Goal: Task Accomplishment & Management: Manage account settings

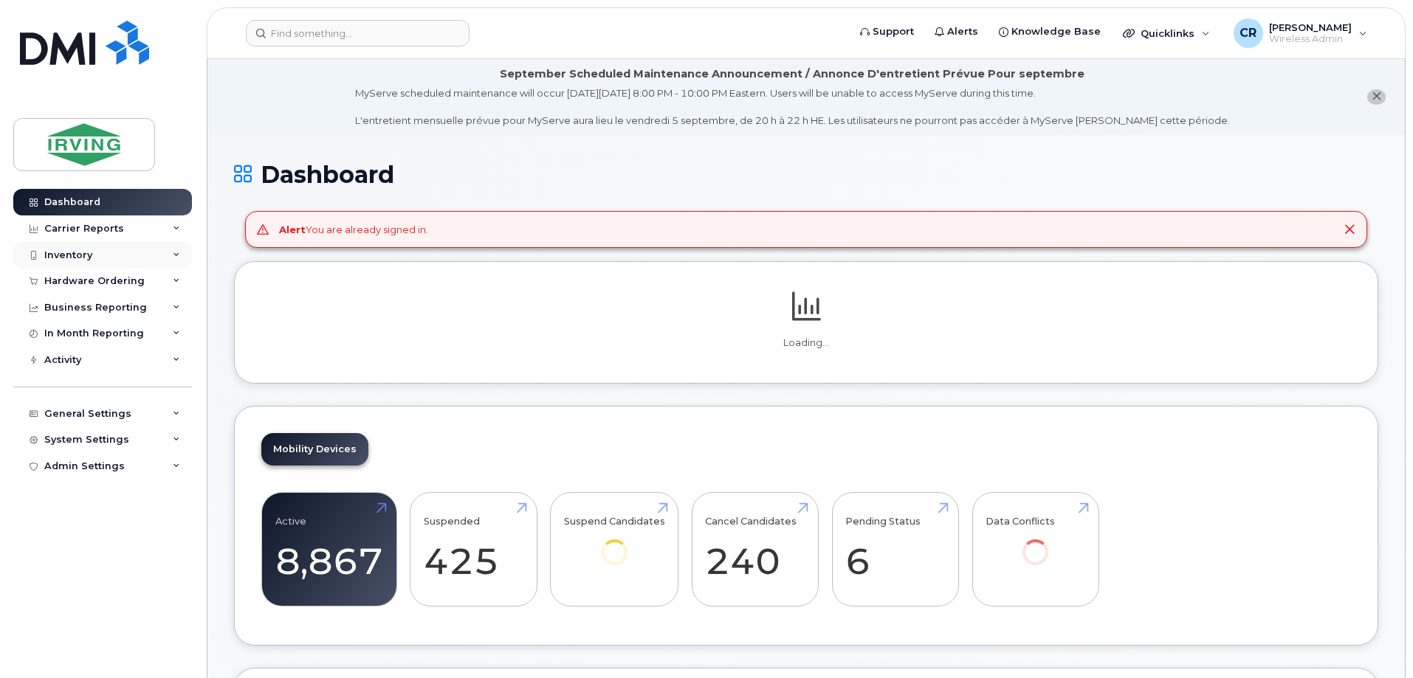
click at [66, 254] on div "Inventory" at bounding box center [68, 255] width 48 height 12
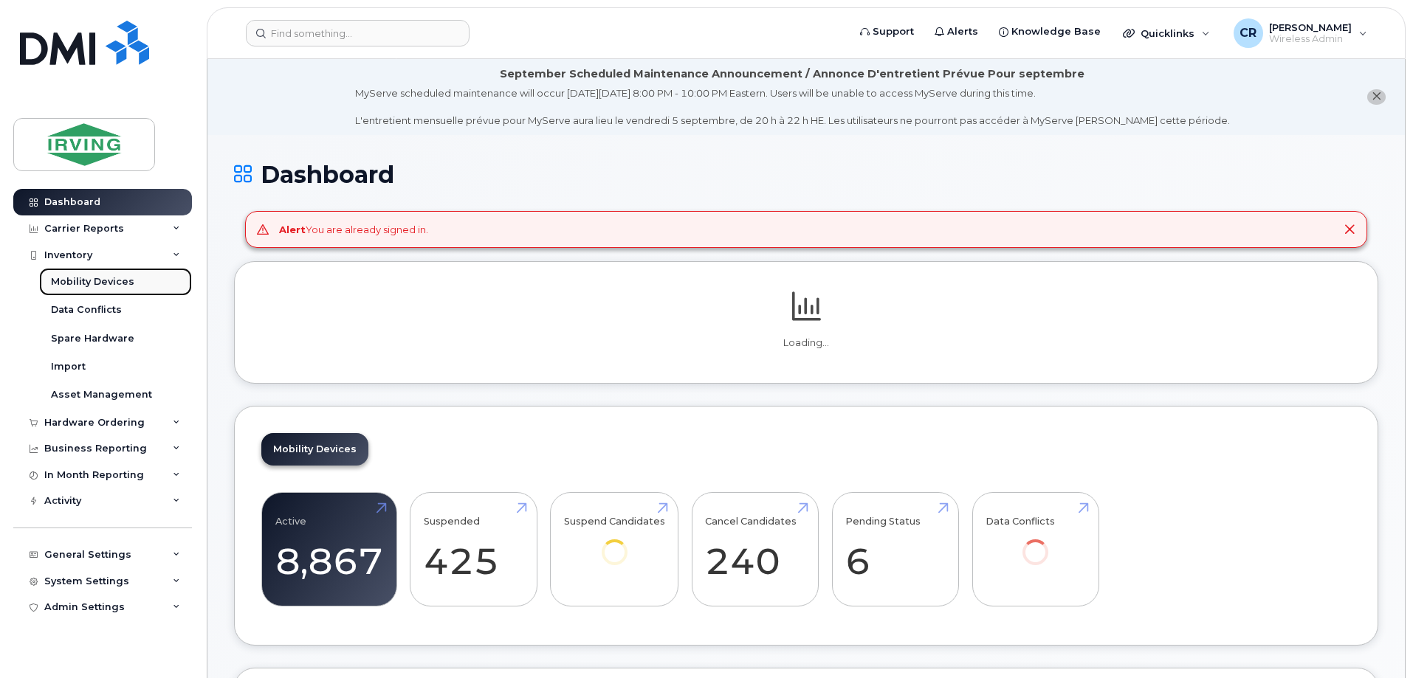
click at [81, 285] on div "Mobility Devices" at bounding box center [92, 281] width 83 height 13
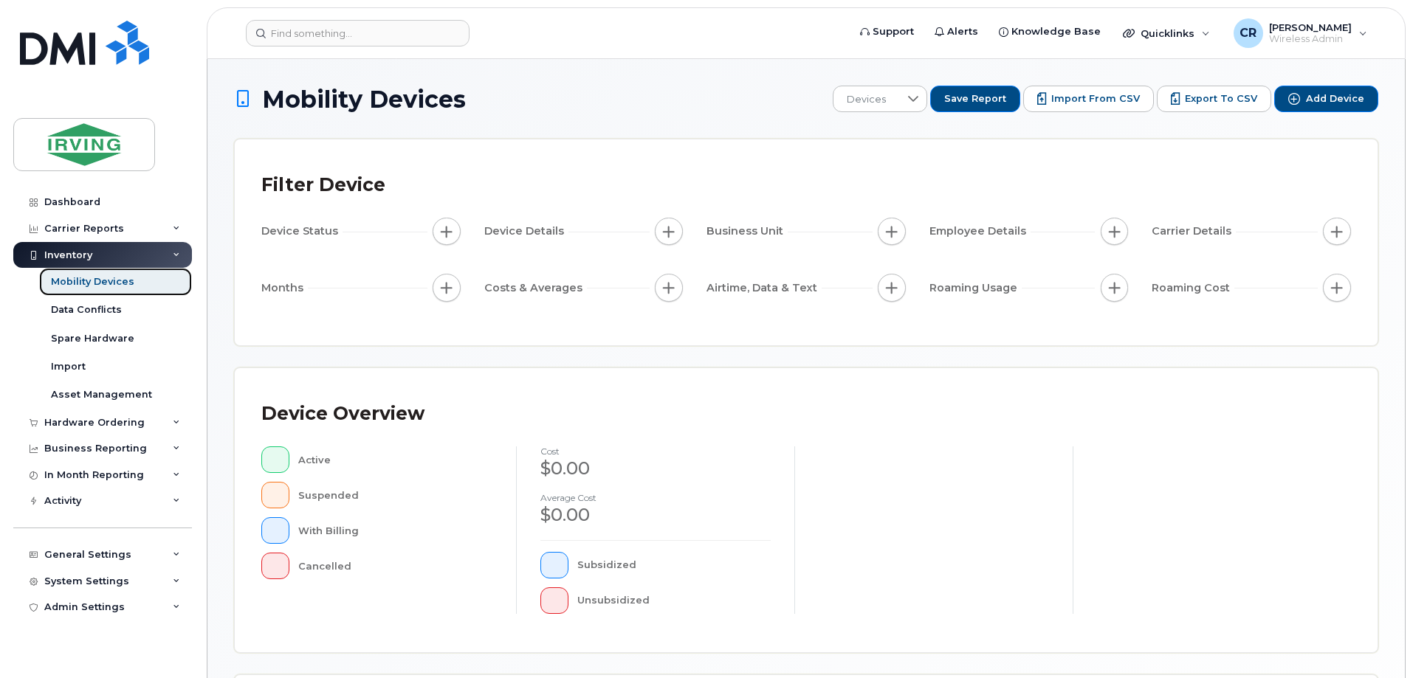
scroll to position [337, 0]
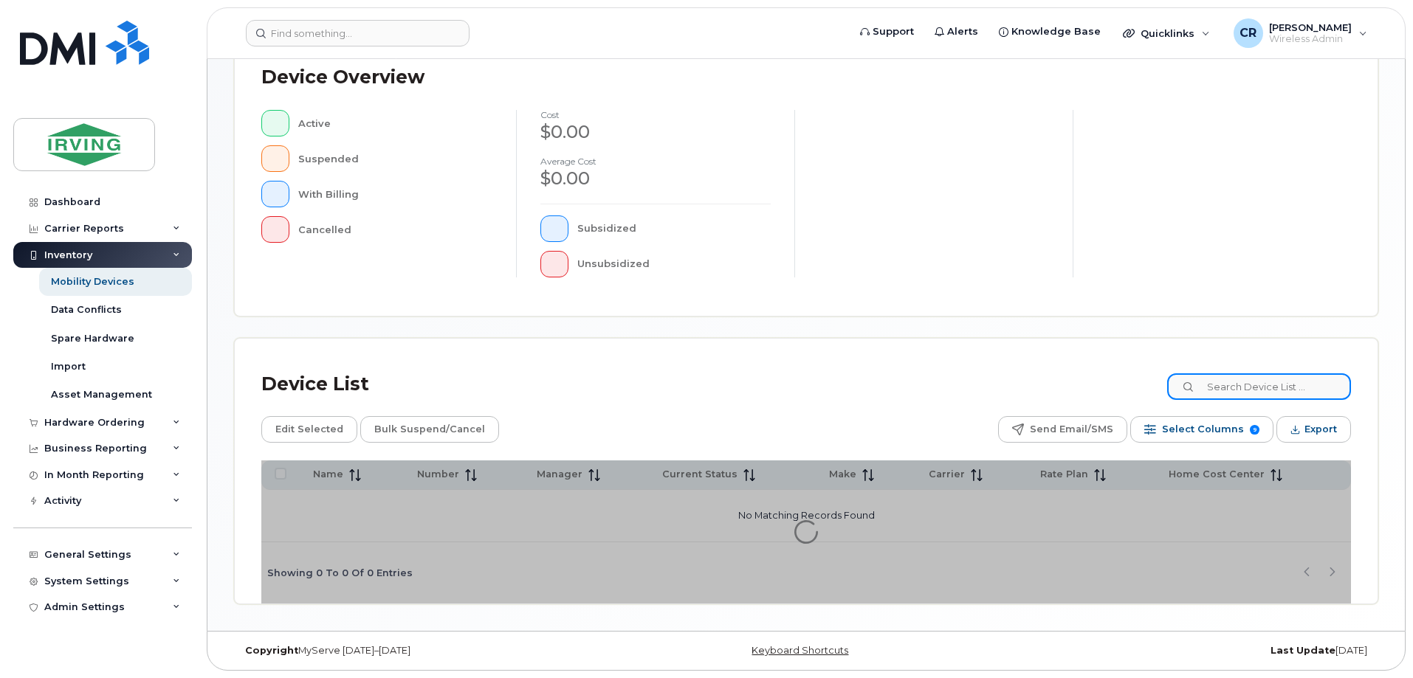
click at [1240, 393] on input at bounding box center [1259, 386] width 184 height 27
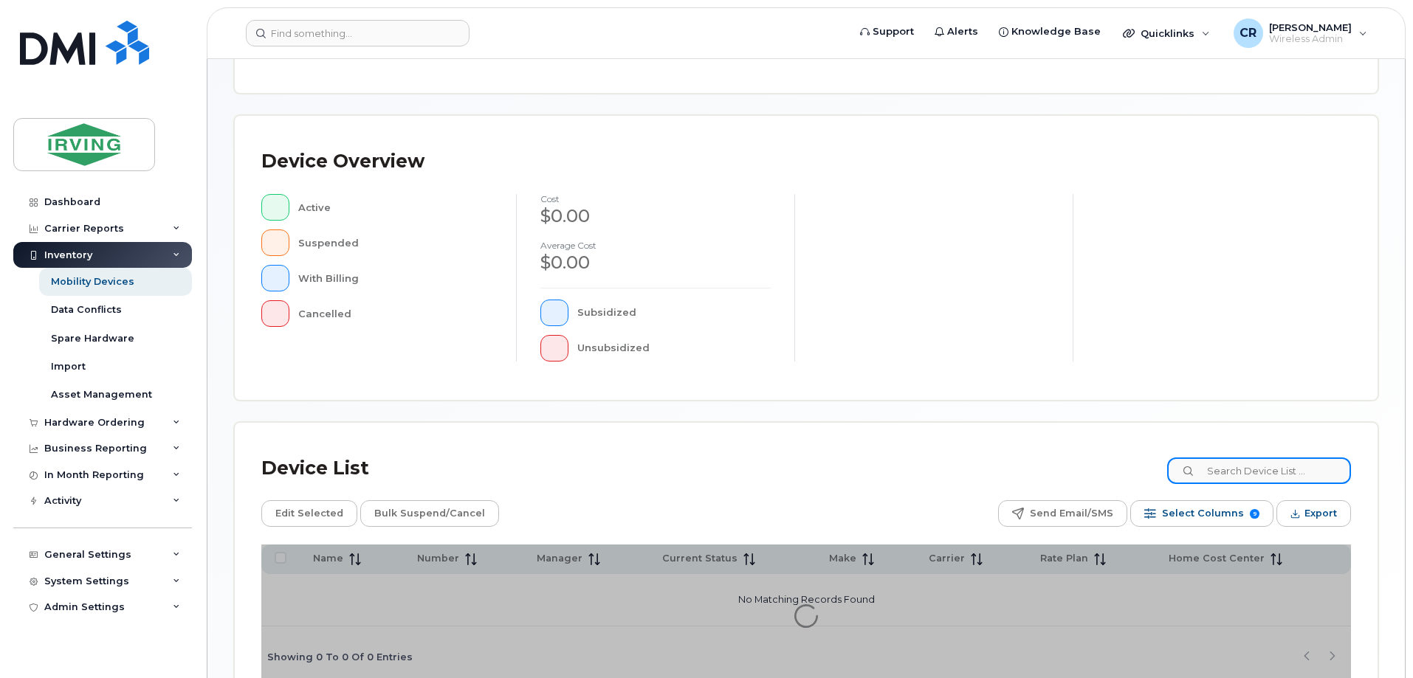
scroll to position [115, 0]
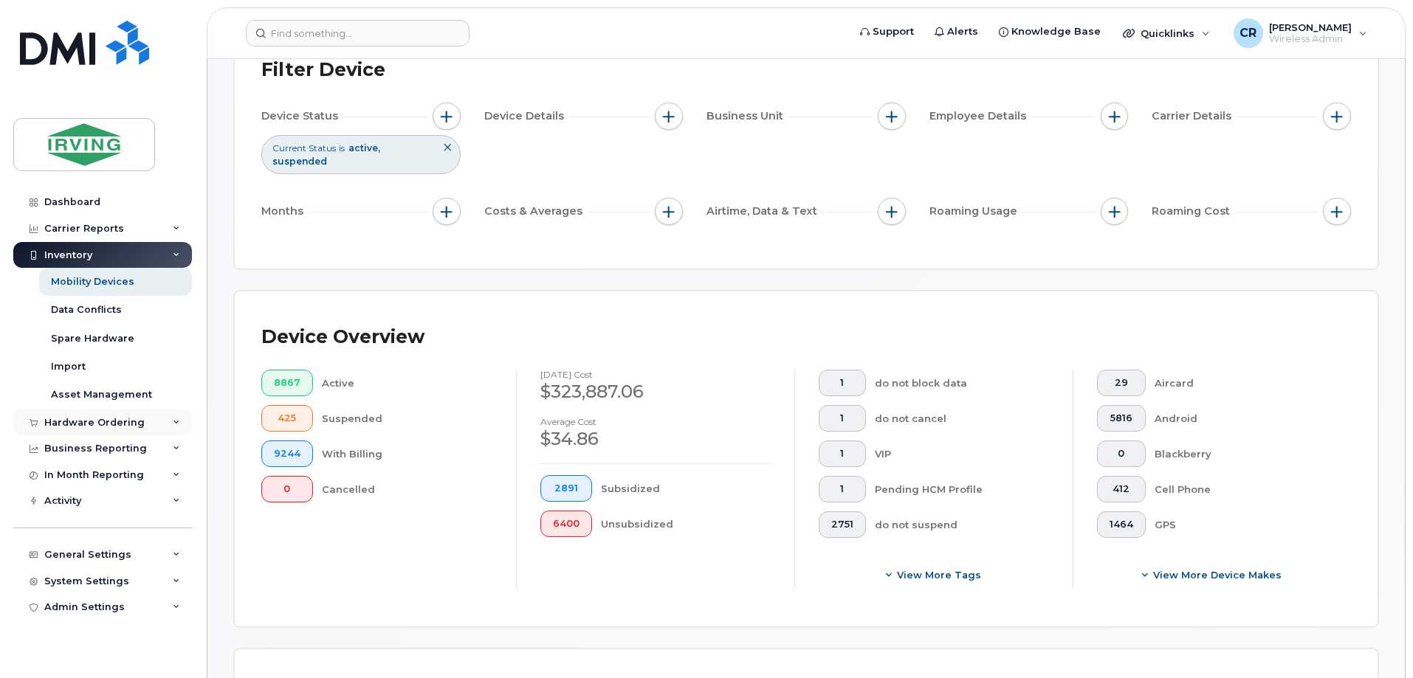
click at [76, 421] on div "Hardware Ordering" at bounding box center [94, 423] width 100 height 12
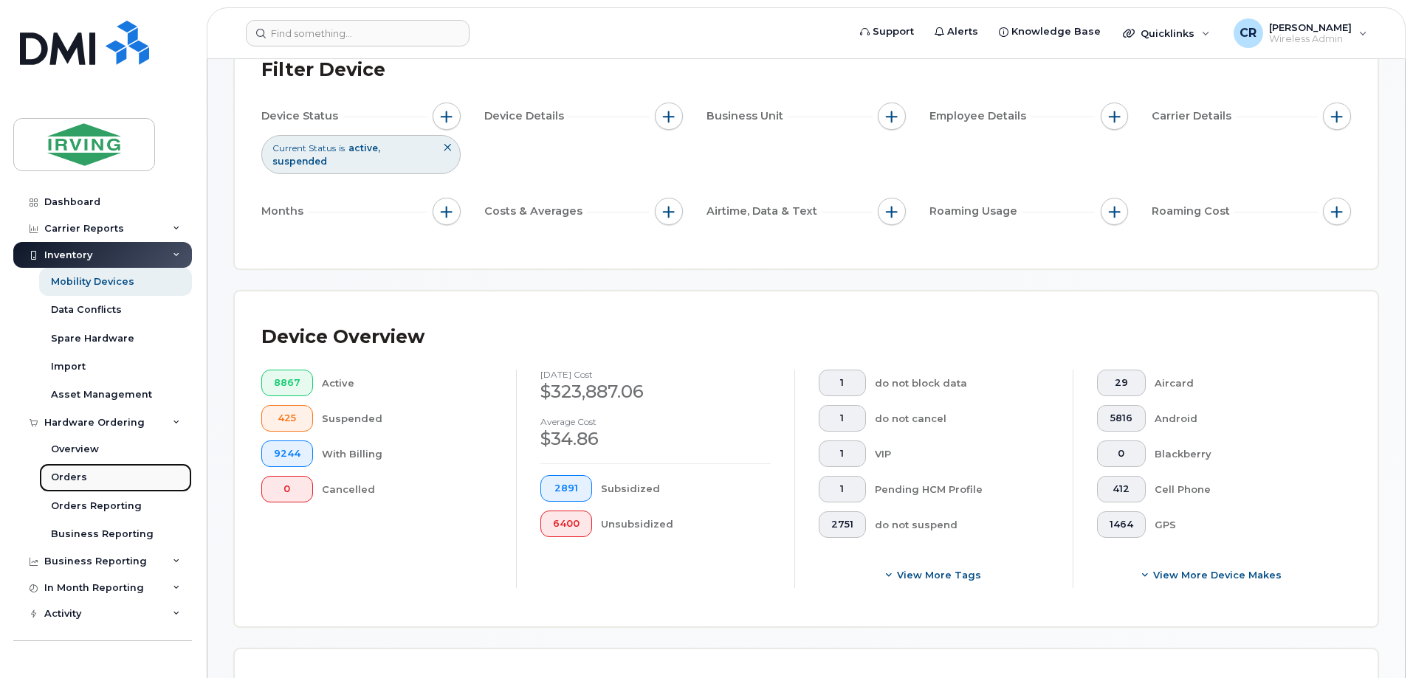
click at [74, 477] on div "Orders" at bounding box center [69, 477] width 36 height 13
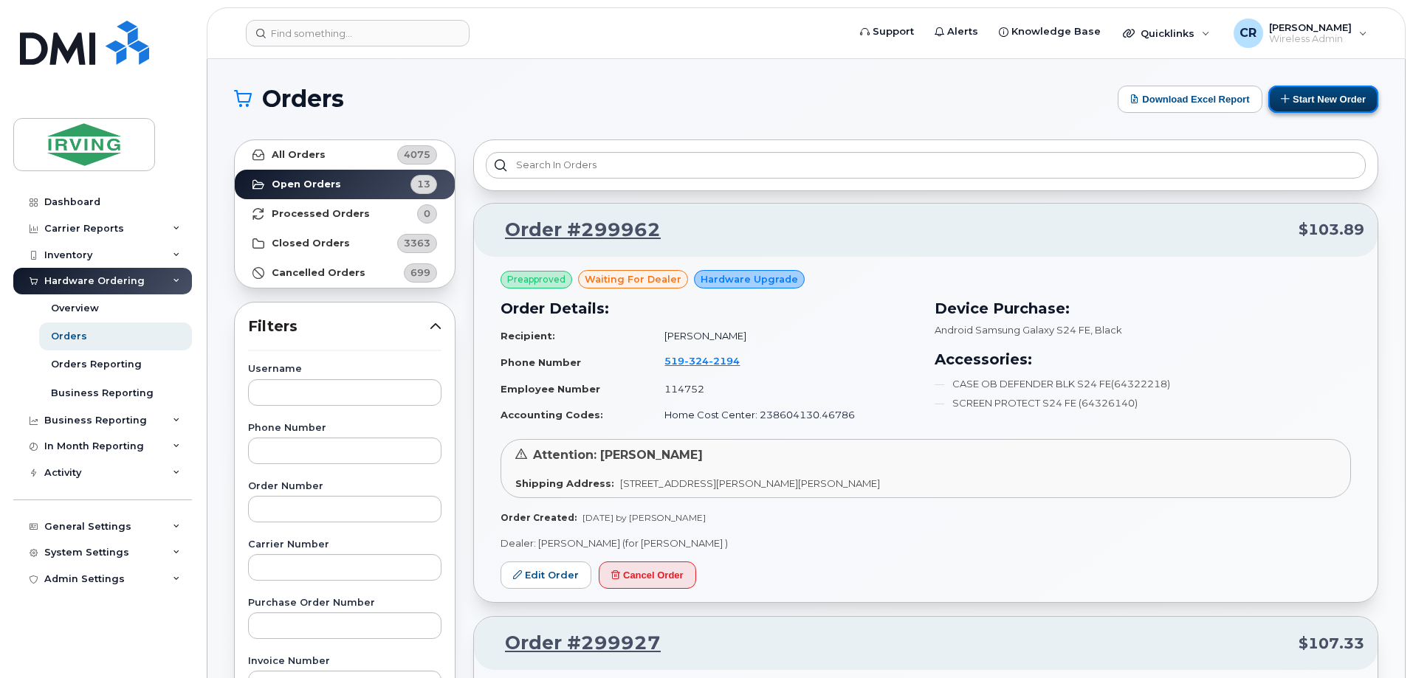
click at [1292, 97] on button "Start New Order" at bounding box center [1323, 99] width 110 height 27
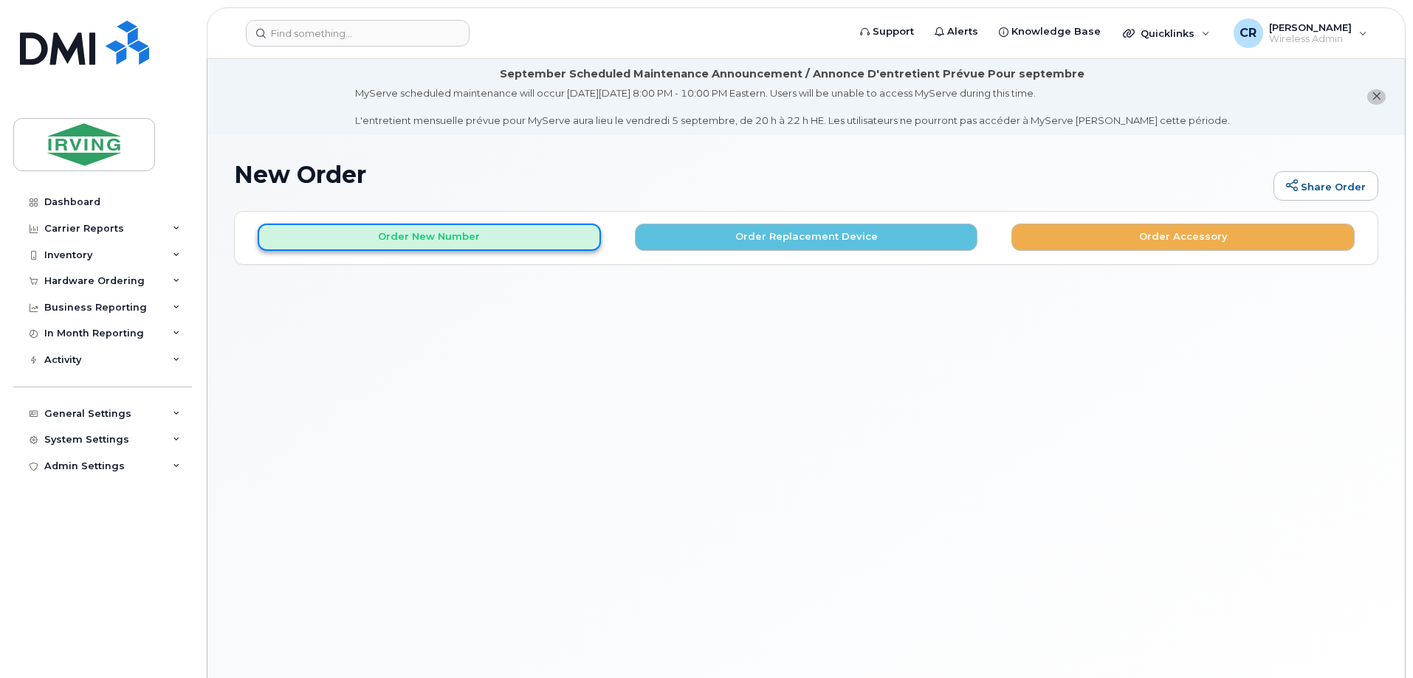
click at [436, 240] on button "Order New Number" at bounding box center [429, 237] width 343 height 27
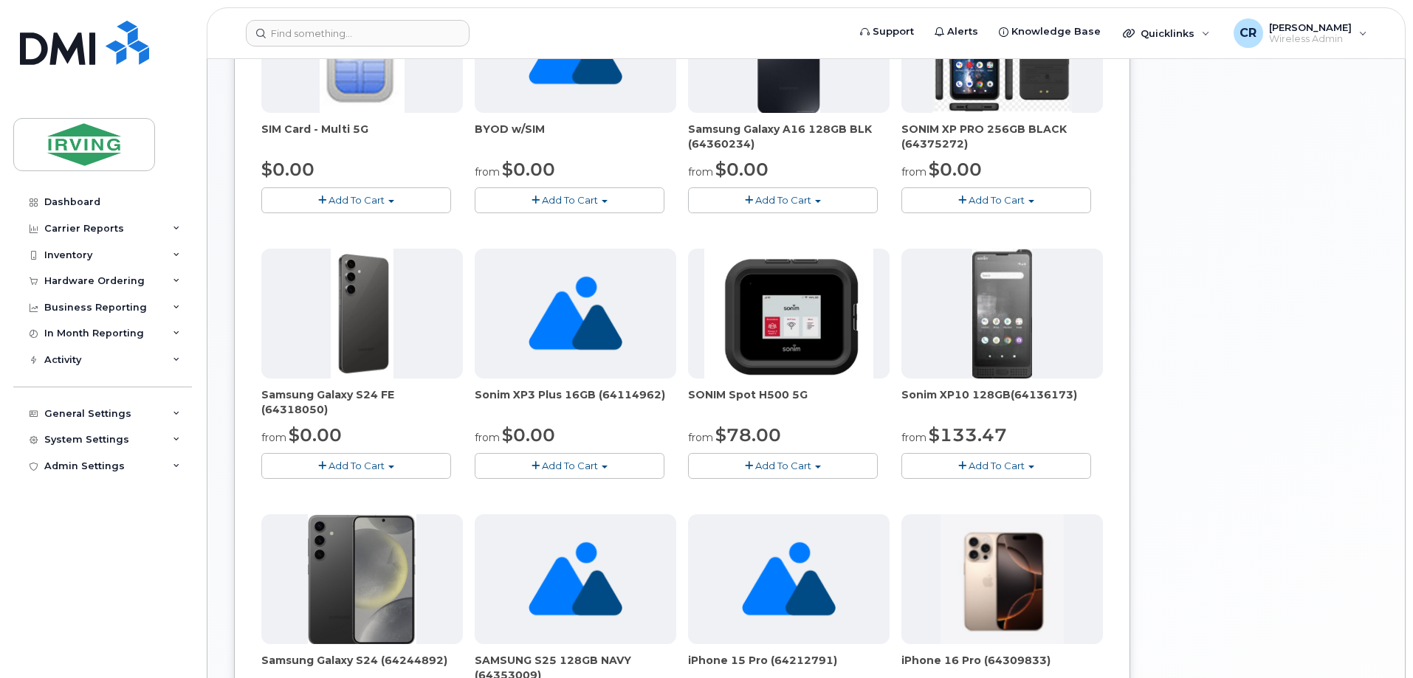
scroll to position [443, 0]
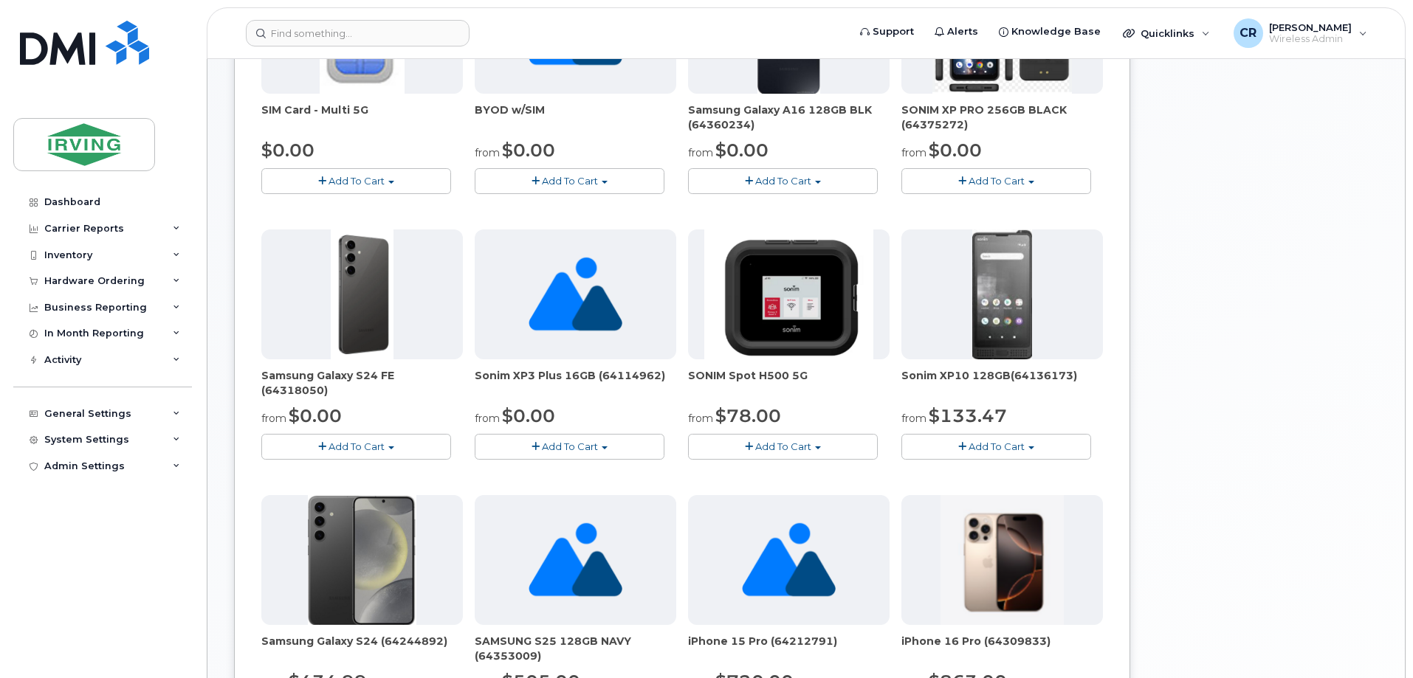
click at [351, 440] on button "Add To Cart" at bounding box center [356, 447] width 190 height 26
click at [357, 469] on link "$0.00 - 3 year term - voice & data plan (128GB)" at bounding box center [393, 474] width 256 height 18
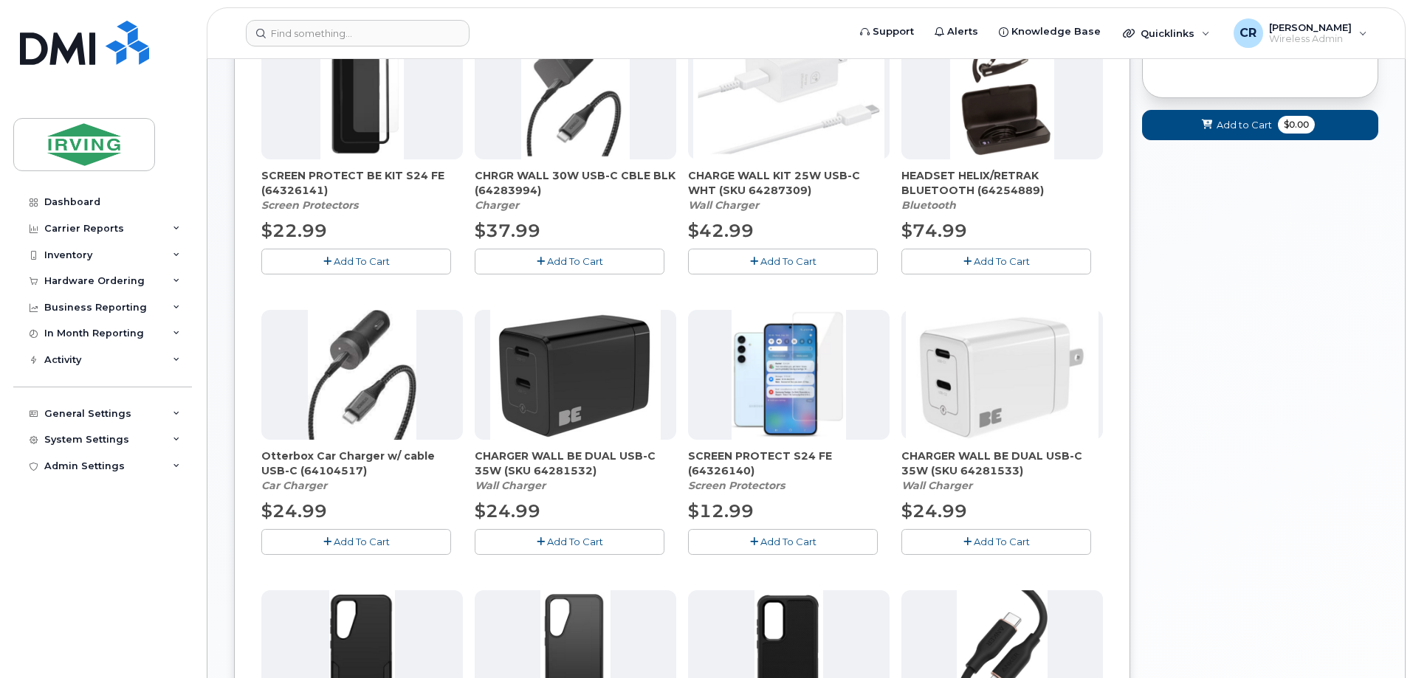
scroll to position [526, 0]
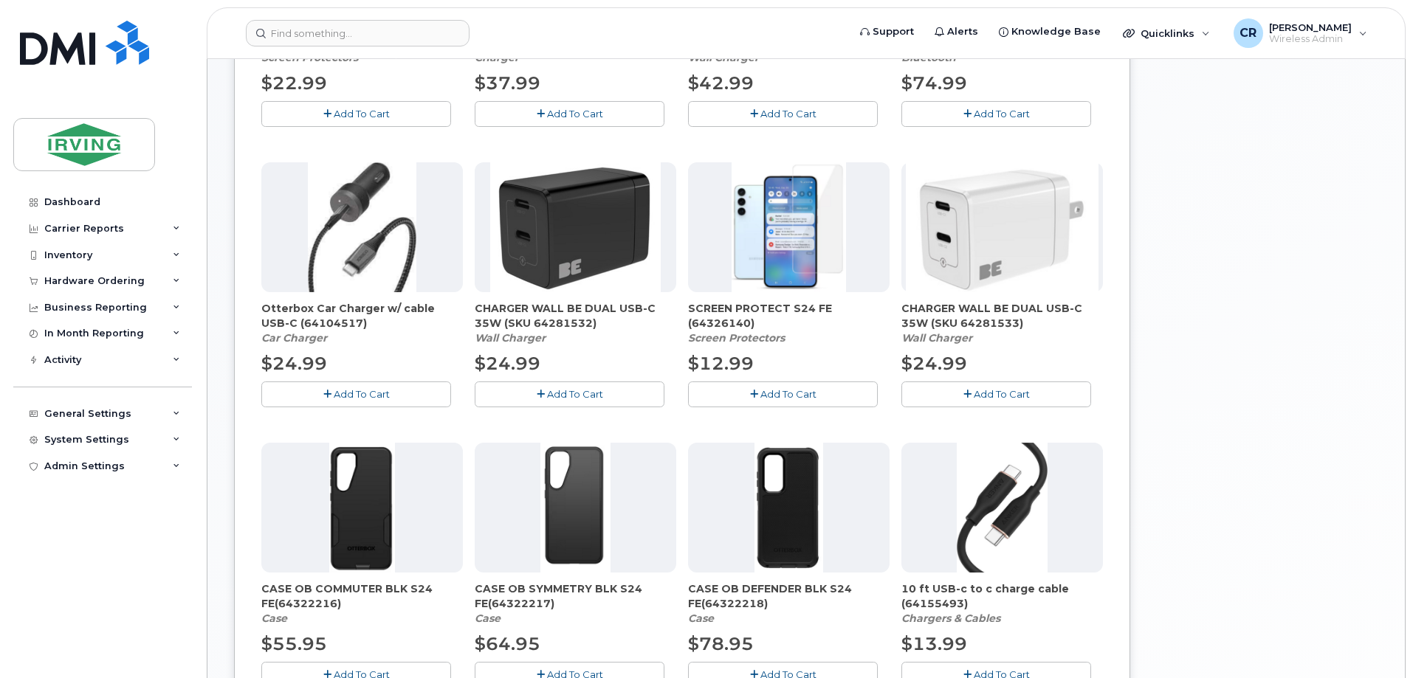
click at [771, 396] on span "Add To Cart" at bounding box center [788, 394] width 56 height 12
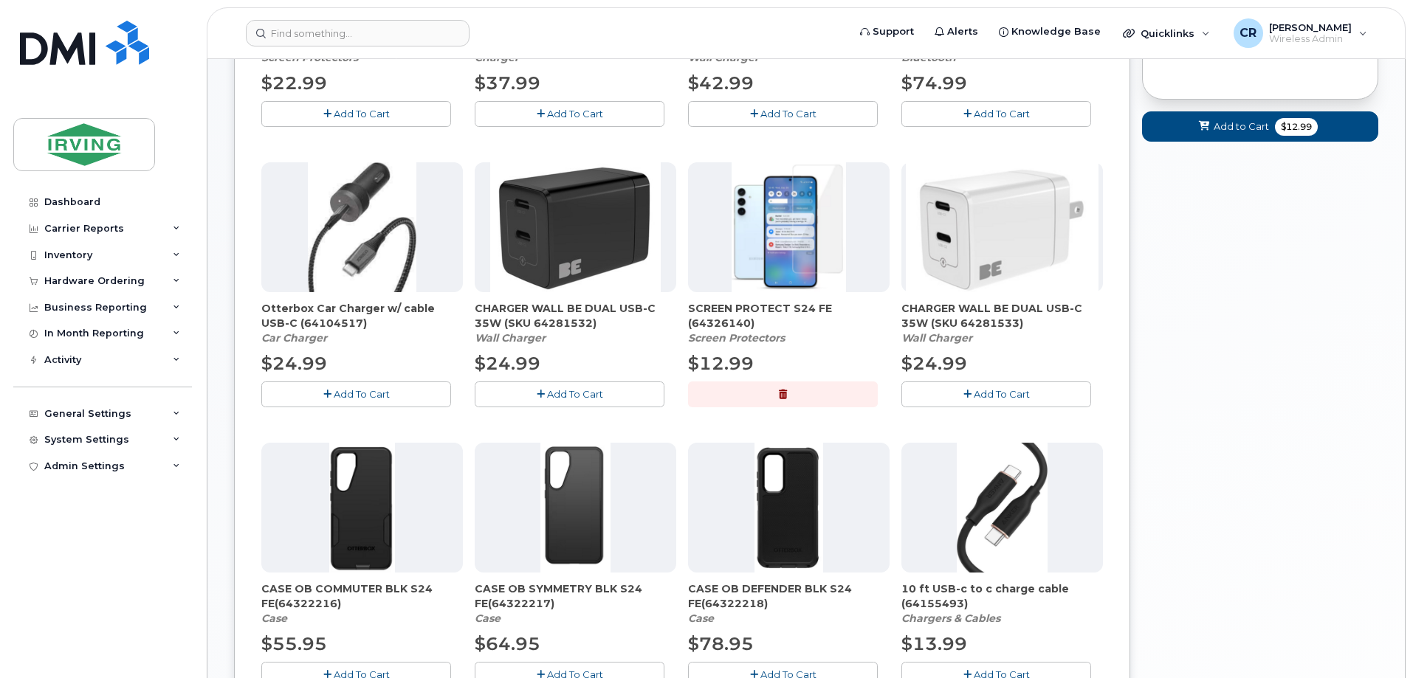
click at [568, 396] on span "Add To Cart" at bounding box center [575, 394] width 56 height 12
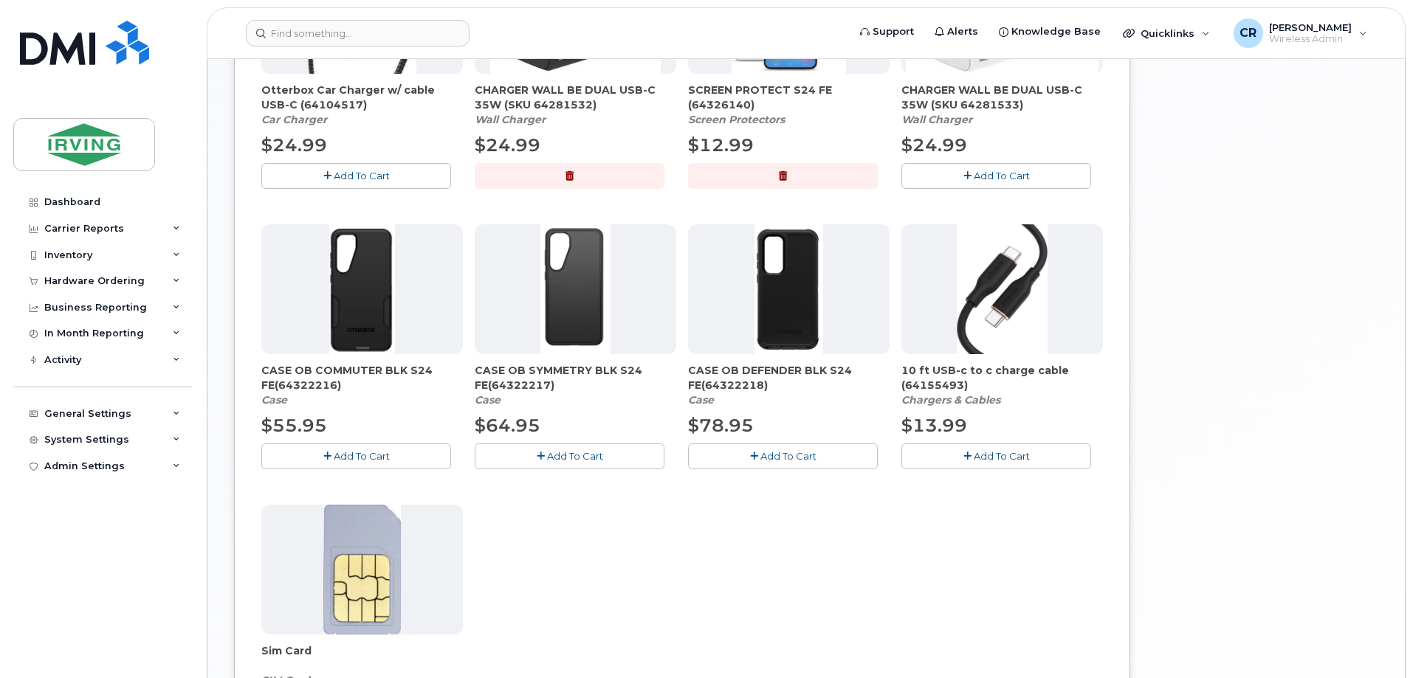
scroll to position [748, 0]
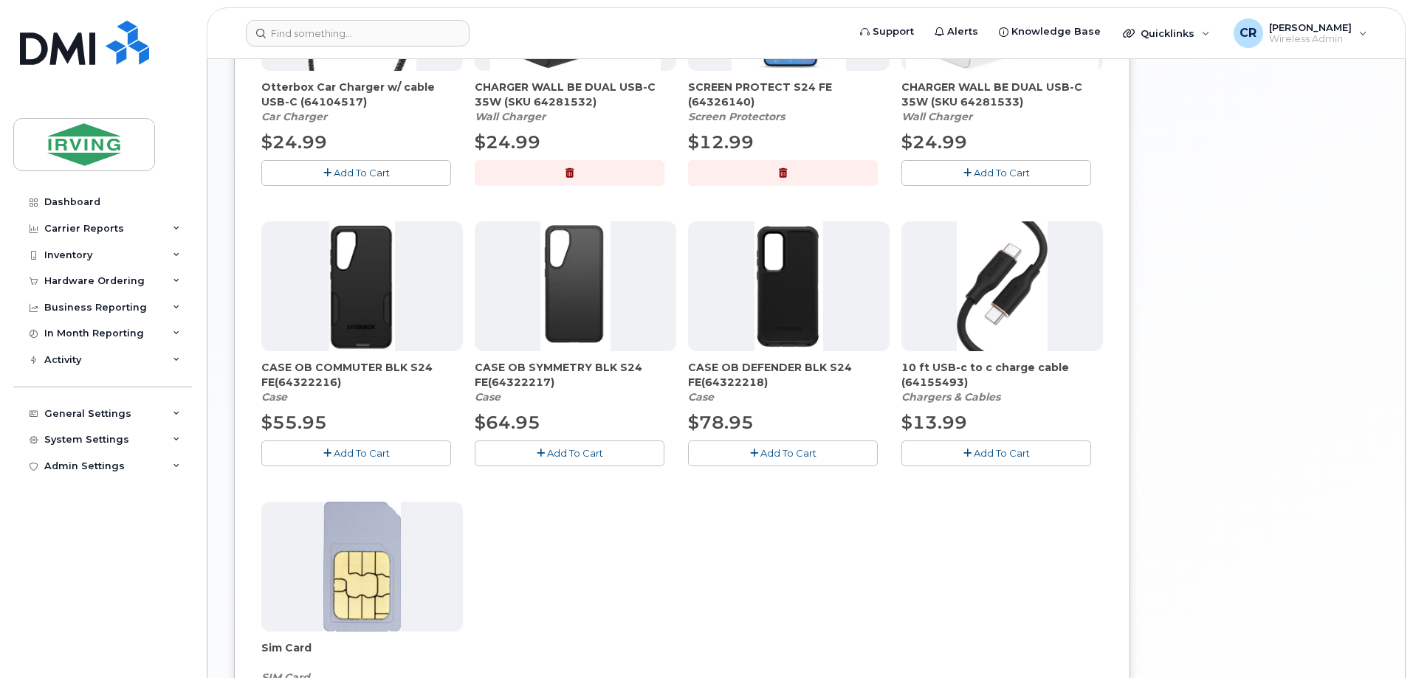
click at [360, 462] on button "Add To Cart" at bounding box center [356, 454] width 190 height 26
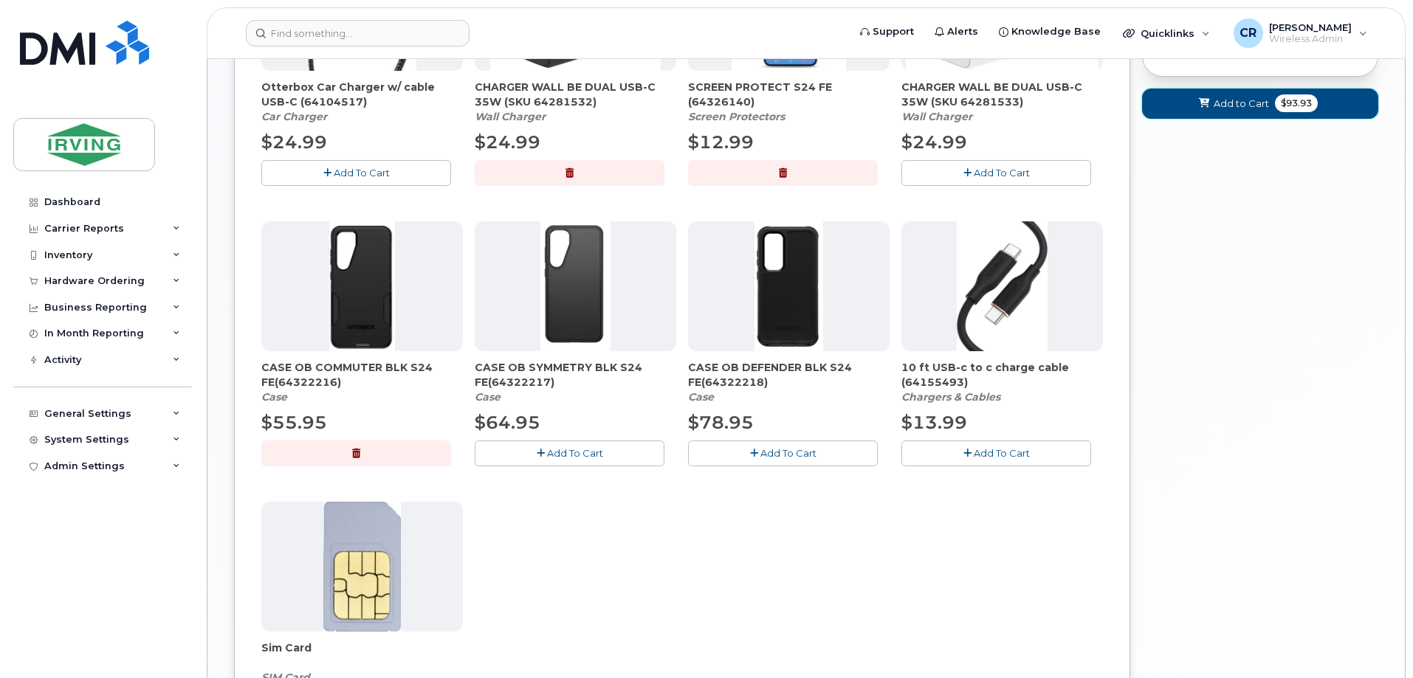
click at [1223, 110] on span "Add to Cart" at bounding box center [1240, 104] width 55 height 14
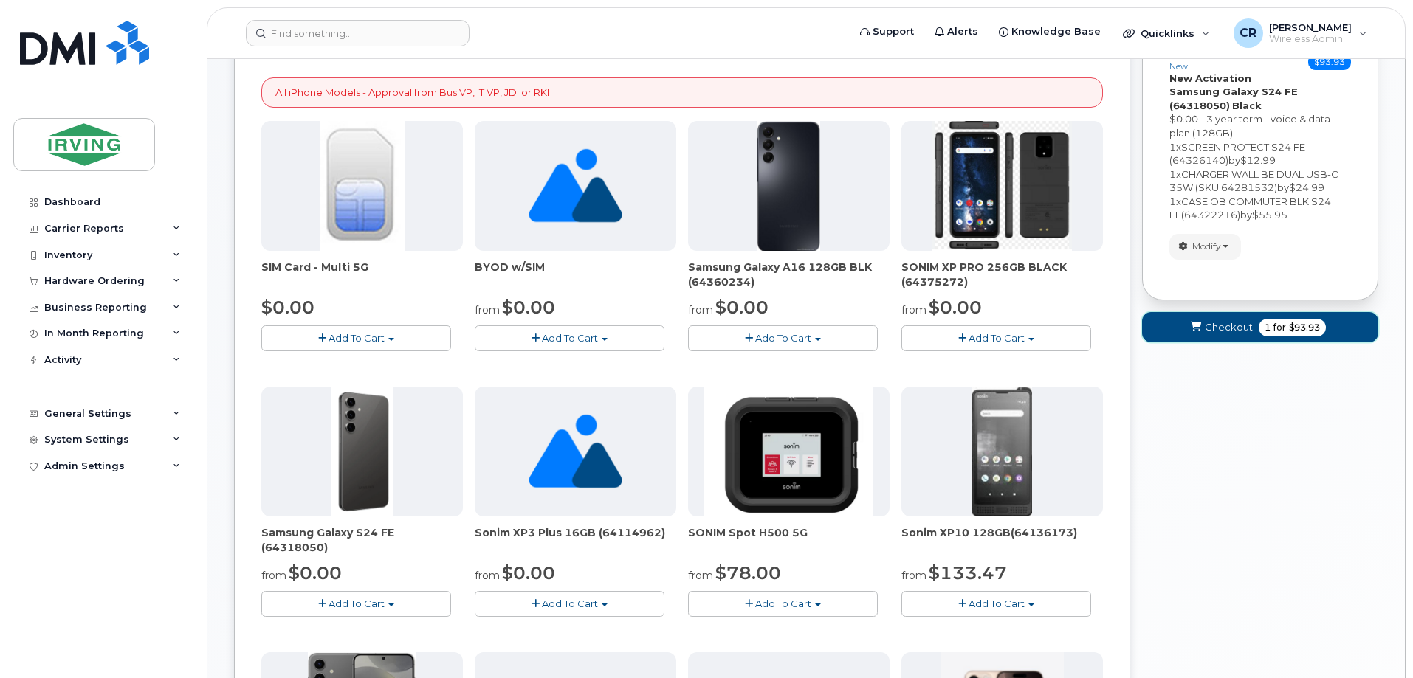
click at [1244, 321] on span "Checkout" at bounding box center [1229, 327] width 48 height 14
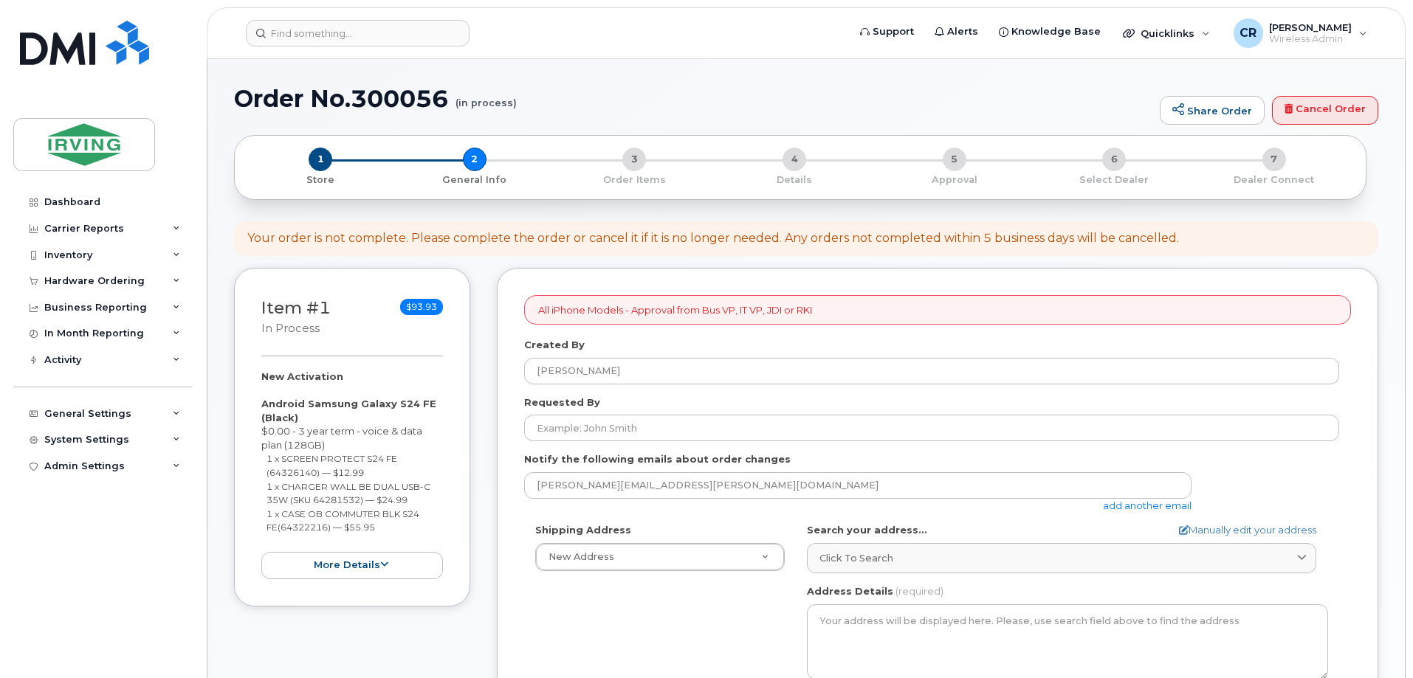
select select
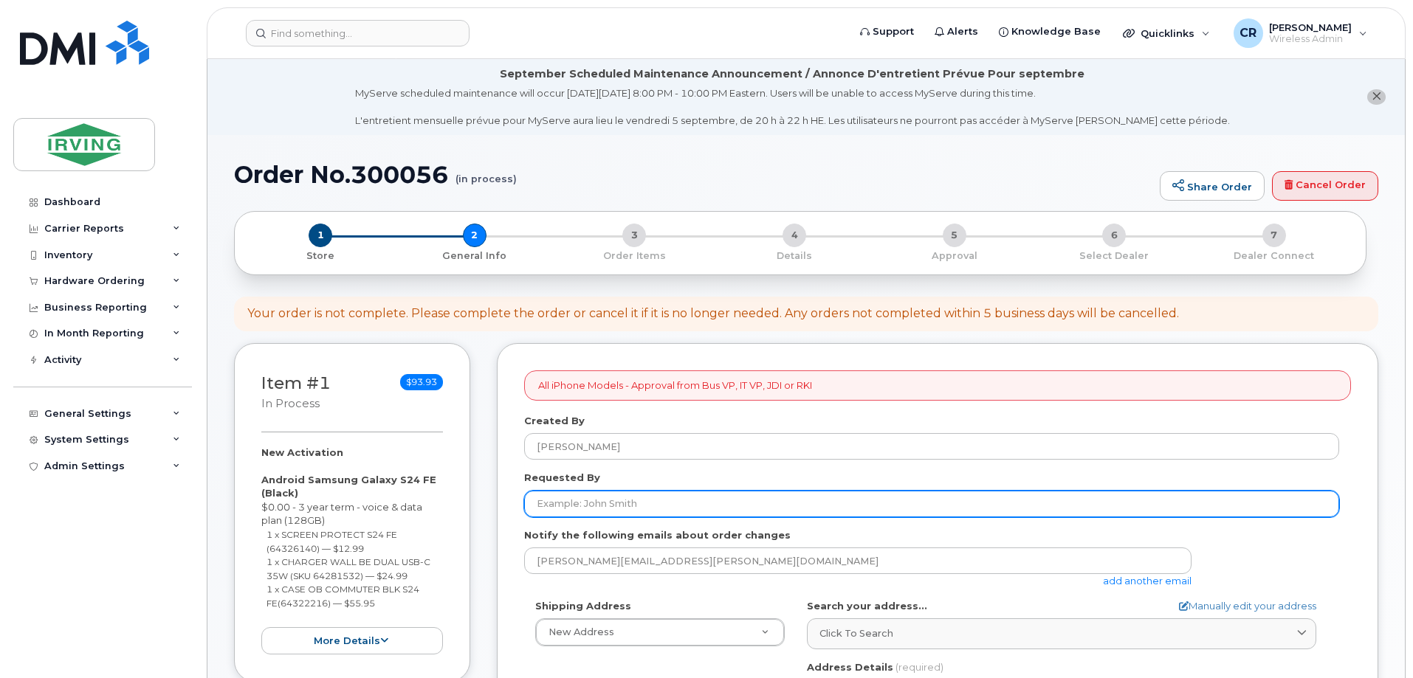
click at [635, 497] on input "Requested By" at bounding box center [931, 504] width 815 height 27
type input "Ashley Kirkpatrick"
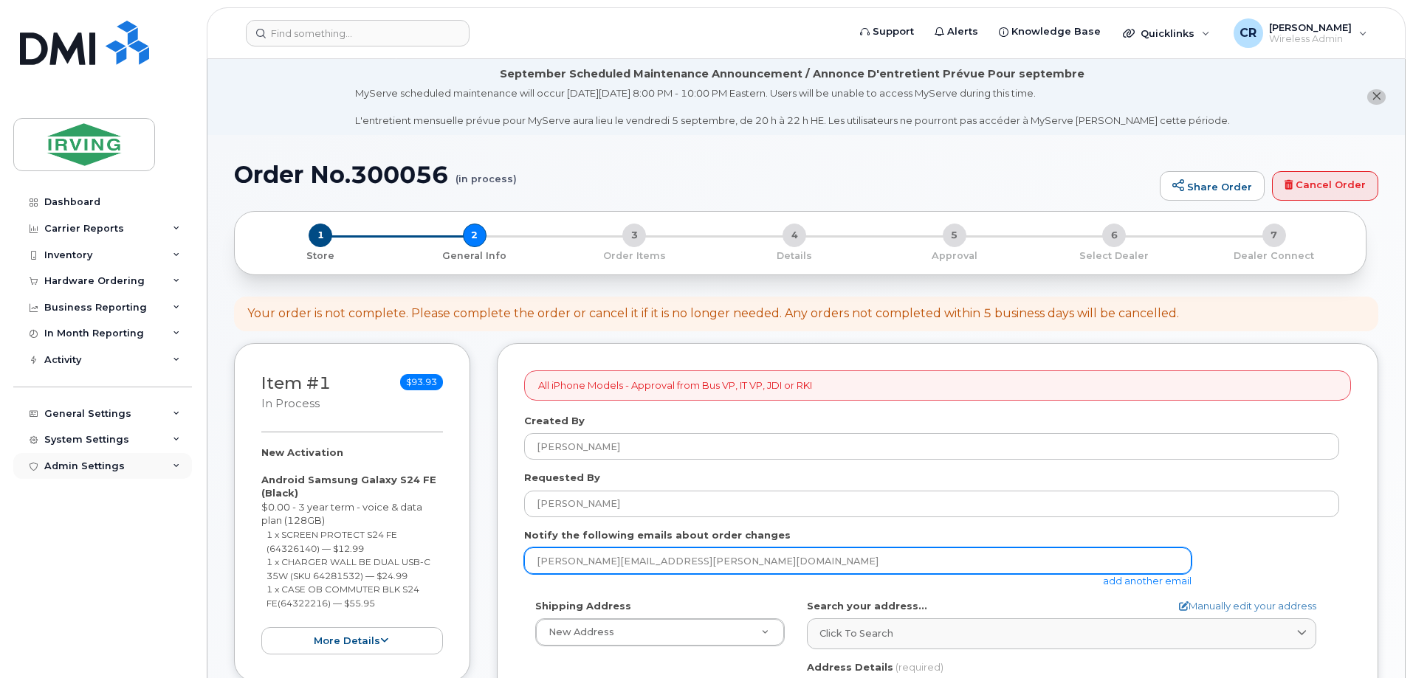
drag, startPoint x: 687, startPoint y: 560, endPoint x: 179, endPoint y: 475, distance: 515.0
type input "jdiswitchboard@jdirving.com"
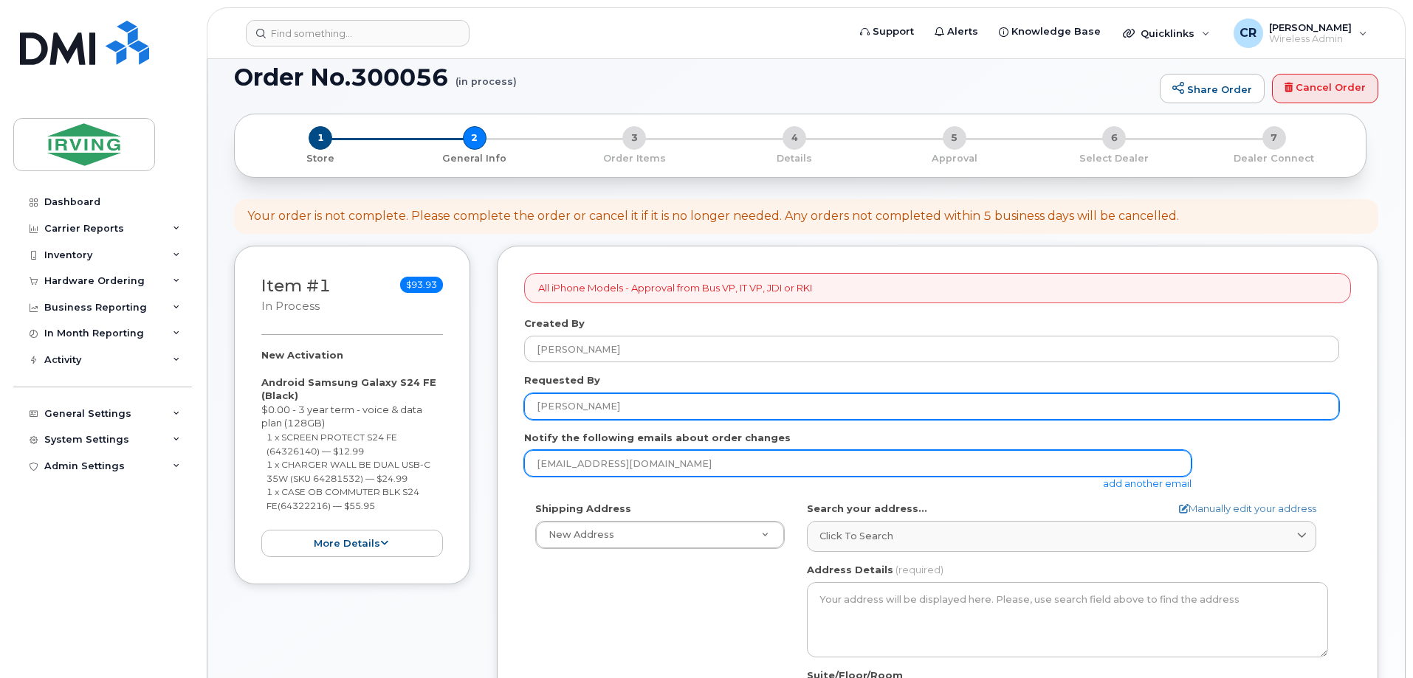
scroll to position [295, 0]
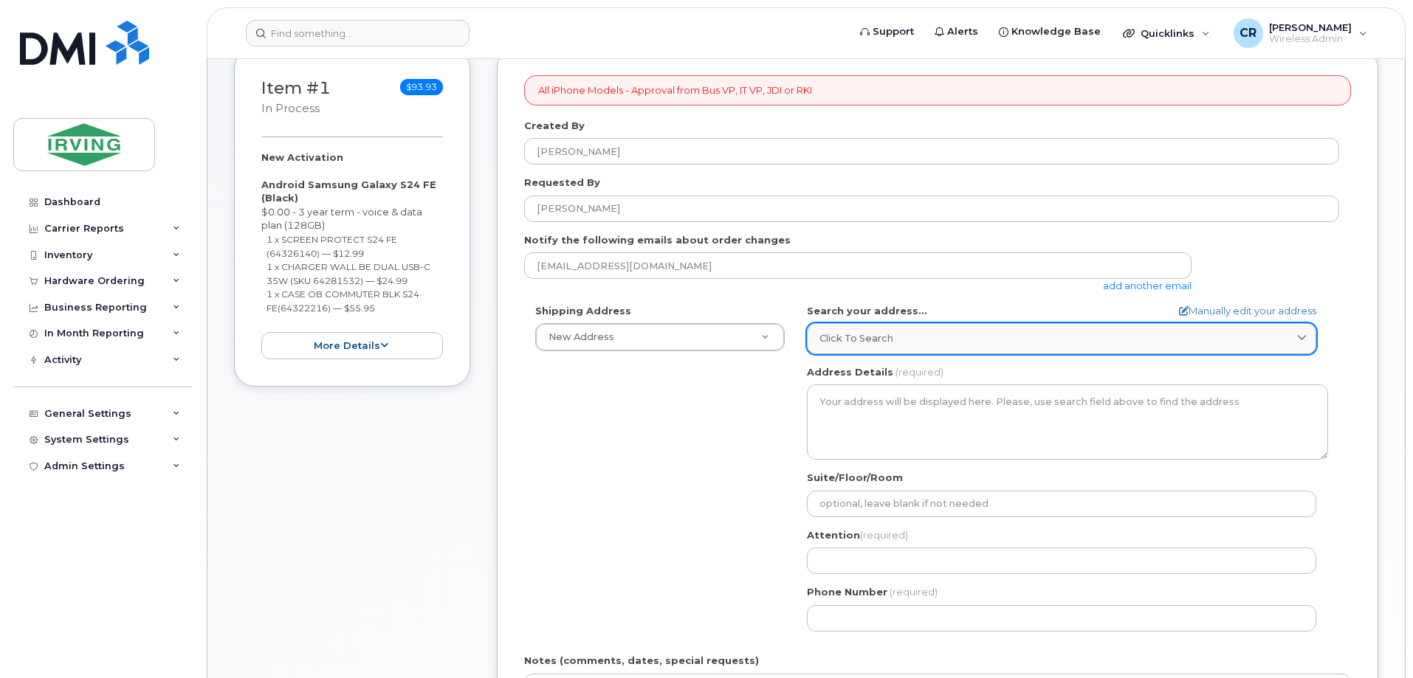
click at [875, 349] on link "Click to search" at bounding box center [1061, 338] width 509 height 30
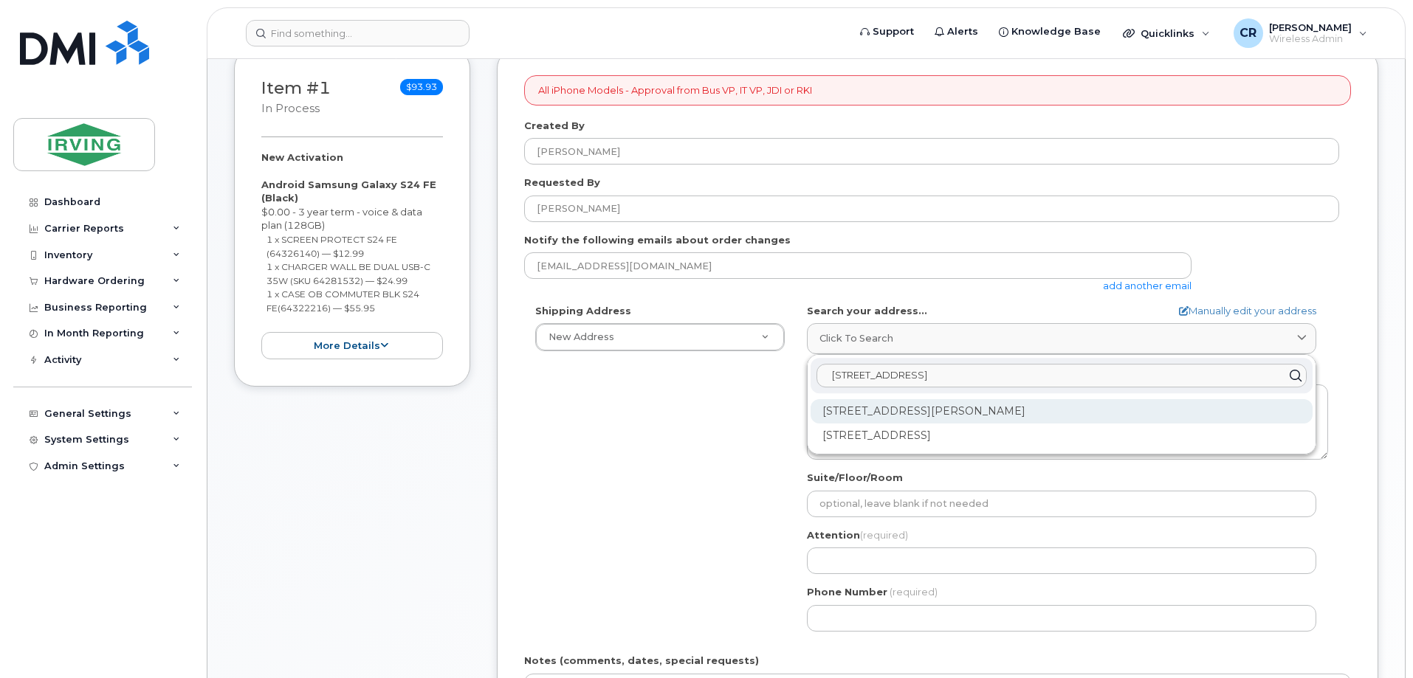
type input "300 union stre"
click at [942, 408] on div "300 Union St Saint John NB E2L 4Z2" at bounding box center [1061, 411] width 502 height 24
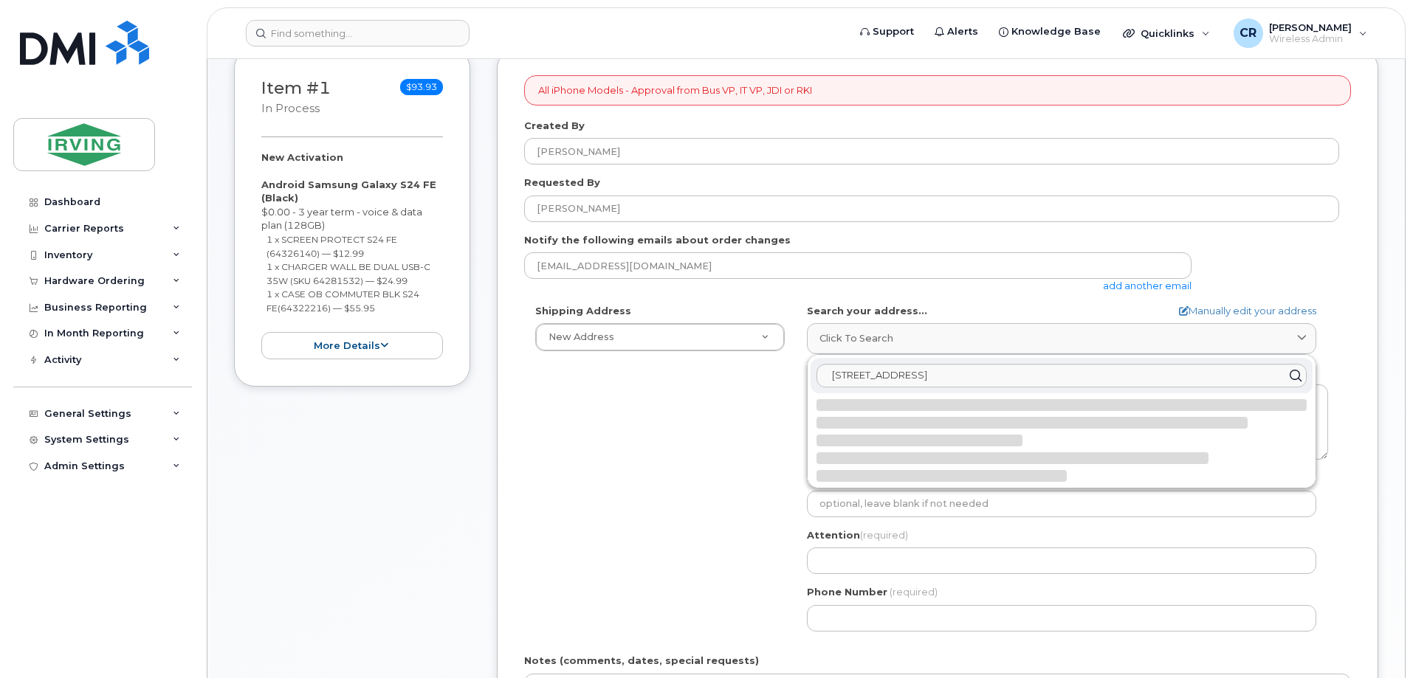
select select
type textarea "300 Union St SAINT JOHN NB E2L 4Z2 CANADA"
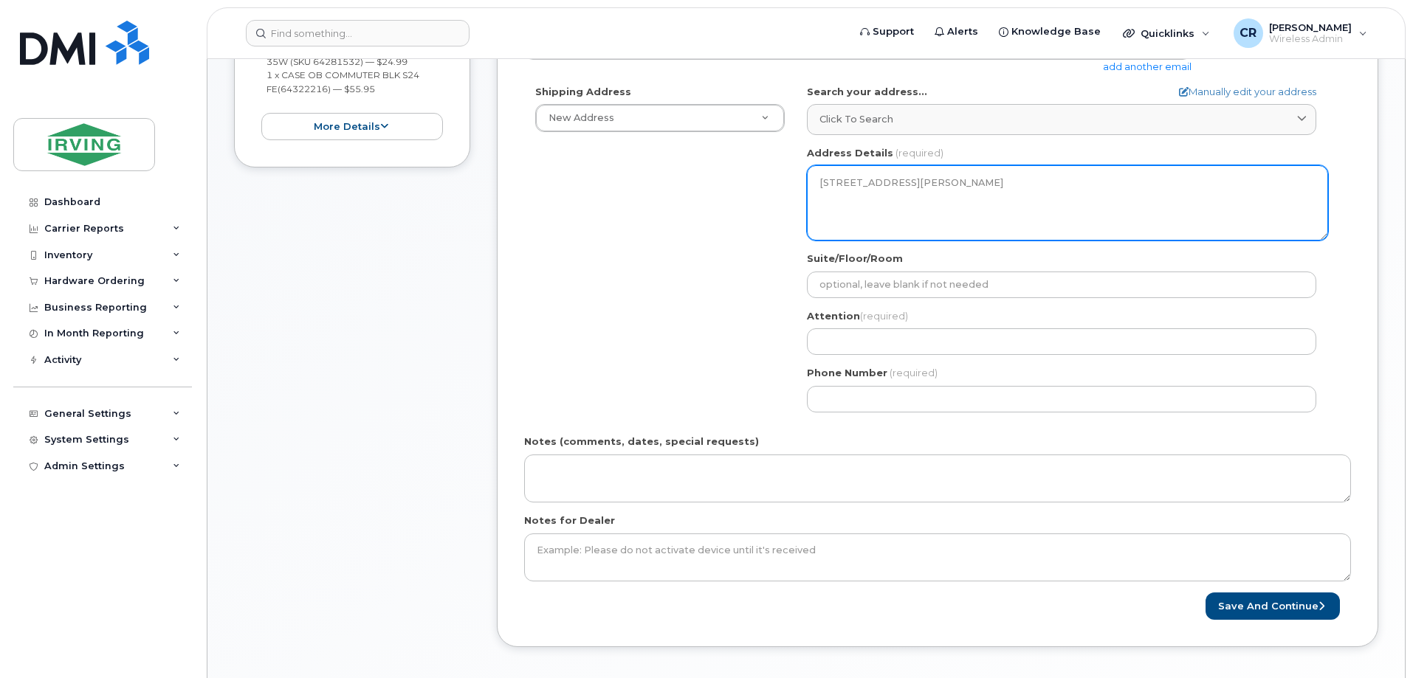
scroll to position [517, 0]
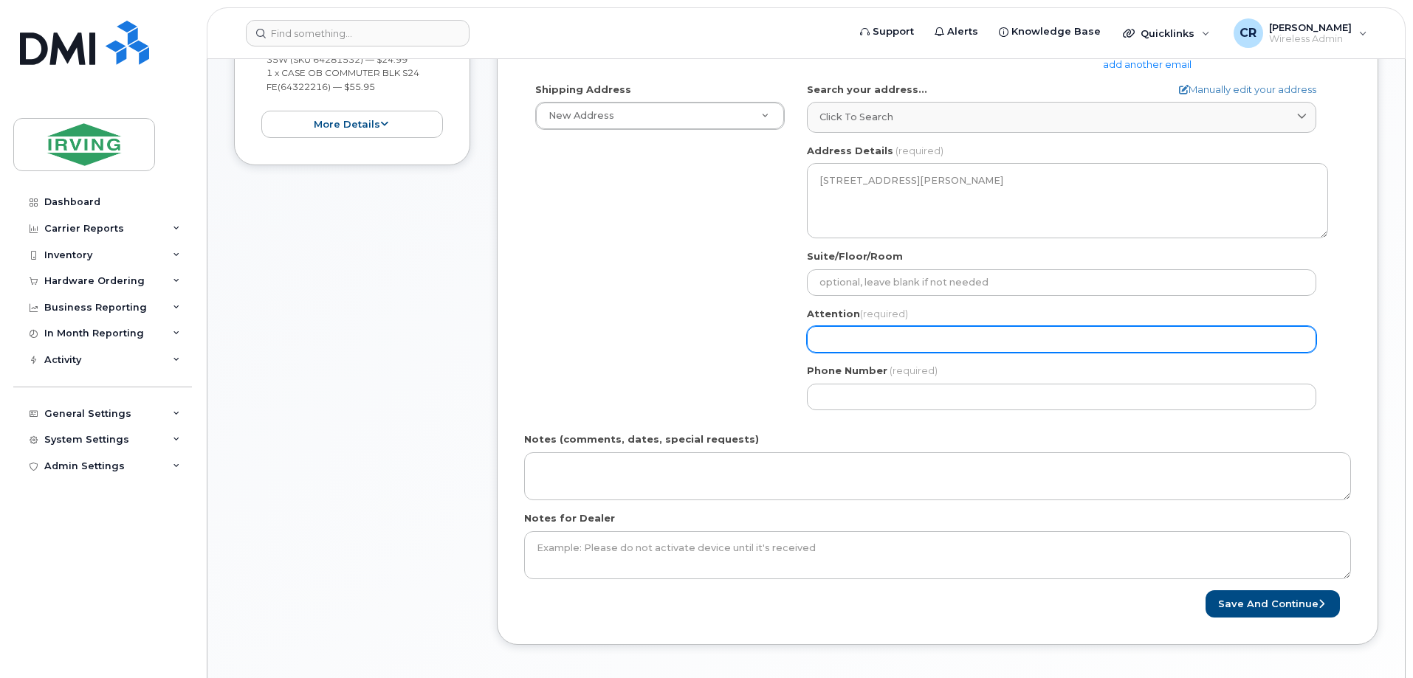
click at [893, 343] on input "Attention (required)" at bounding box center [1061, 339] width 509 height 27
select select
type input "A"
select select
type input "Ash"
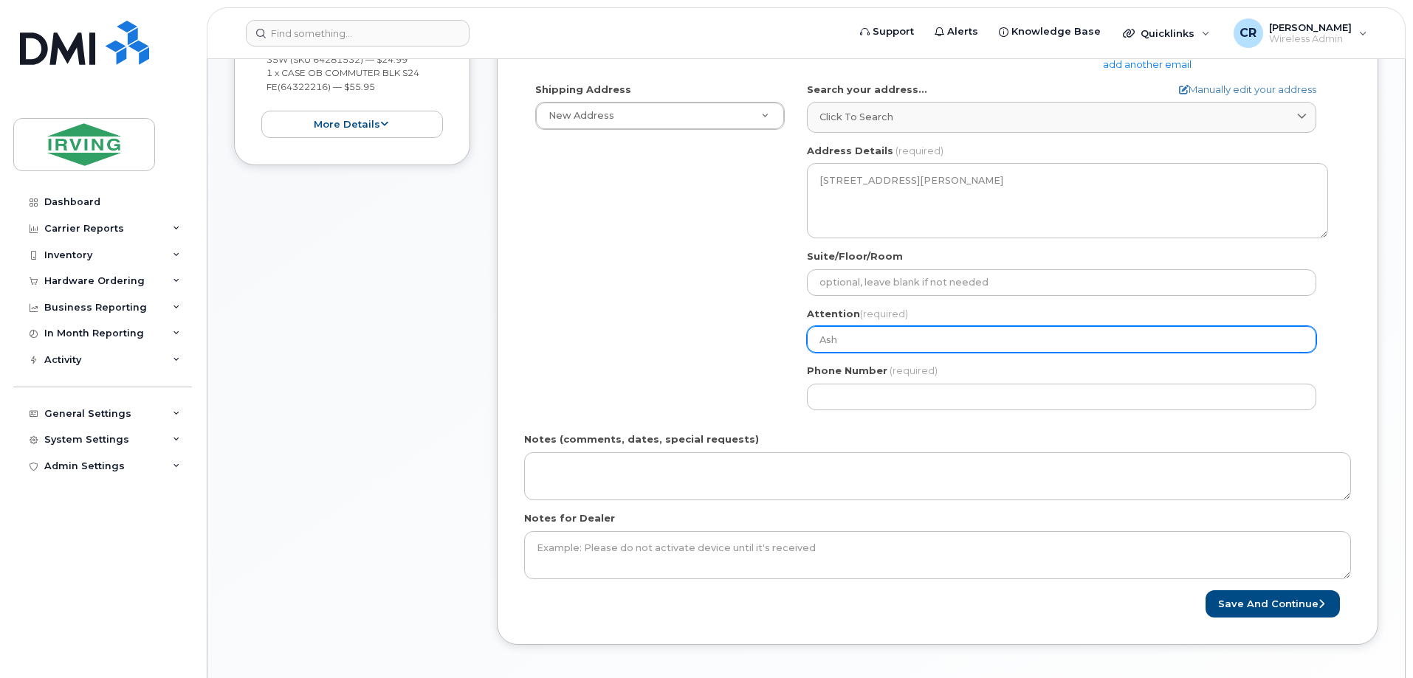
select select
type input "Ashl"
select select
type input "Ashle"
select select
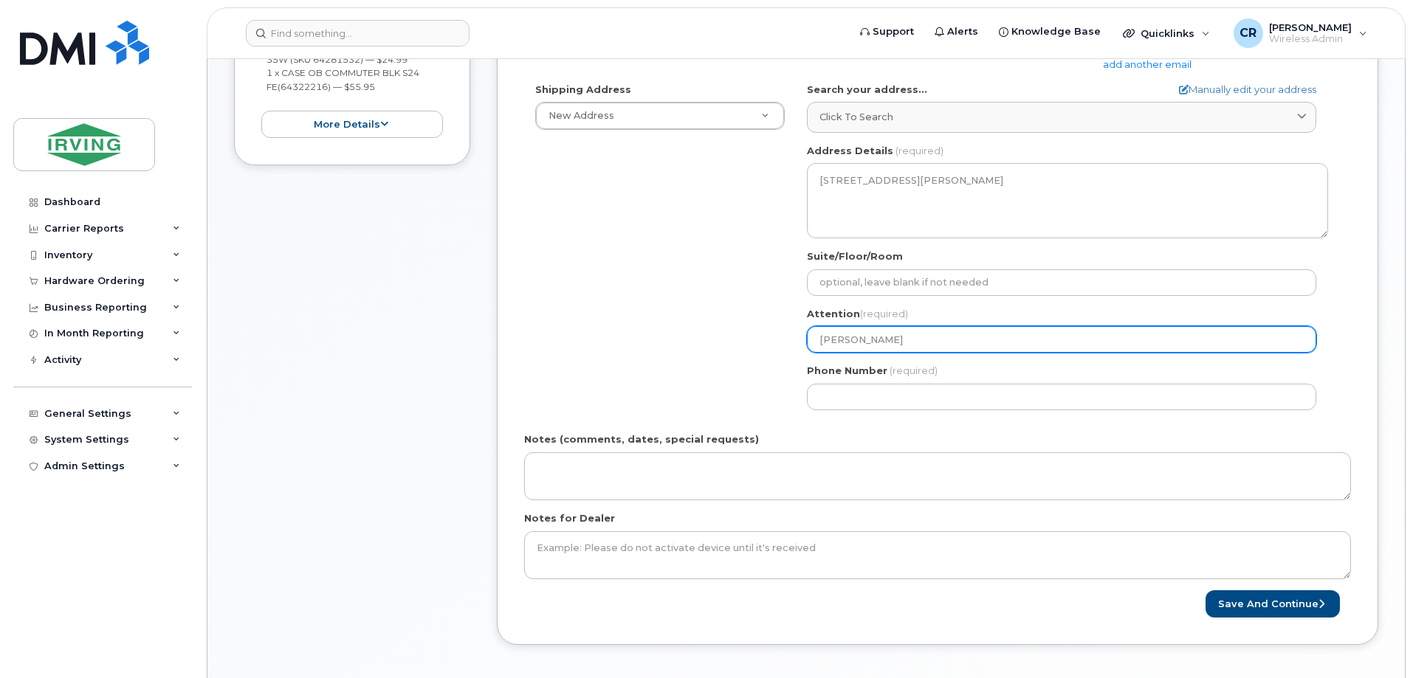
type input "Ashley"
select select
type input "Ashley K"
select select
type input "[PERSON_NAME], 6th Floor"
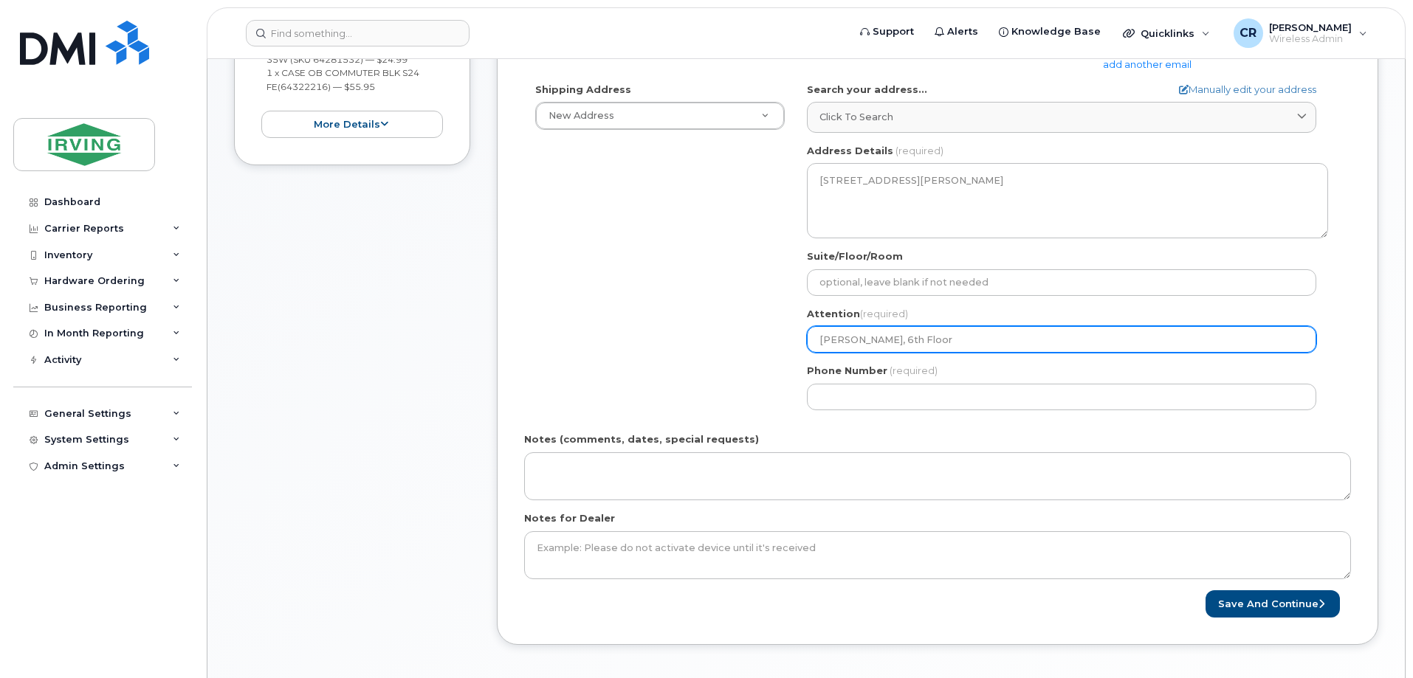
select select
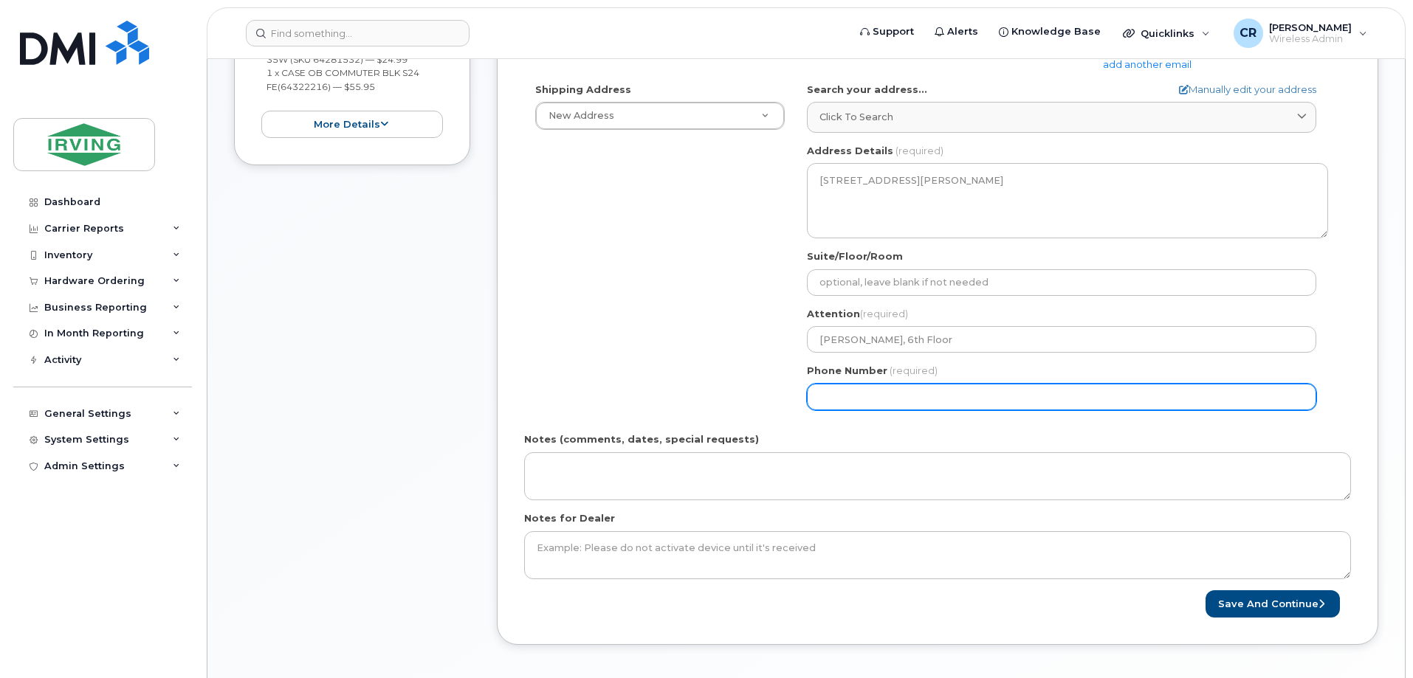
click at [841, 399] on input "Phone Number" at bounding box center [1061, 397] width 509 height 27
type input "506632777"
select select
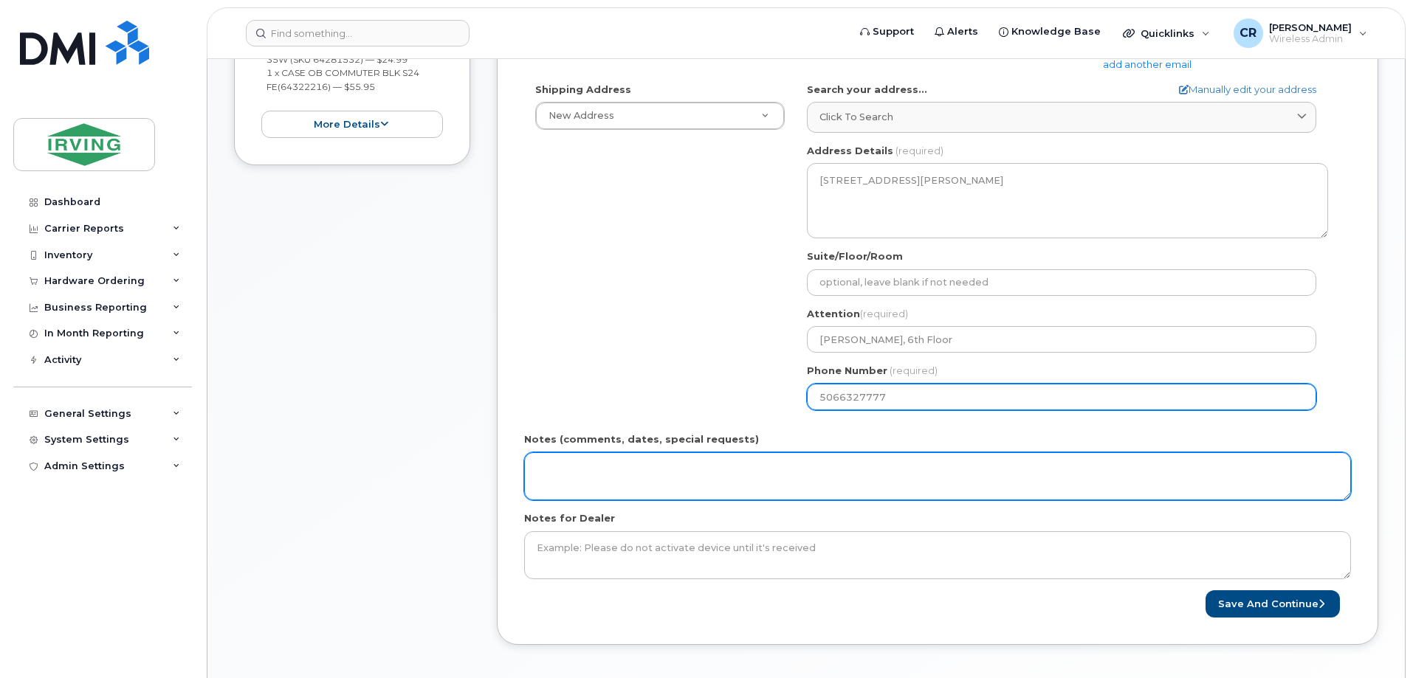
type input "5066327777"
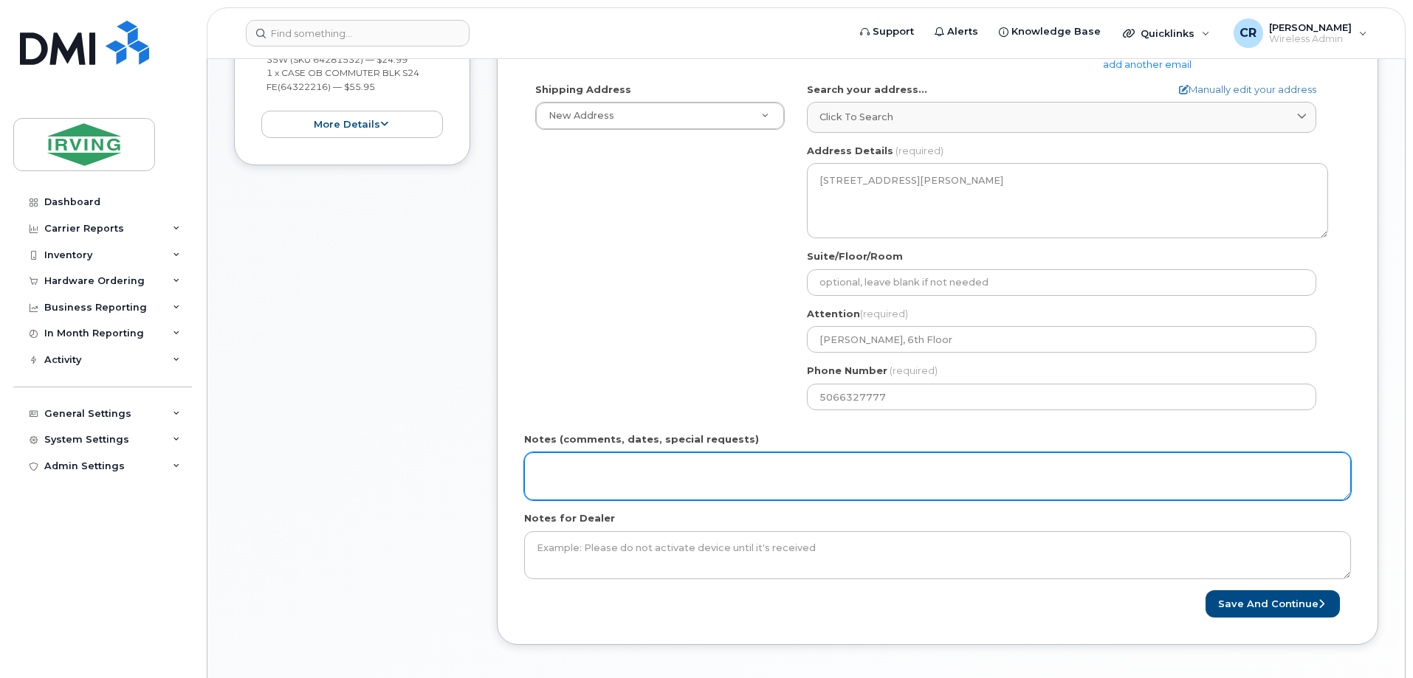
click at [681, 466] on textarea "Notes (comments, dates, special requests)" at bounding box center [937, 476] width 827 height 49
click at [579, 467] on textarea "Order#:" at bounding box center [937, 476] width 827 height 49
type textarea "Order#: 5071549905 Invoice General"
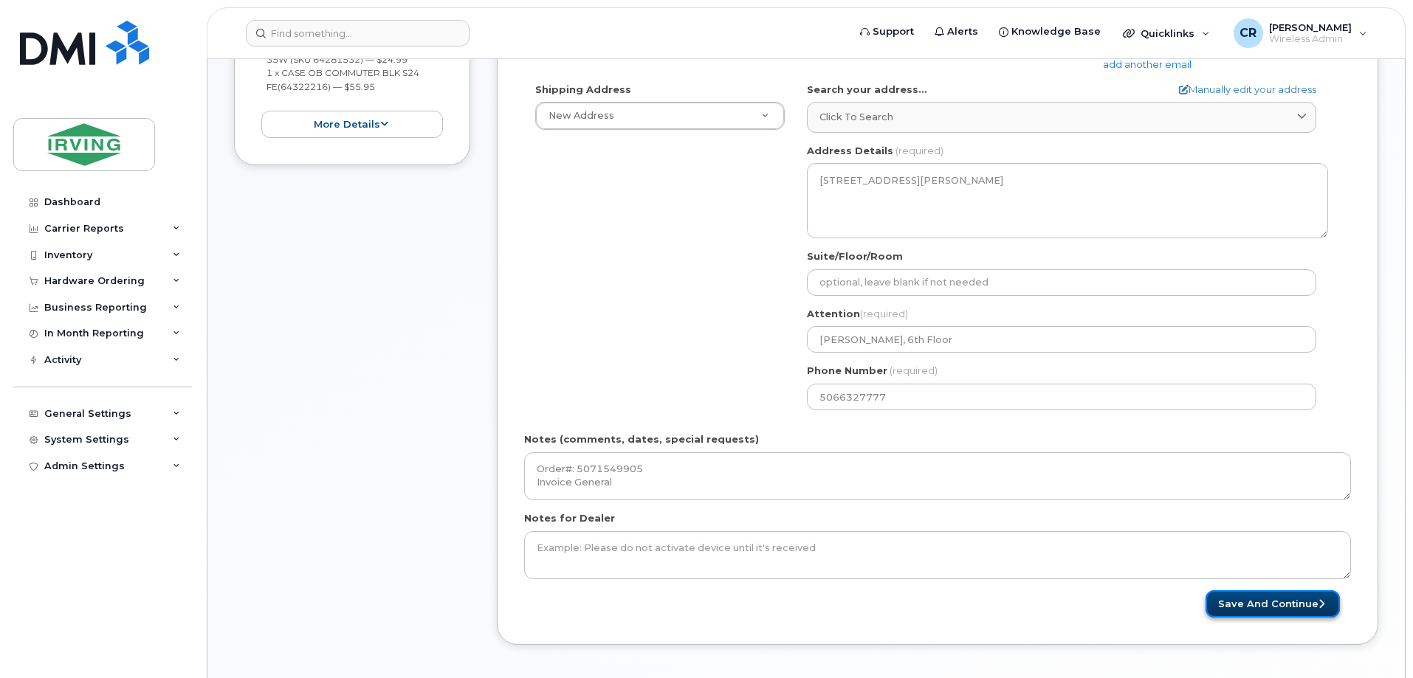
click at [1247, 607] on button "Save and Continue" at bounding box center [1272, 603] width 134 height 27
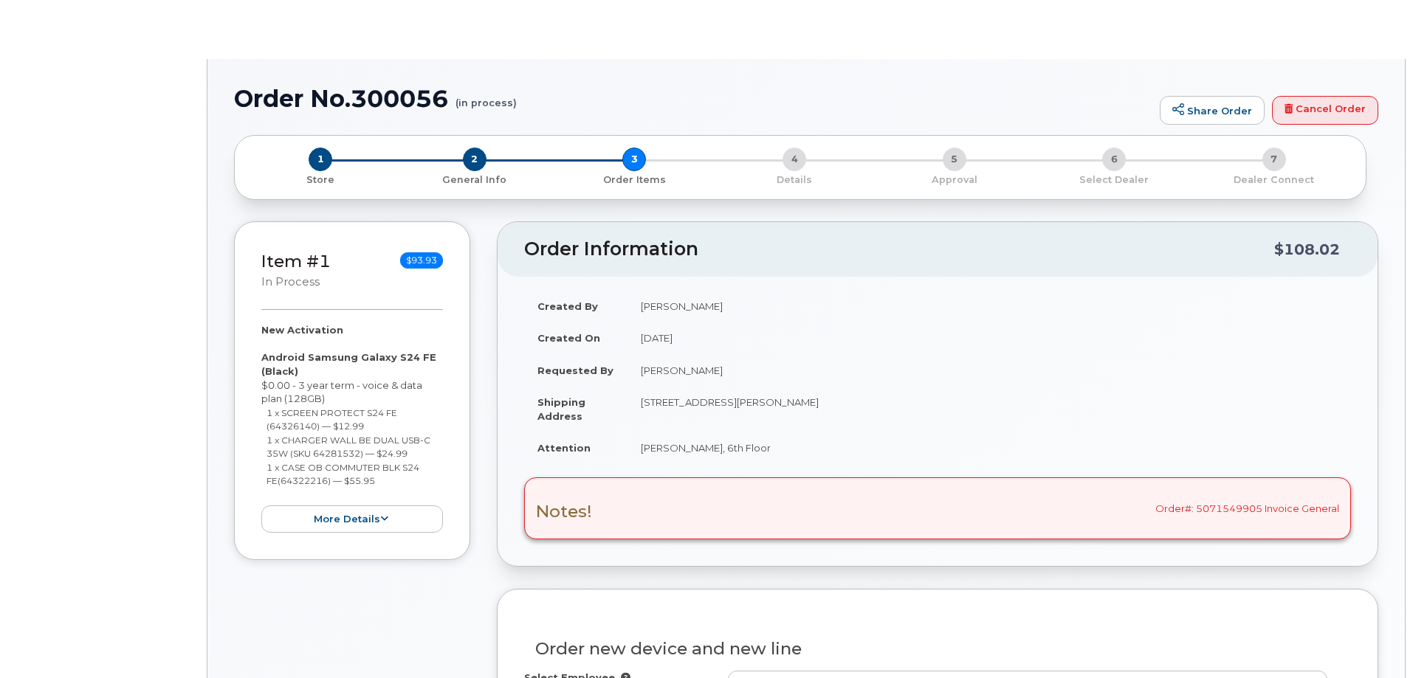
select select "1446581"
radio input "true"
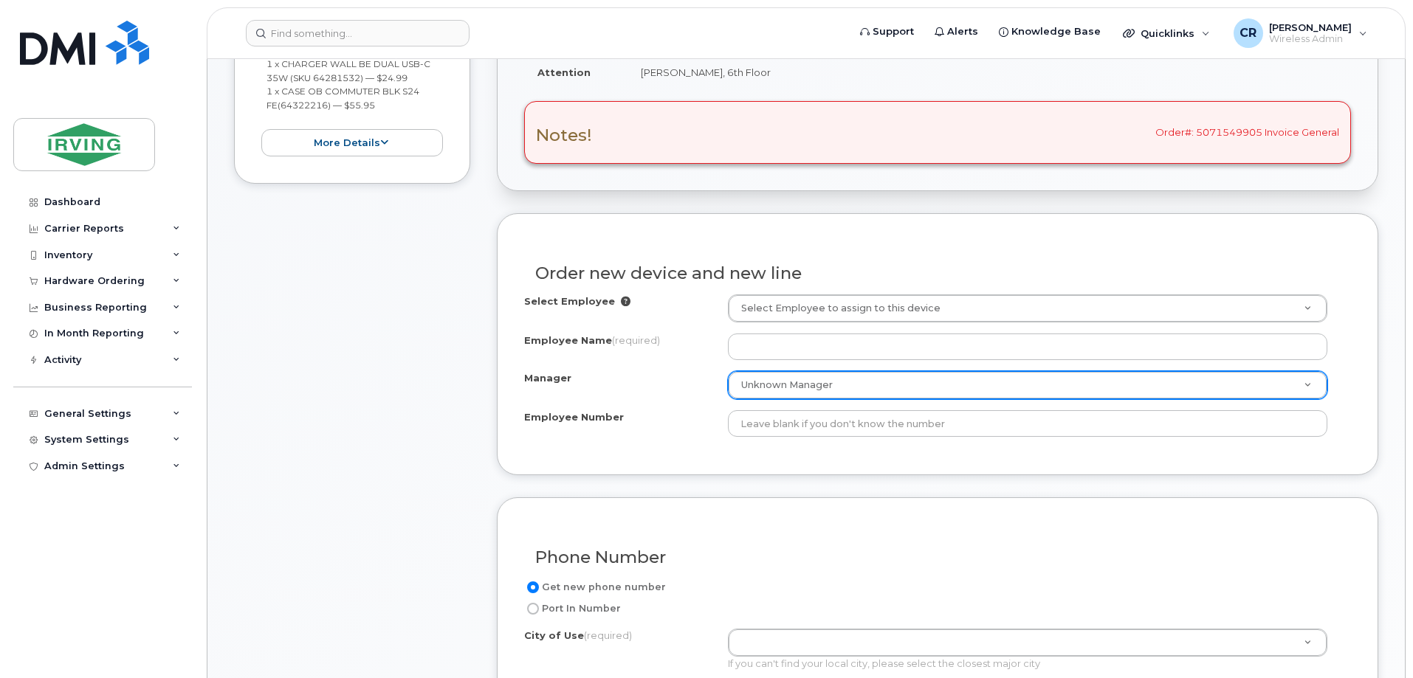
scroll to position [517, 0]
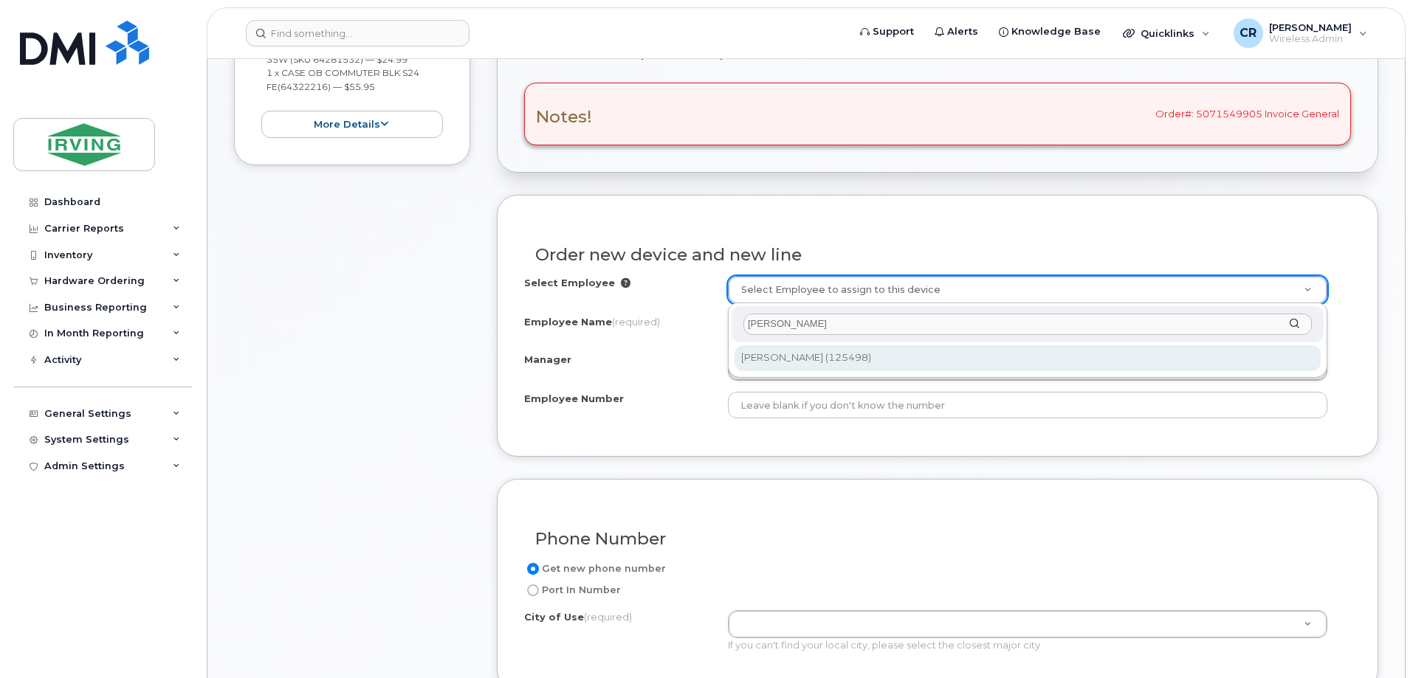
type input "sarah collins"
type input "1465621"
type input "[PERSON_NAME]"
type input "125498"
type input "200125"
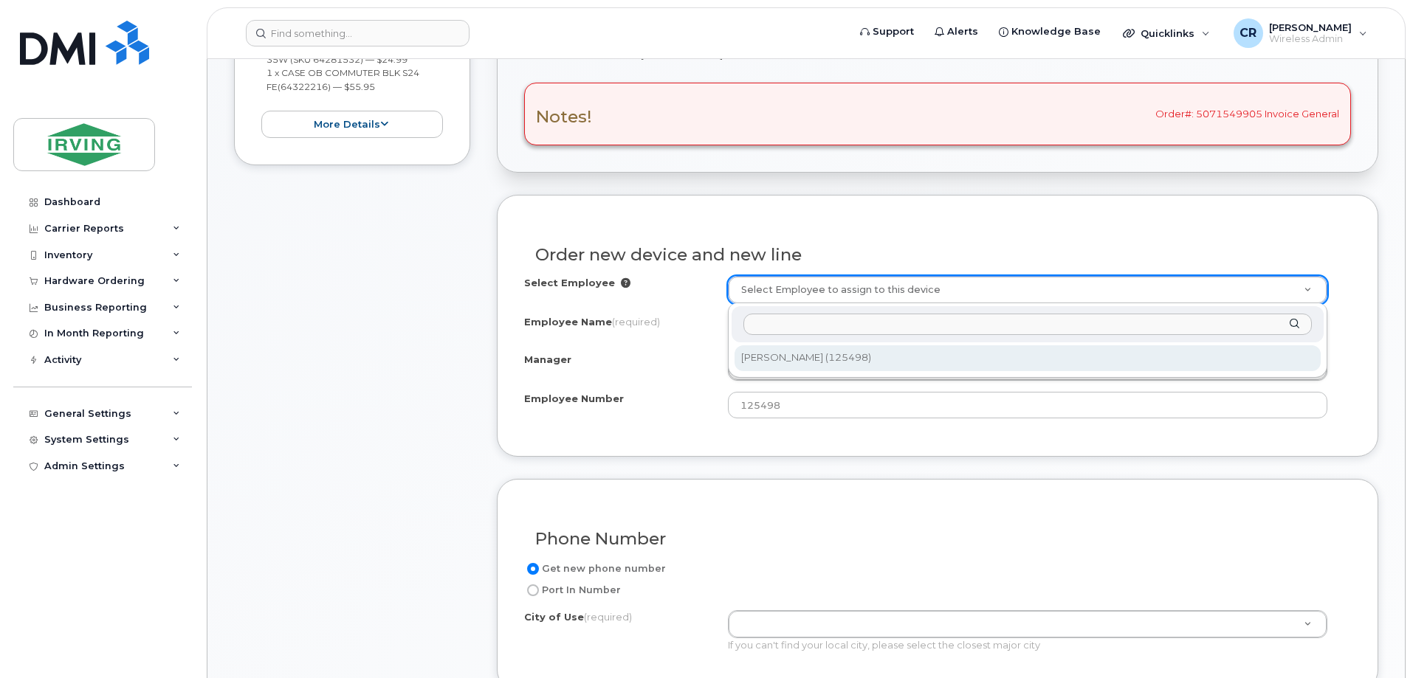
select select "1491768"
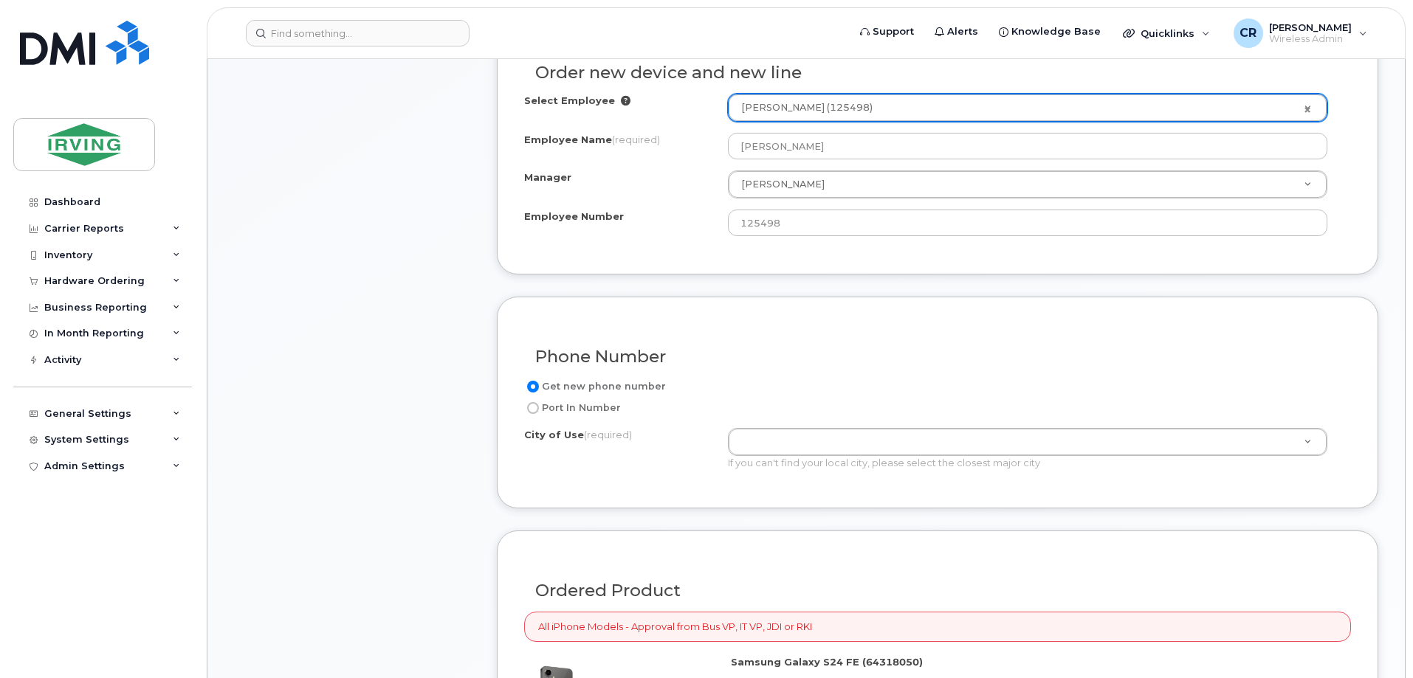
scroll to position [886, 0]
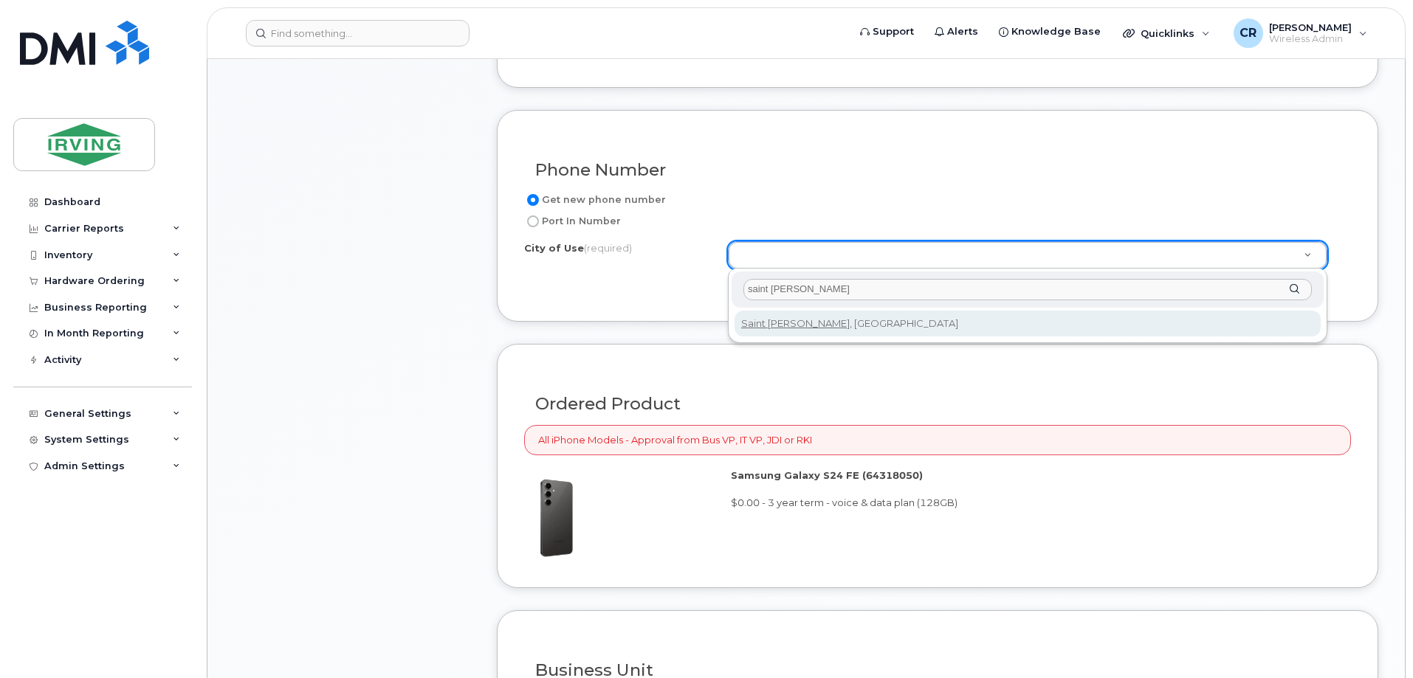
type input "saint john"
type input "2008"
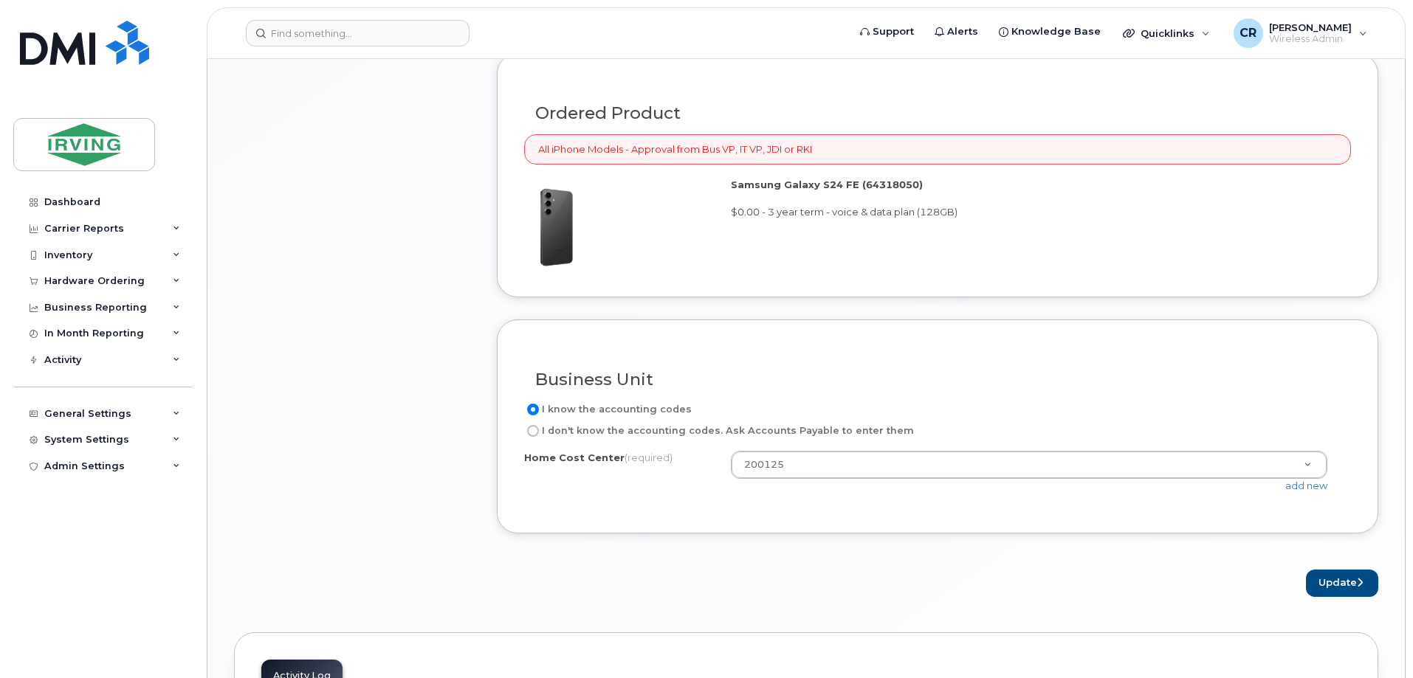
scroll to position [1181, 0]
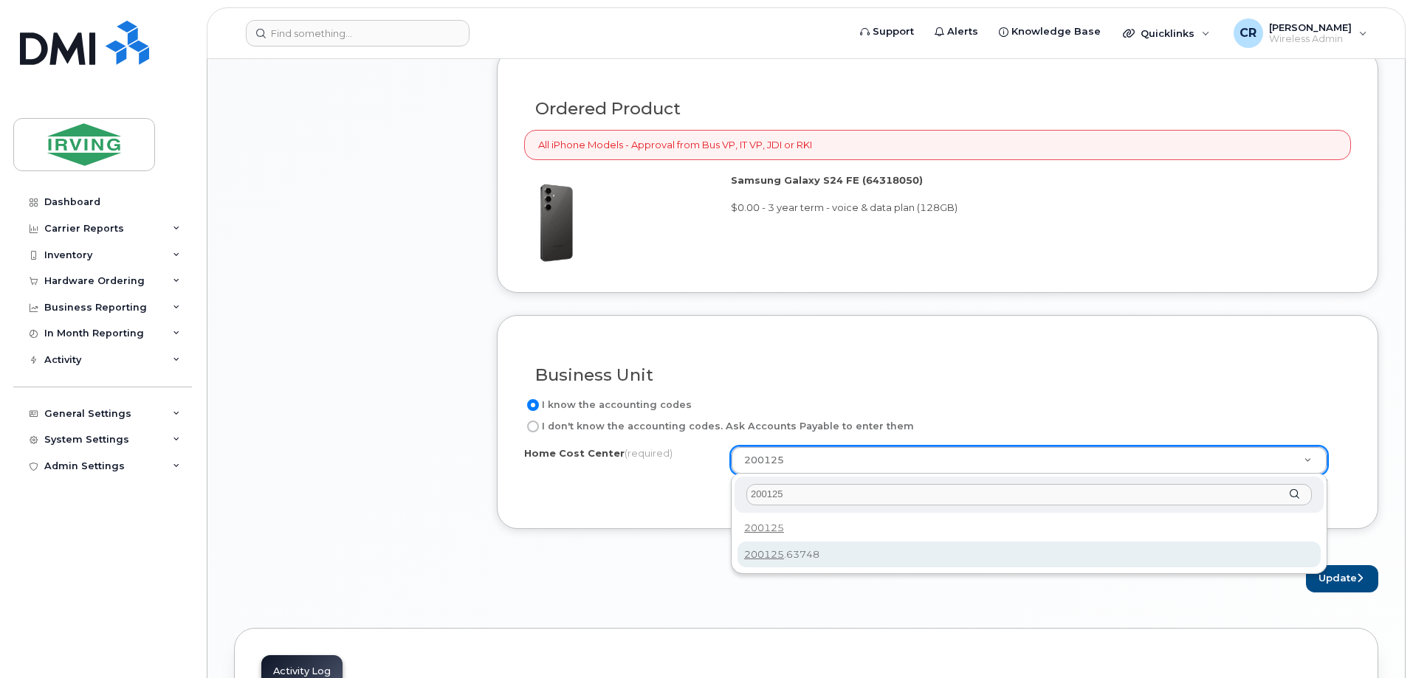
type input "200125"
type input "200125.63748"
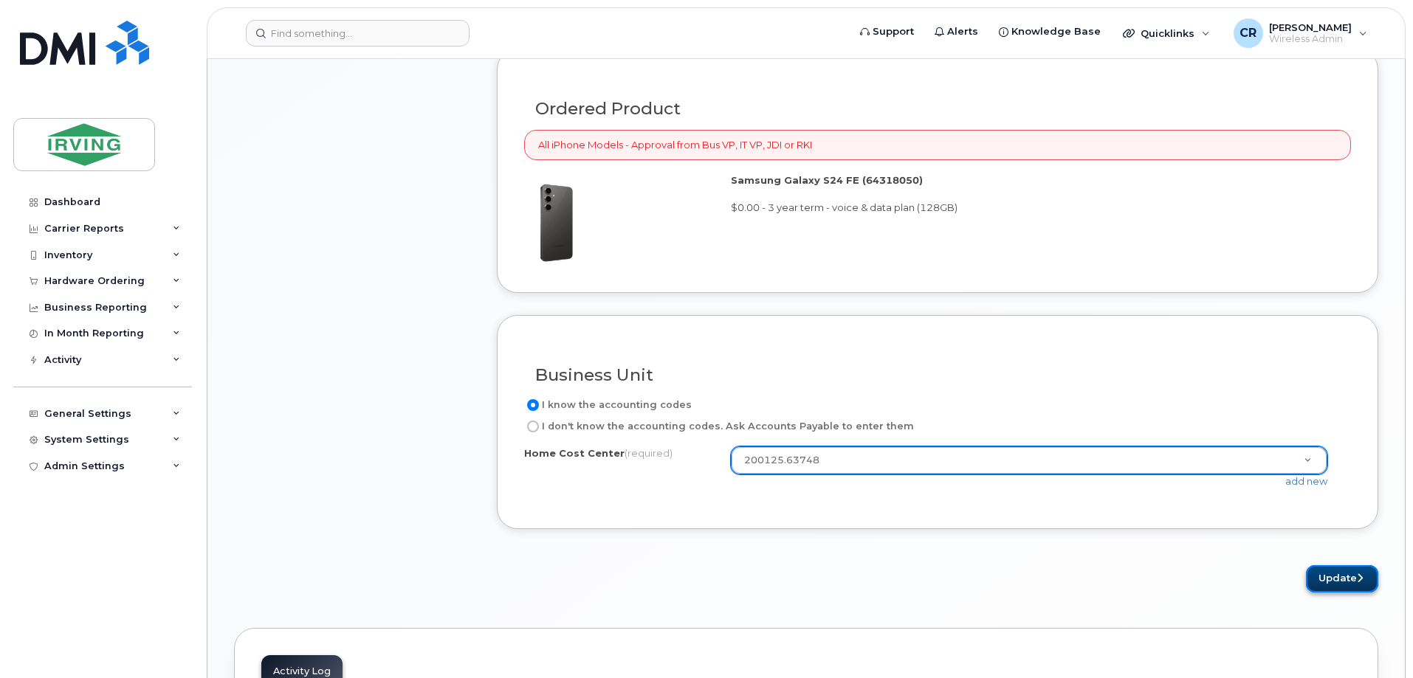
click at [1361, 574] on icon "submit" at bounding box center [1360, 579] width 6 height 10
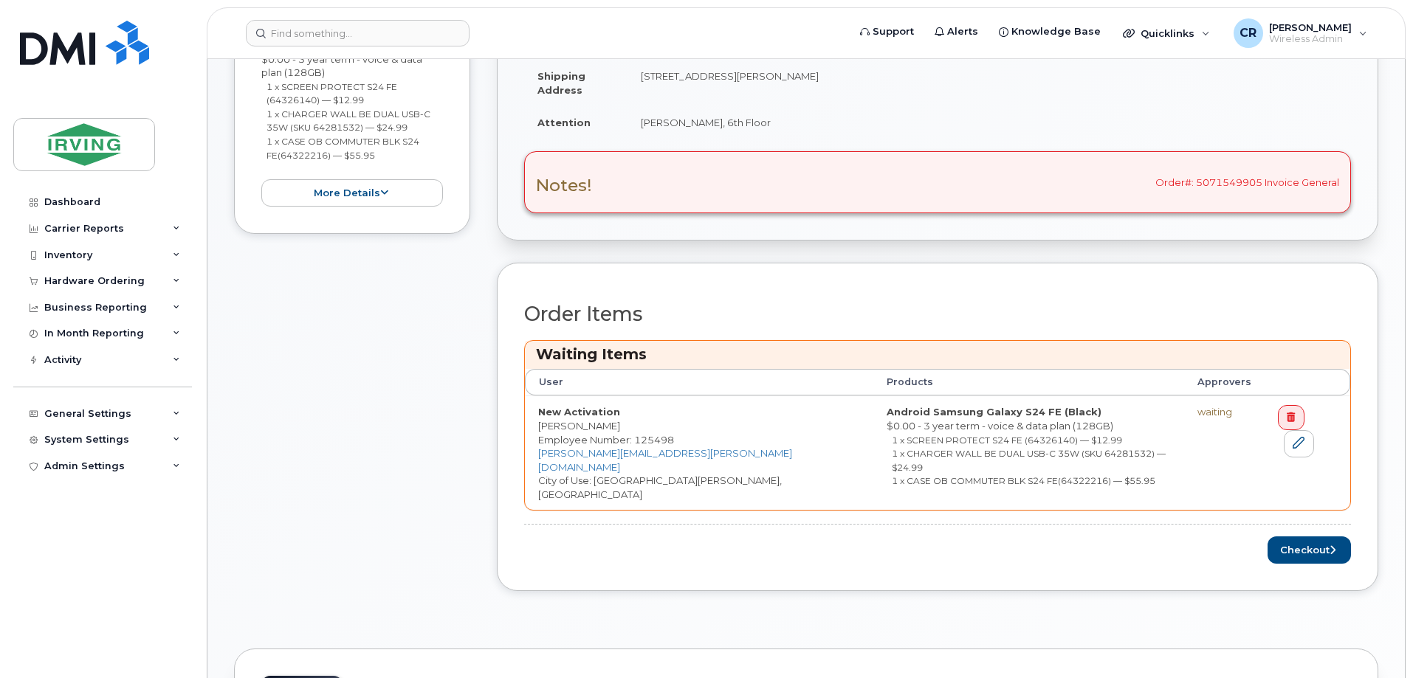
scroll to position [517, 0]
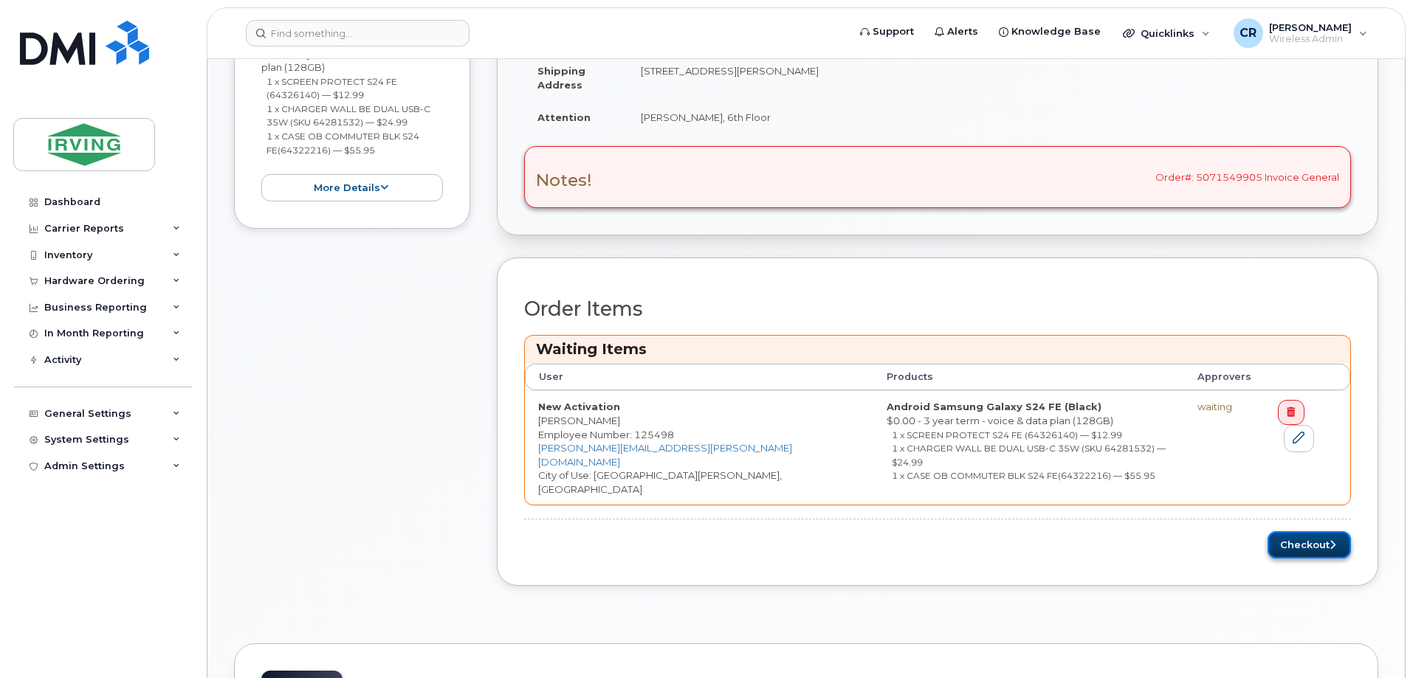
click at [1297, 531] on button "Checkout" at bounding box center [1308, 544] width 83 height 27
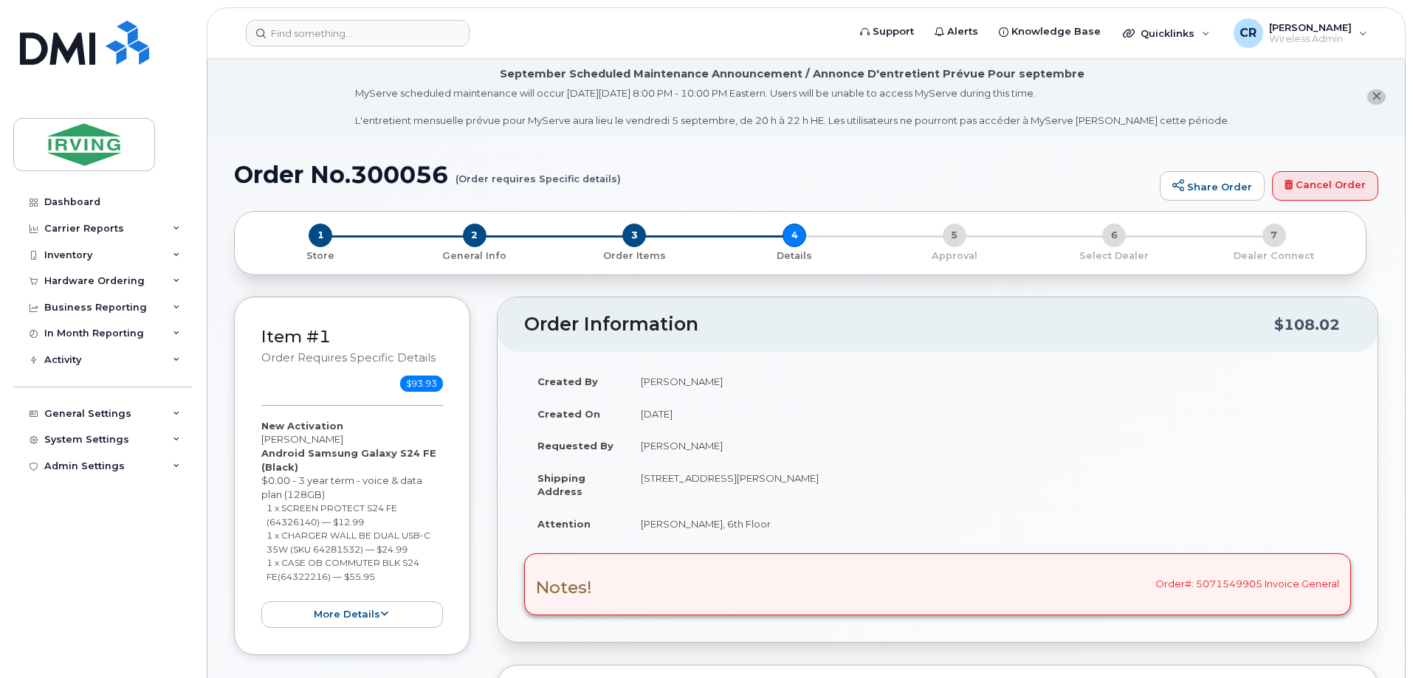
scroll to position [445, 0]
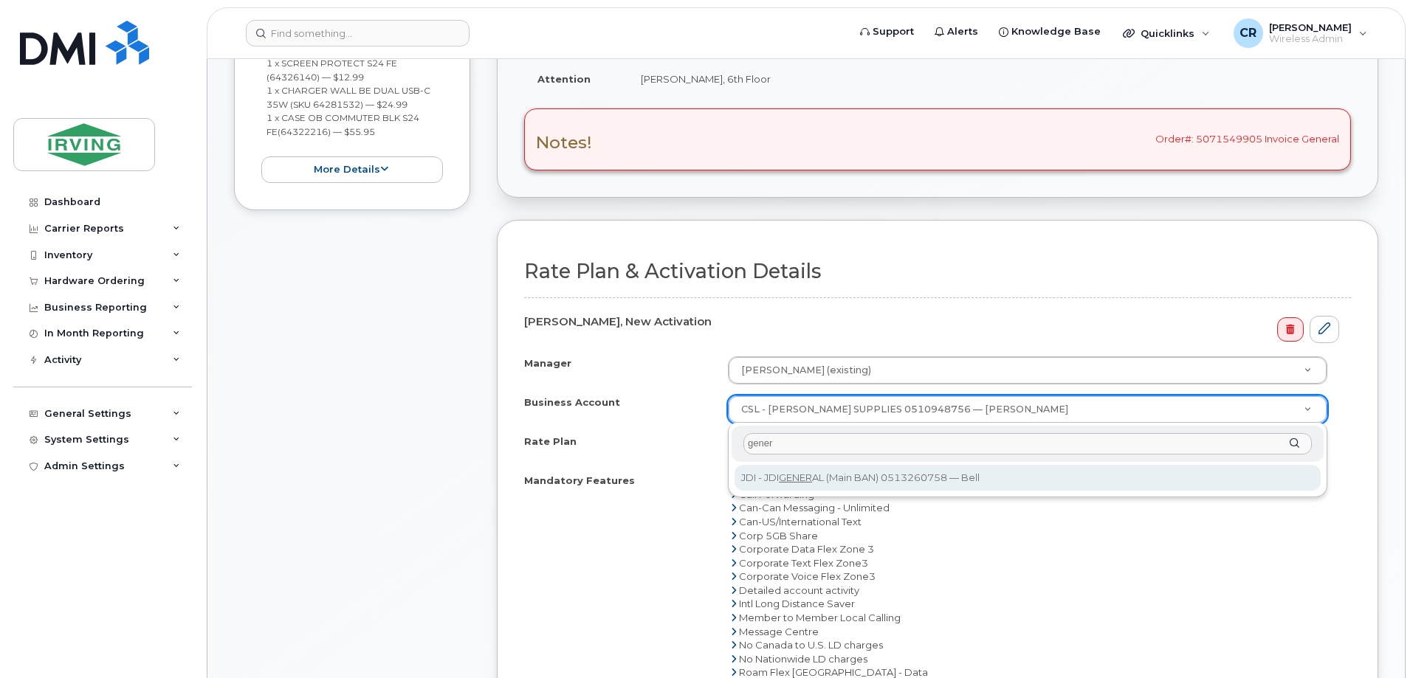
type input "gener"
select select "11309"
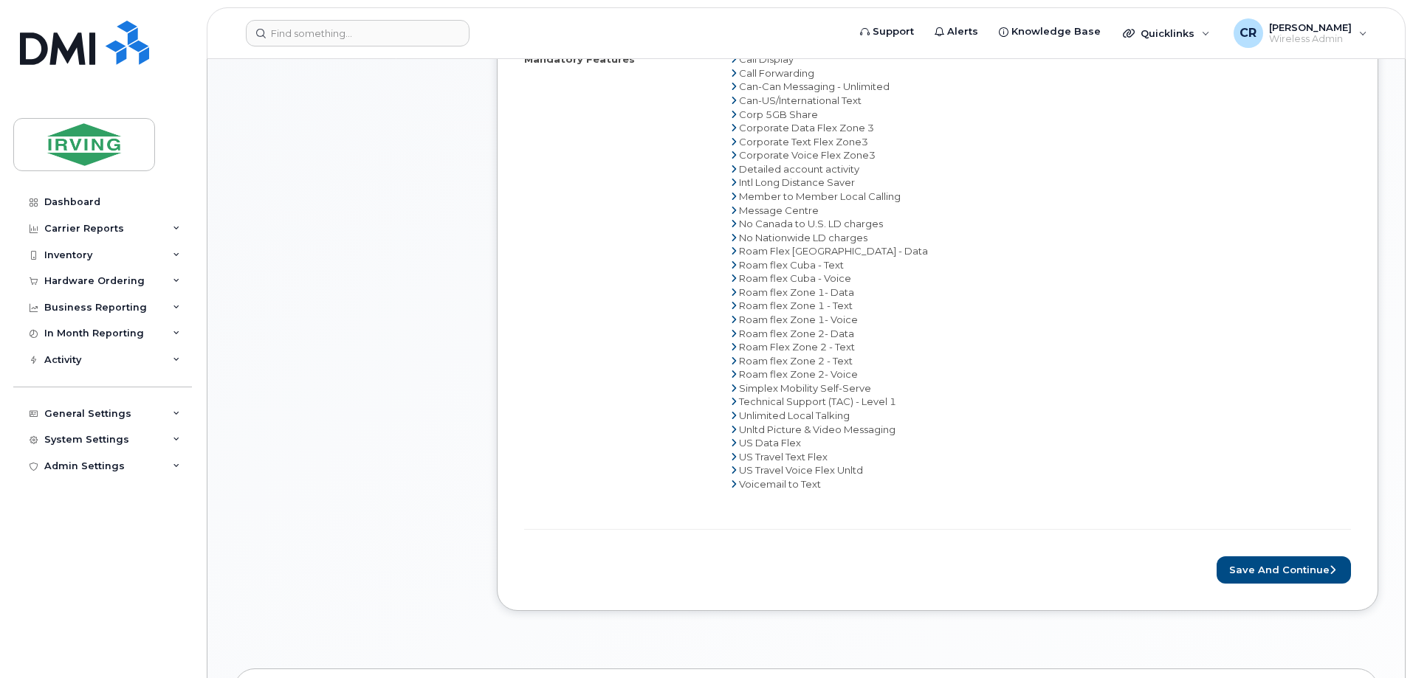
scroll to position [888, 0]
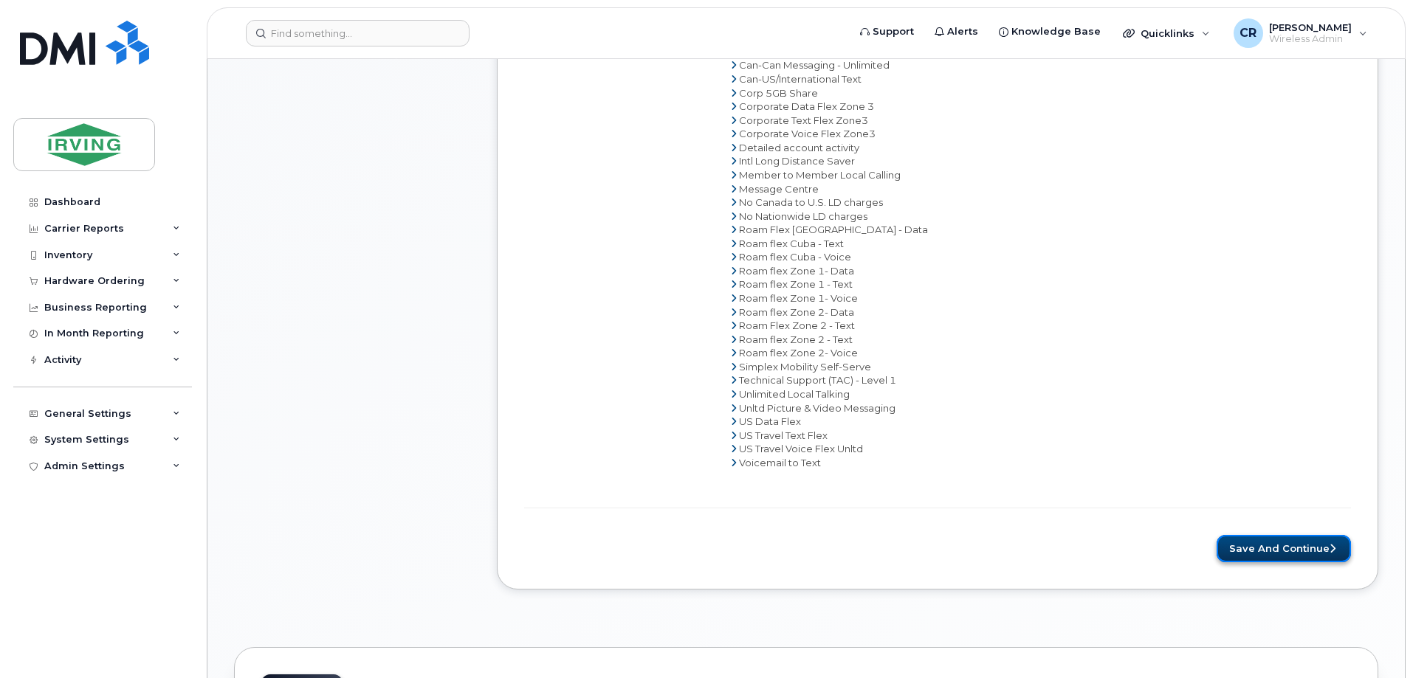
click at [1285, 540] on button "Save and Continue" at bounding box center [1283, 548] width 134 height 27
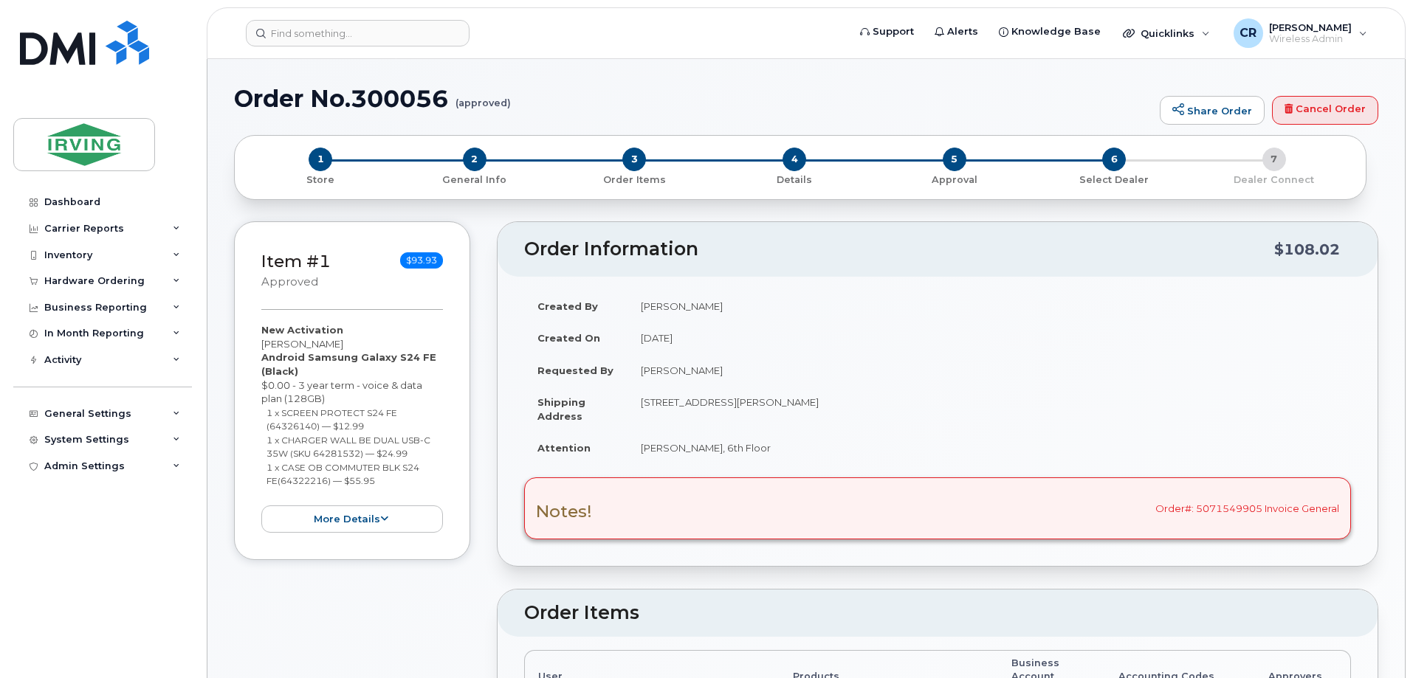
radio input "true"
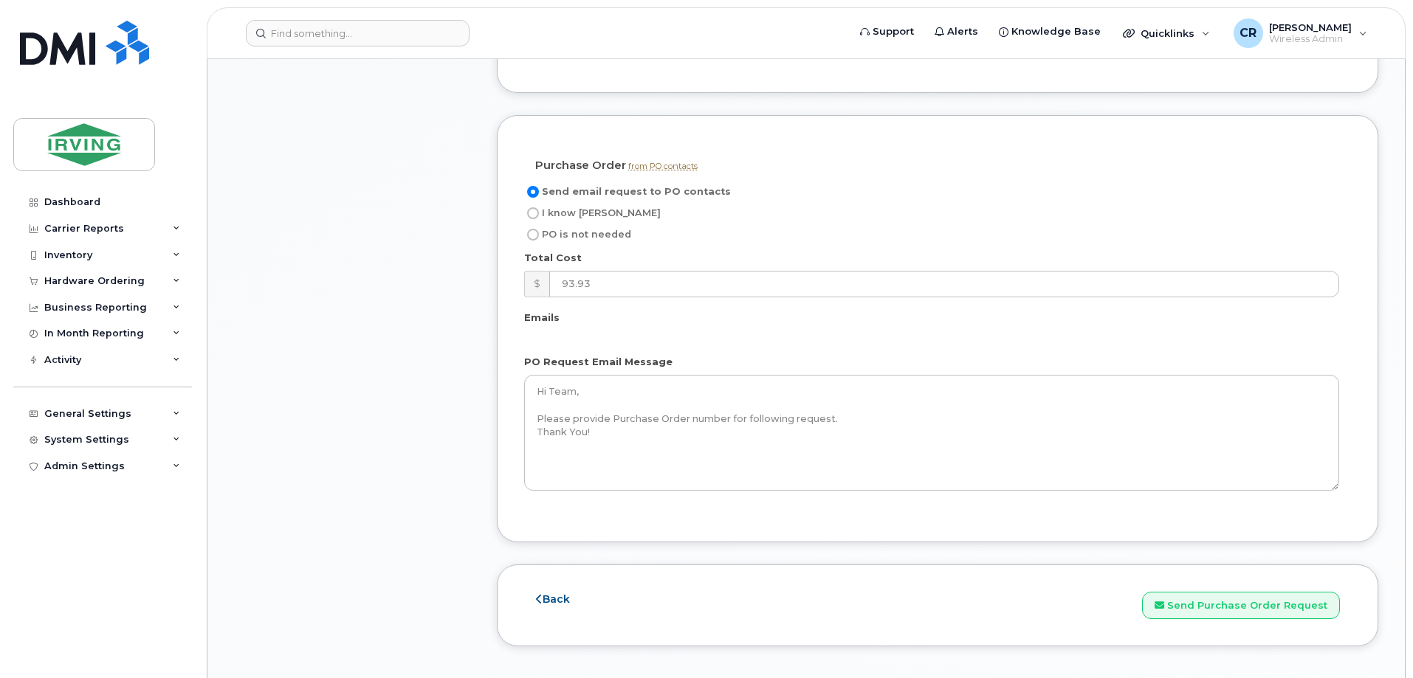
scroll to position [1329, 0]
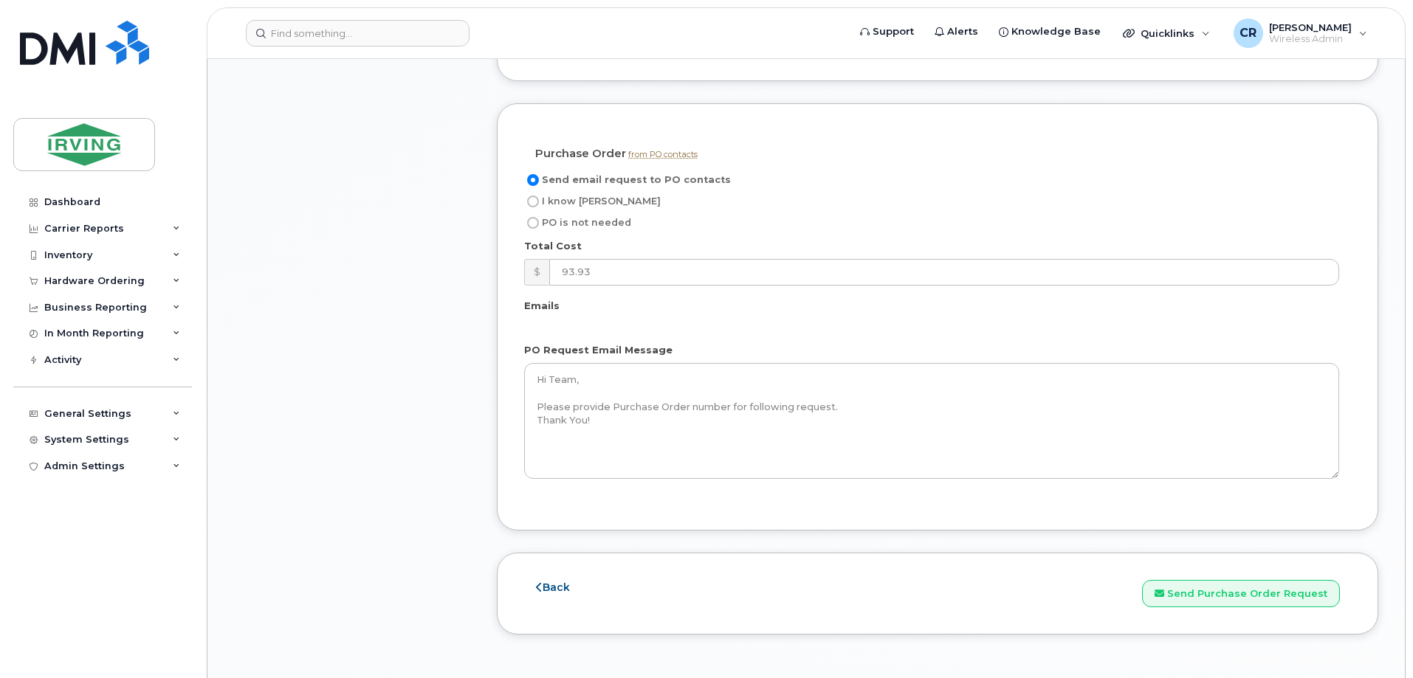
click at [538, 196] on input "I know PO" at bounding box center [533, 202] width 12 height 12
radio input "true"
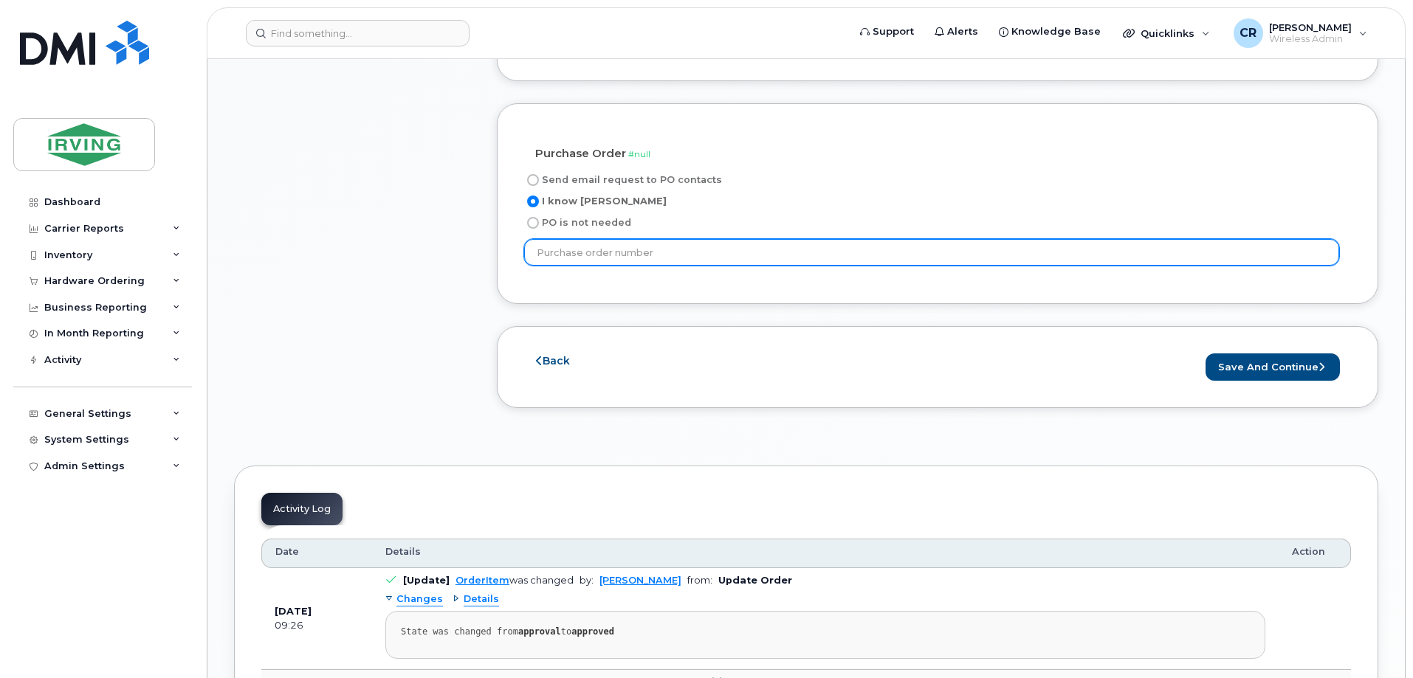
click at [651, 239] on input "text" at bounding box center [931, 252] width 815 height 27
click at [585, 239] on input "text" at bounding box center [931, 252] width 815 height 27
type input "754200"
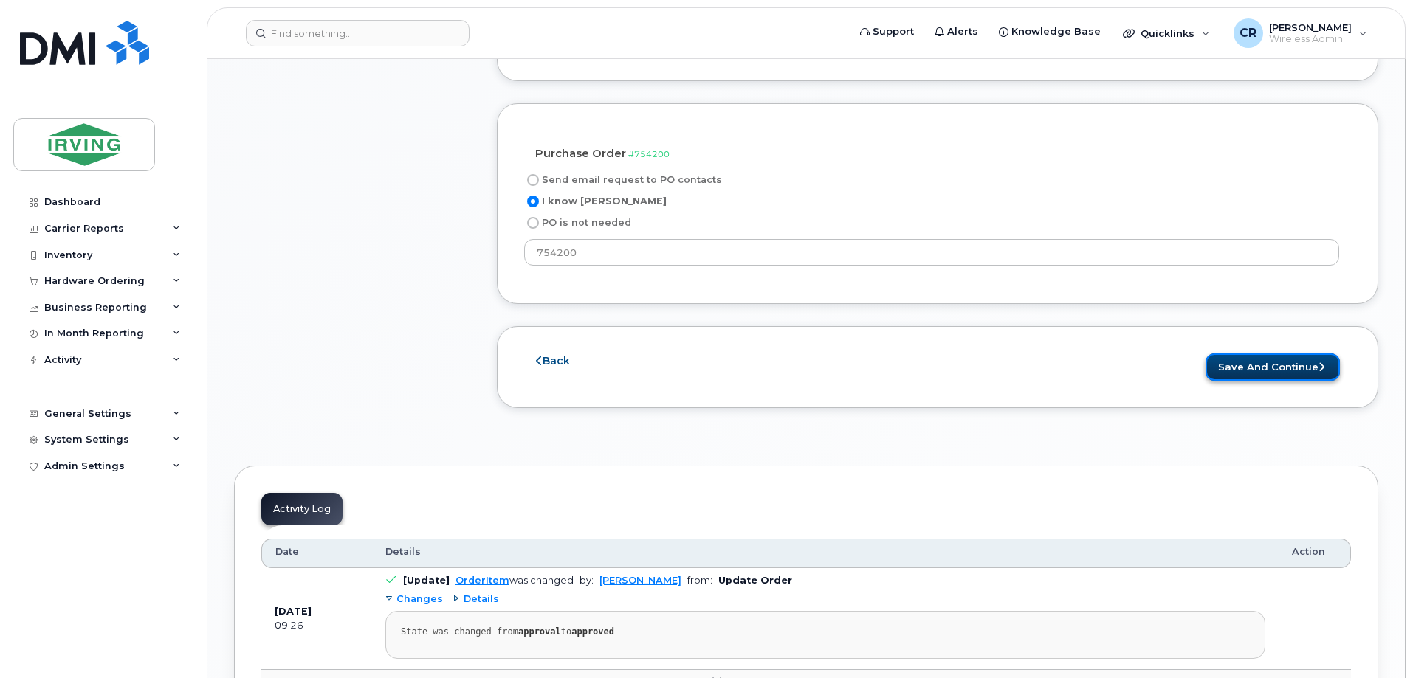
click at [1278, 354] on button "Save and Continue" at bounding box center [1272, 367] width 134 height 27
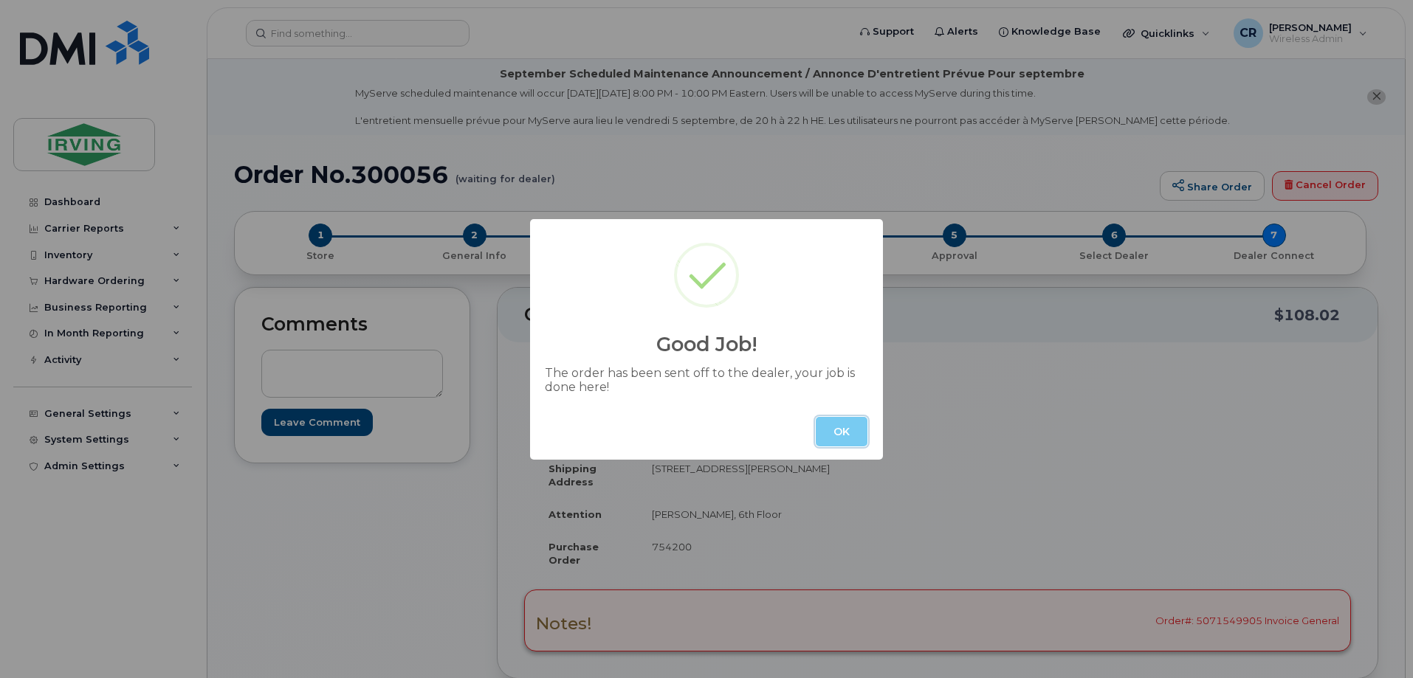
click at [847, 434] on button "OK" at bounding box center [842, 432] width 52 height 30
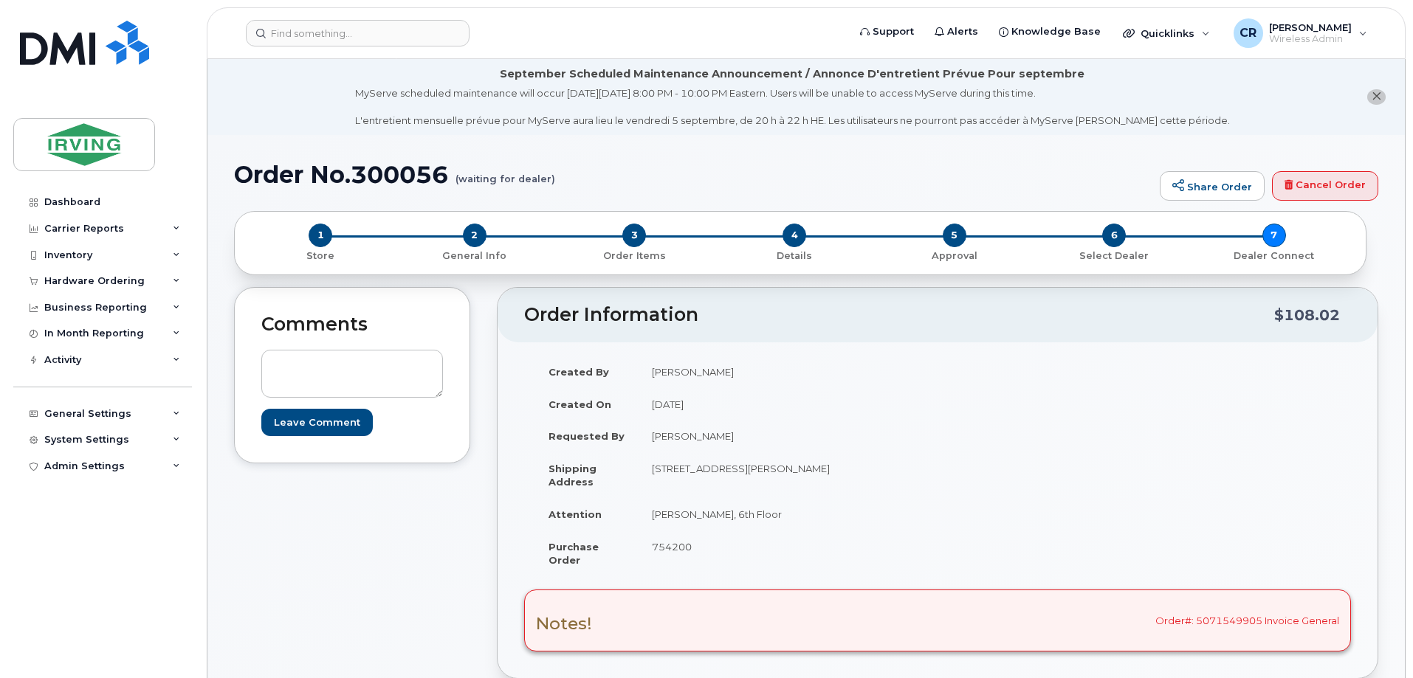
click at [1380, 94] on icon "close notification" at bounding box center [1376, 97] width 10 height 10
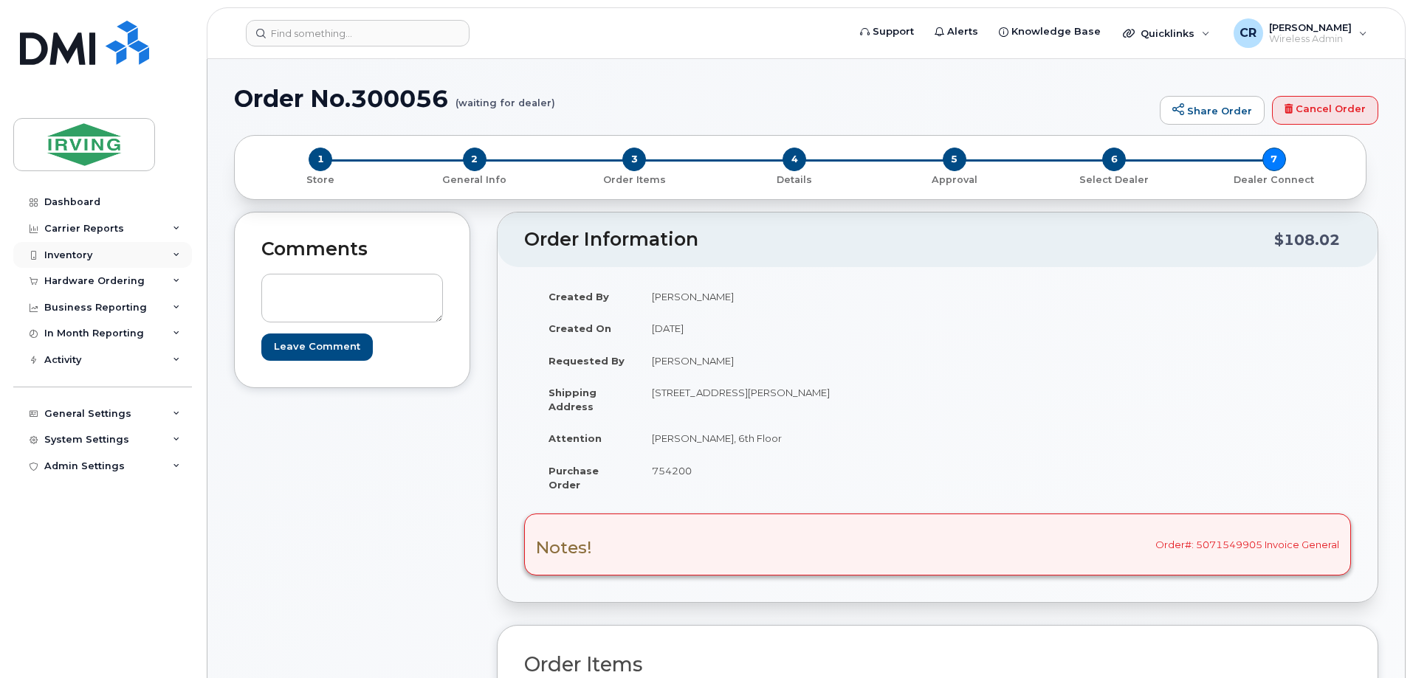
click at [68, 252] on div "Inventory" at bounding box center [68, 255] width 48 height 12
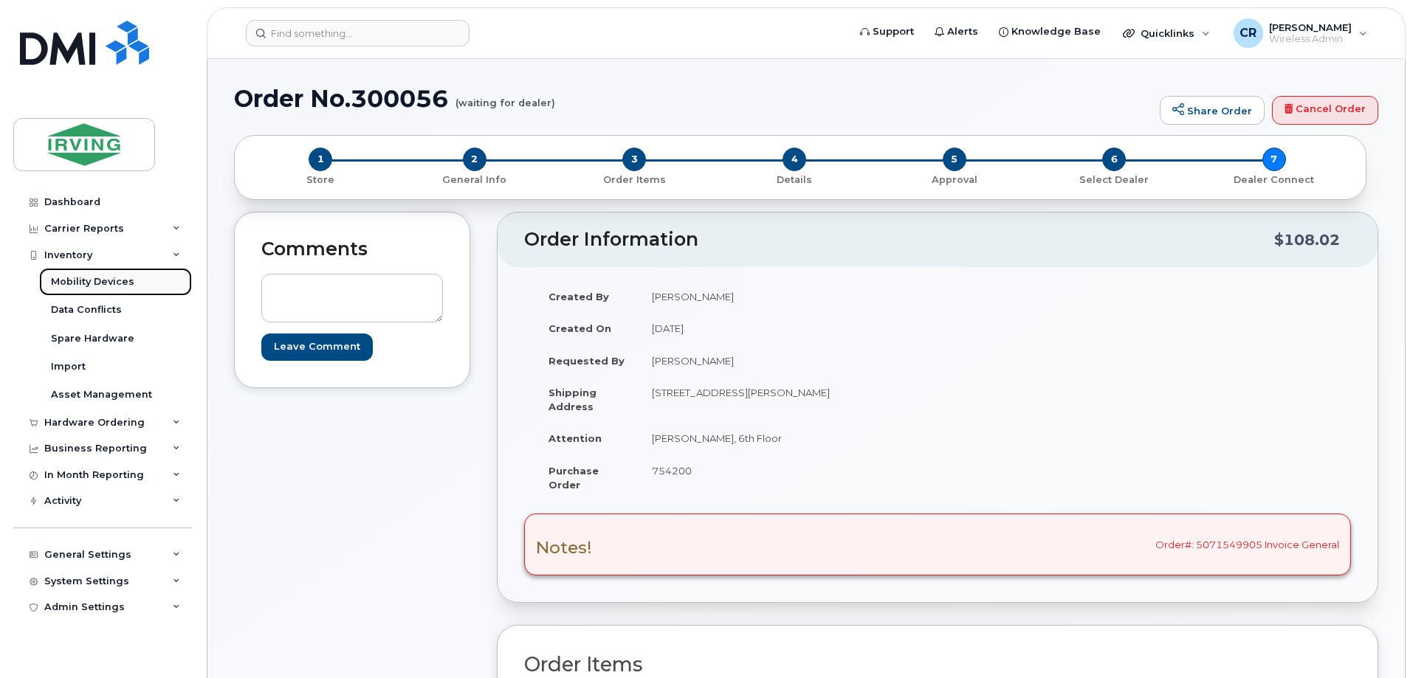
click at [68, 285] on div "Mobility Devices" at bounding box center [92, 281] width 83 height 13
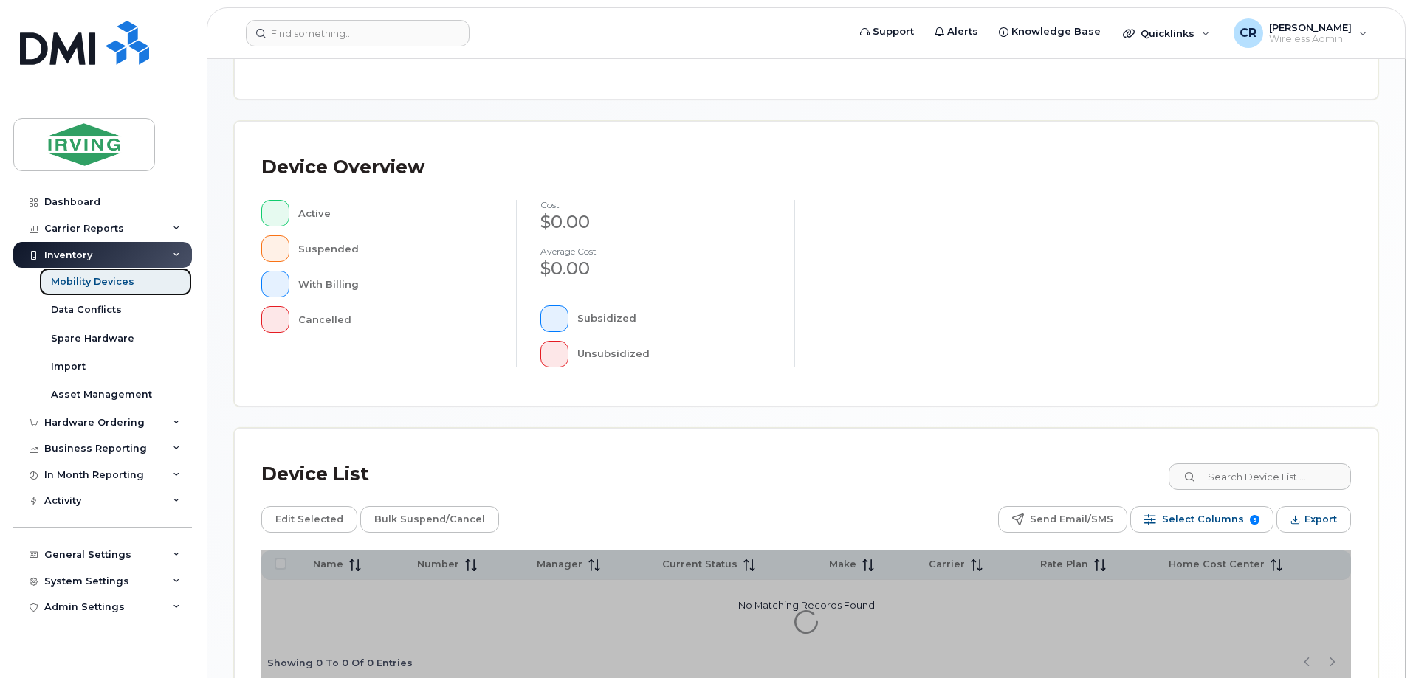
scroll to position [337, 0]
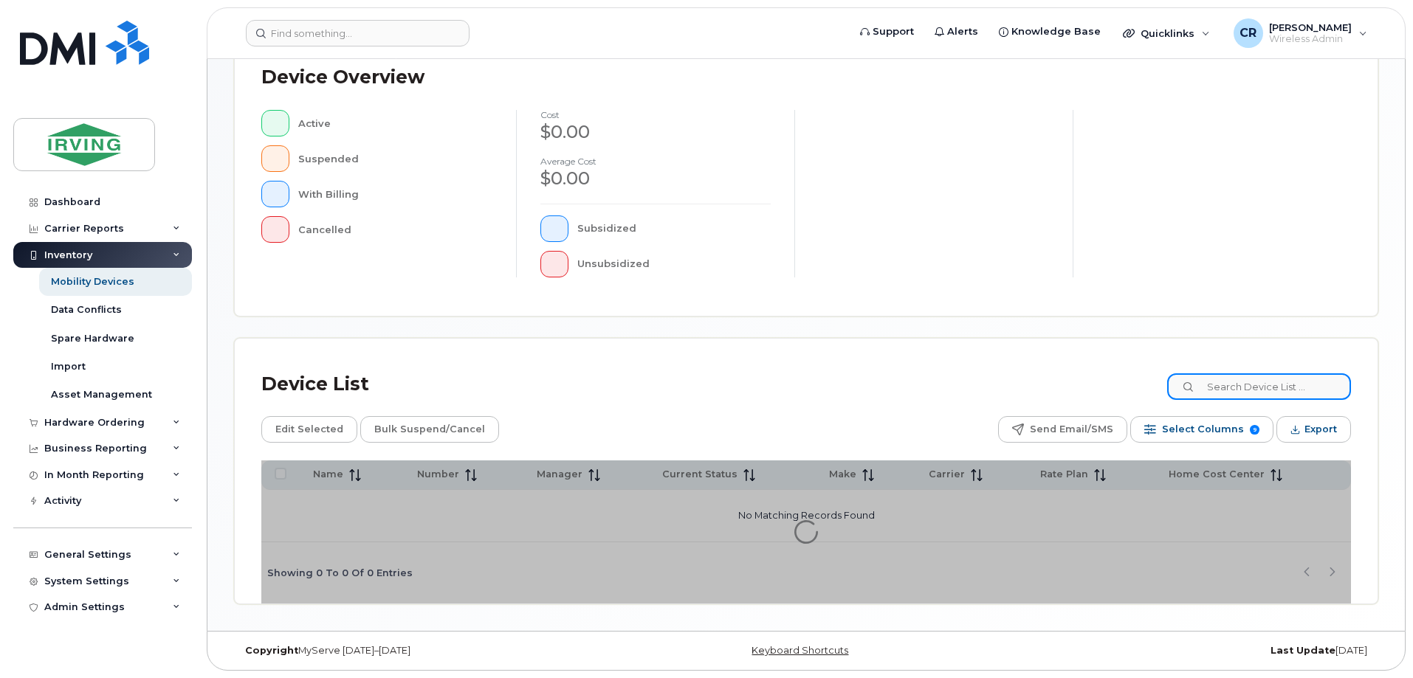
click at [1255, 393] on input at bounding box center [1259, 386] width 184 height 27
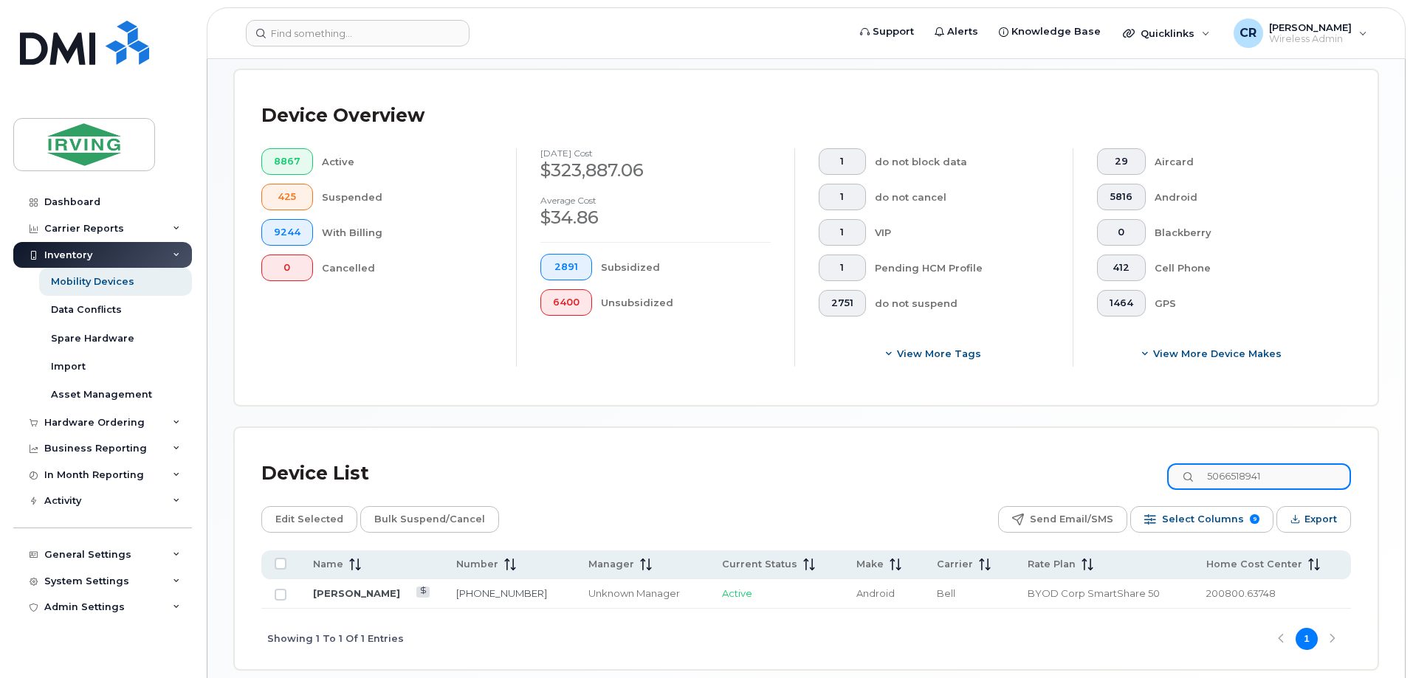
drag, startPoint x: 1310, startPoint y: 461, endPoint x: 871, endPoint y: 442, distance: 439.6
click at [871, 455] on div "Device List 5066518941" at bounding box center [805, 474] width 1089 height 38
paste input "3434554"
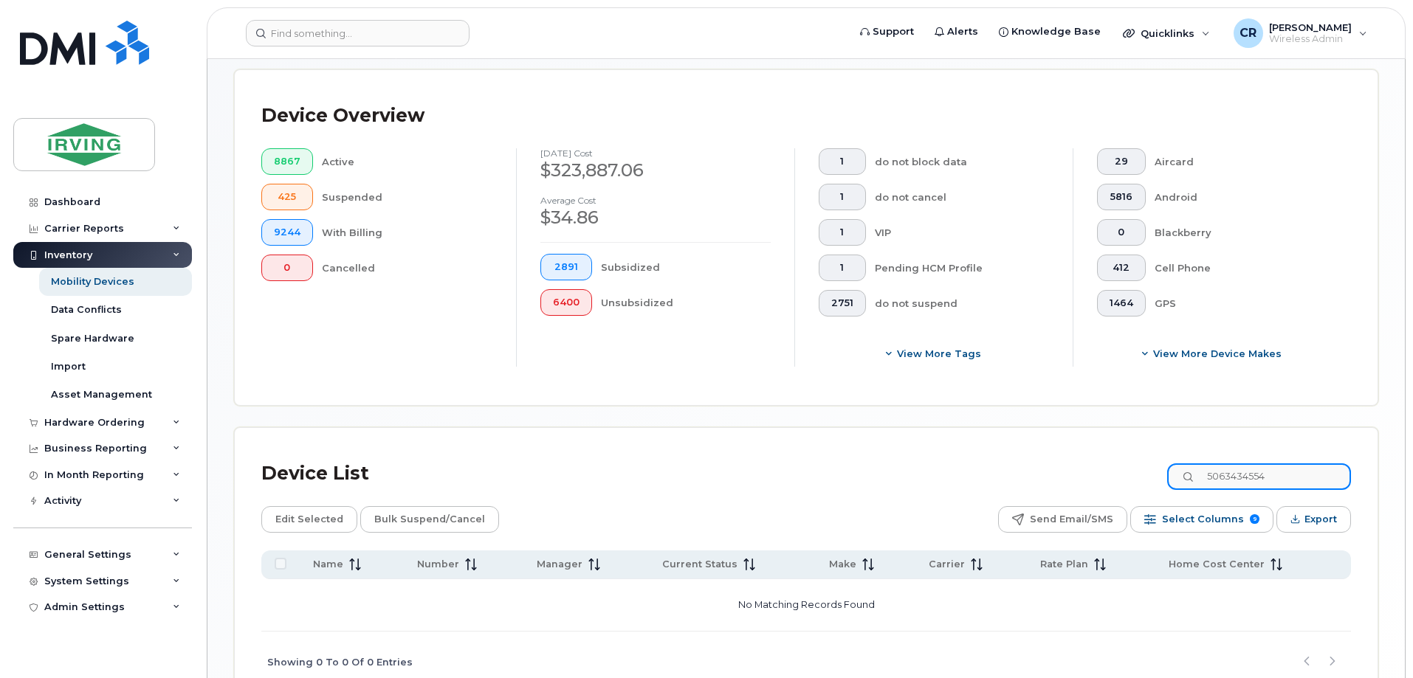
drag, startPoint x: 1298, startPoint y: 461, endPoint x: 910, endPoint y: 444, distance: 387.8
click at [910, 455] on div "Device List 5063434554" at bounding box center [805, 474] width 1089 height 38
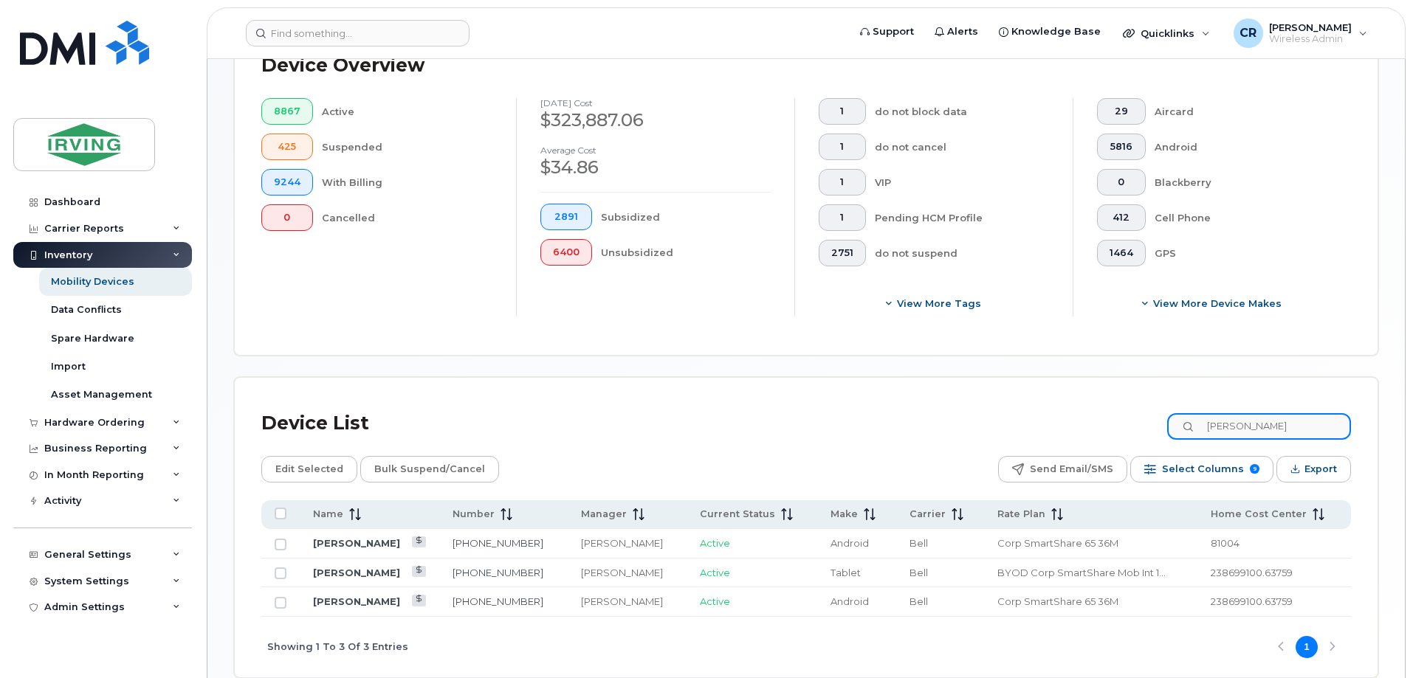
scroll to position [448, 0]
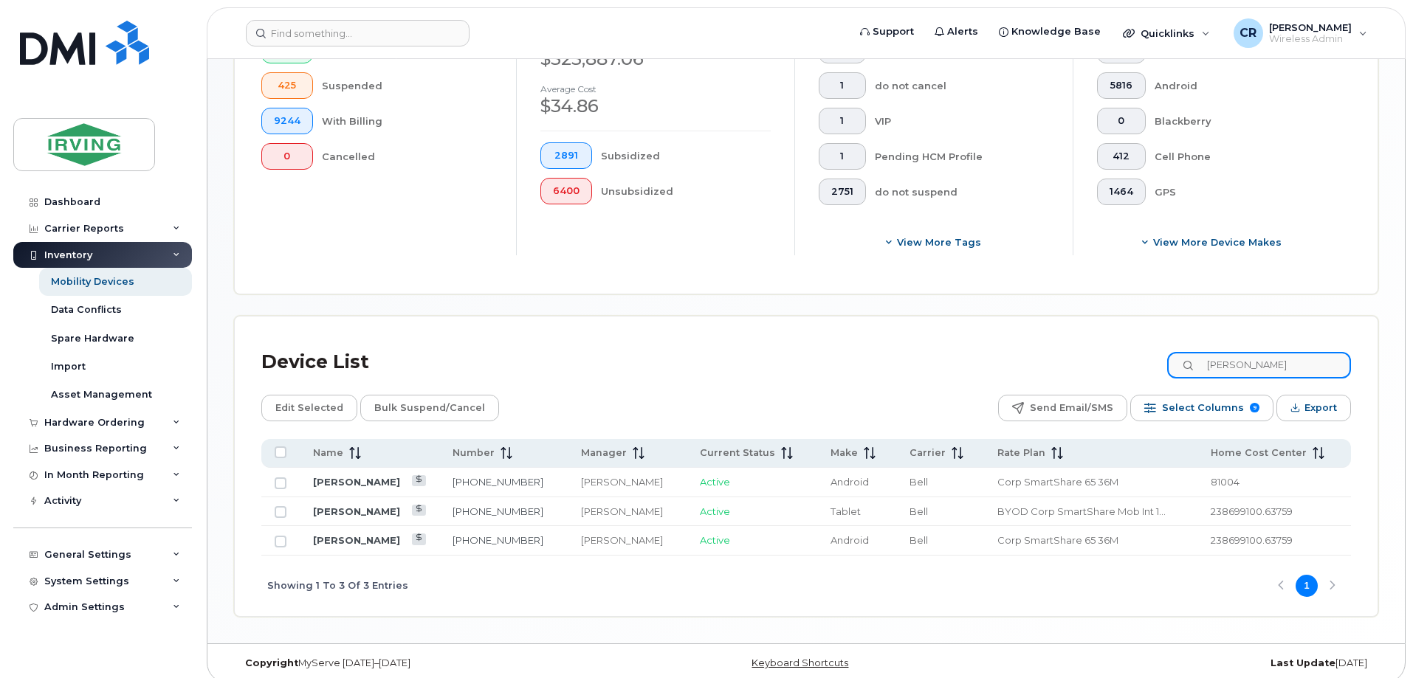
drag, startPoint x: 1262, startPoint y: 348, endPoint x: 899, endPoint y: 337, distance: 363.3
click at [900, 343] on div "Device List totten" at bounding box center [805, 362] width 1089 height 38
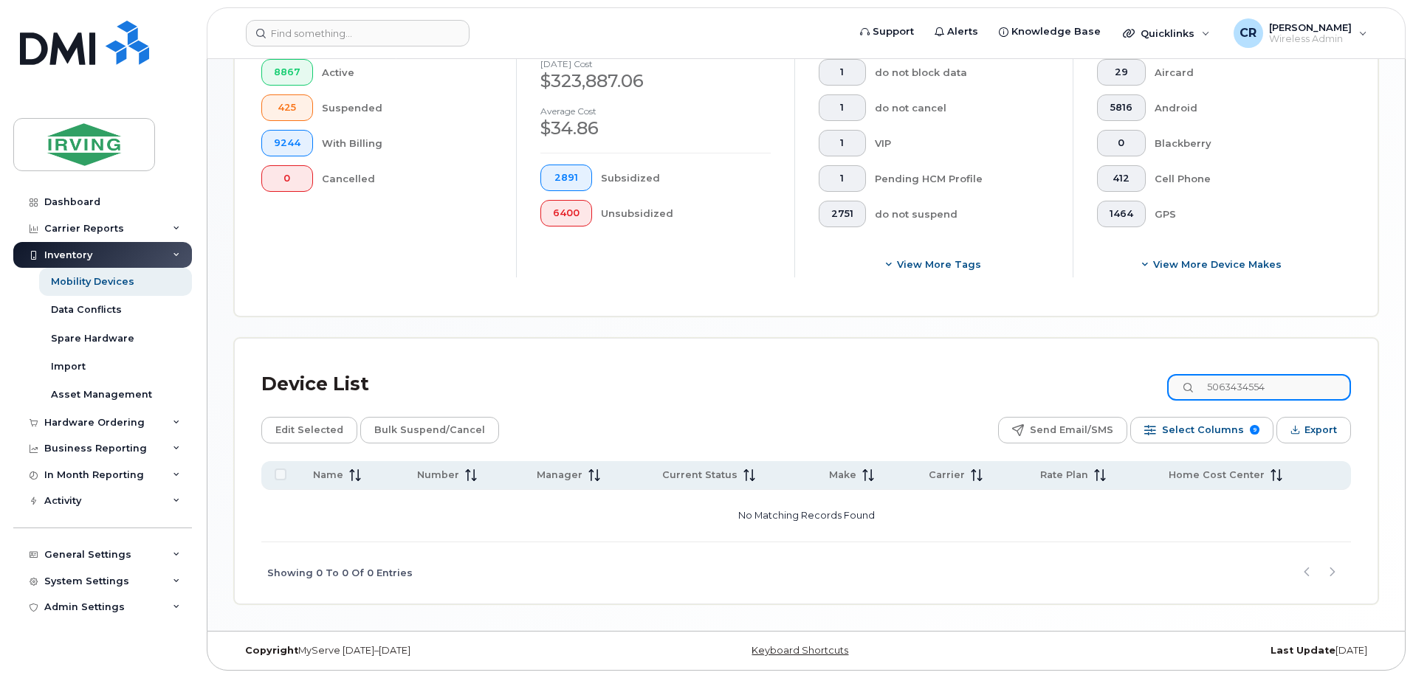
scroll to position [413, 0]
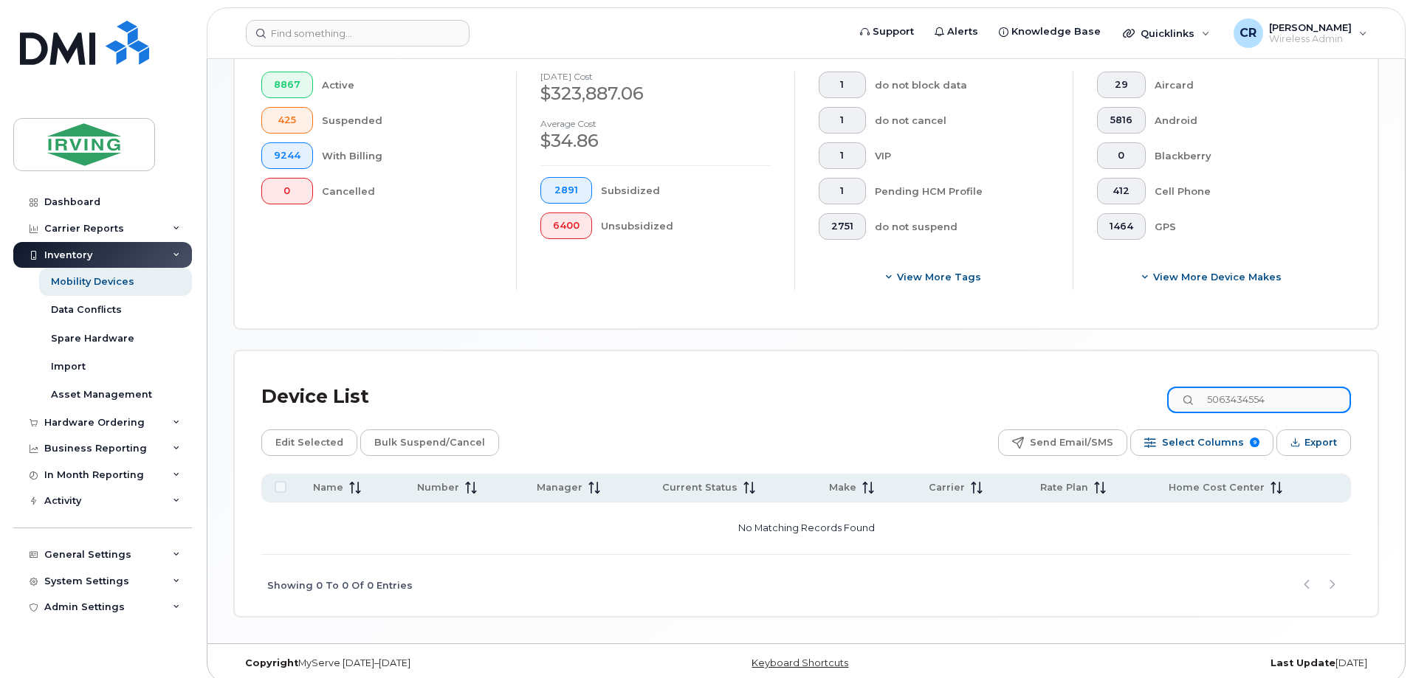
drag, startPoint x: 1296, startPoint y: 393, endPoint x: 862, endPoint y: 385, distance: 434.1
click at [862, 385] on div "Device List 5063434554" at bounding box center [805, 397] width 1089 height 38
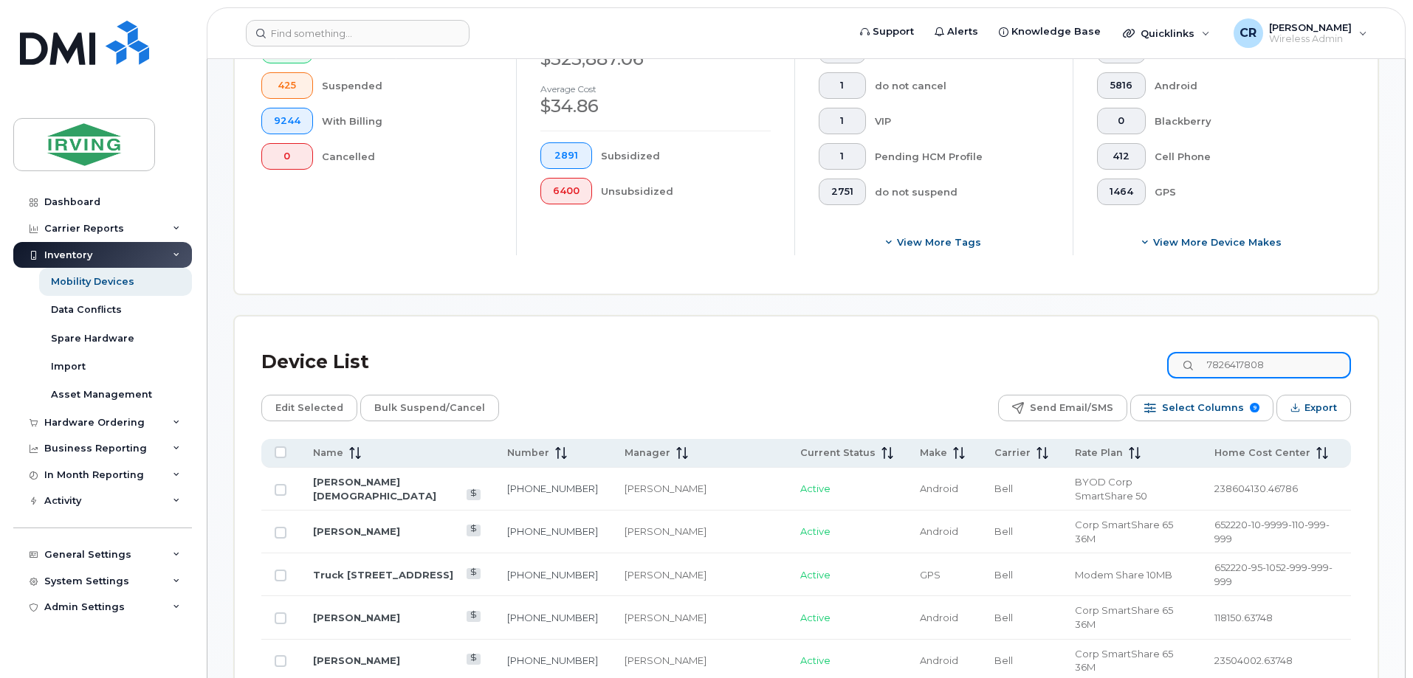
type input "7826417808"
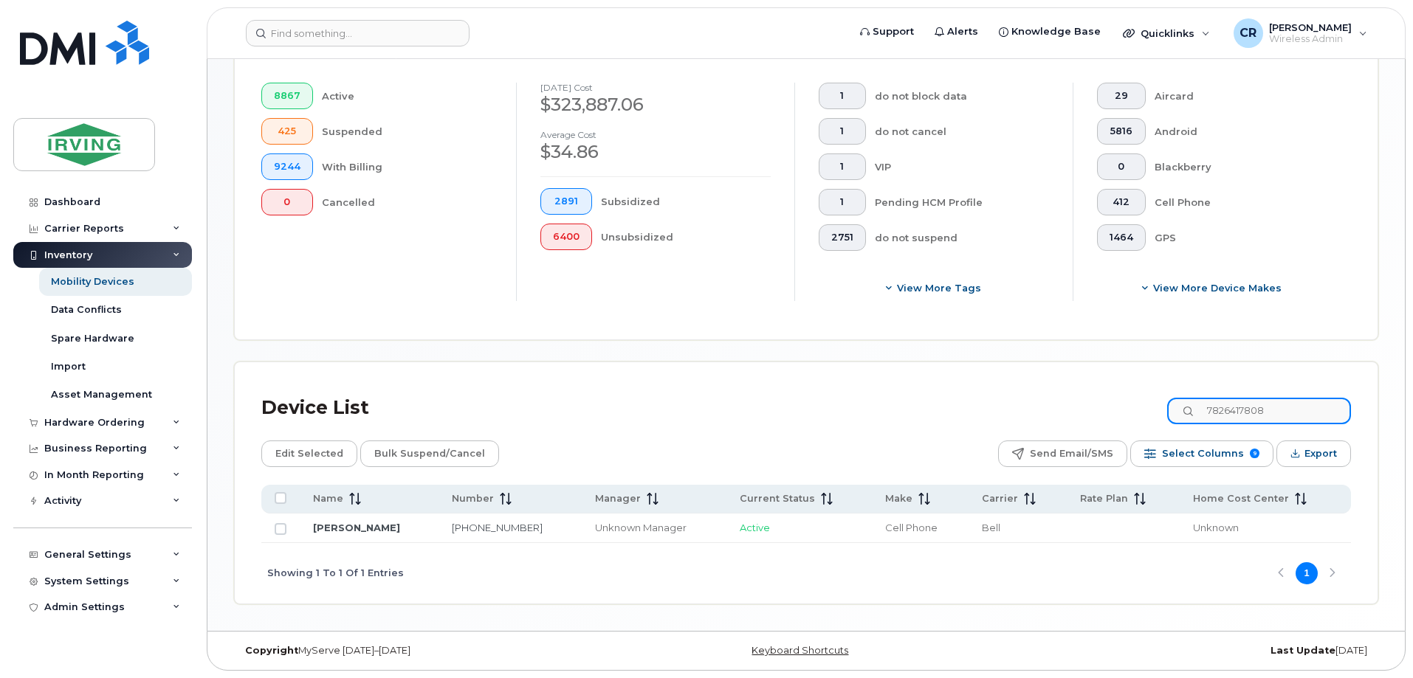
scroll to position [390, 0]
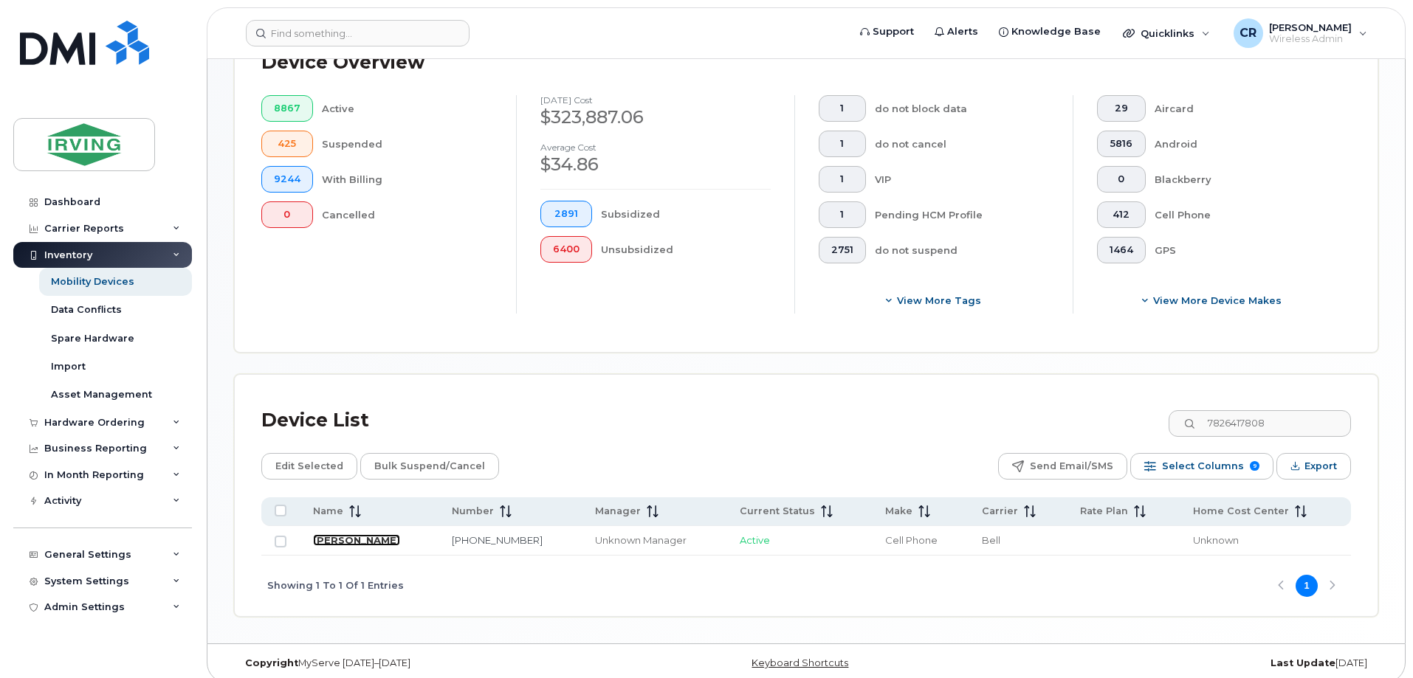
click at [365, 534] on link "Craig Comeau" at bounding box center [356, 540] width 87 height 12
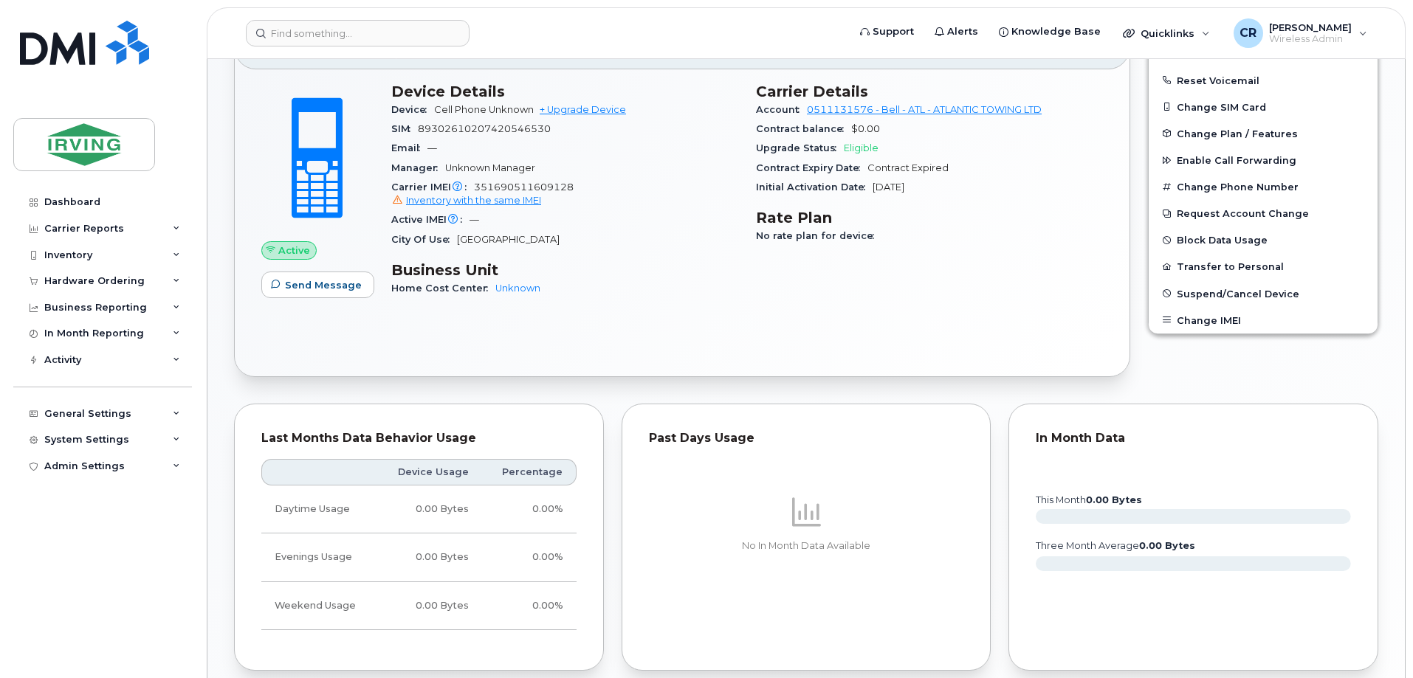
scroll to position [116, 0]
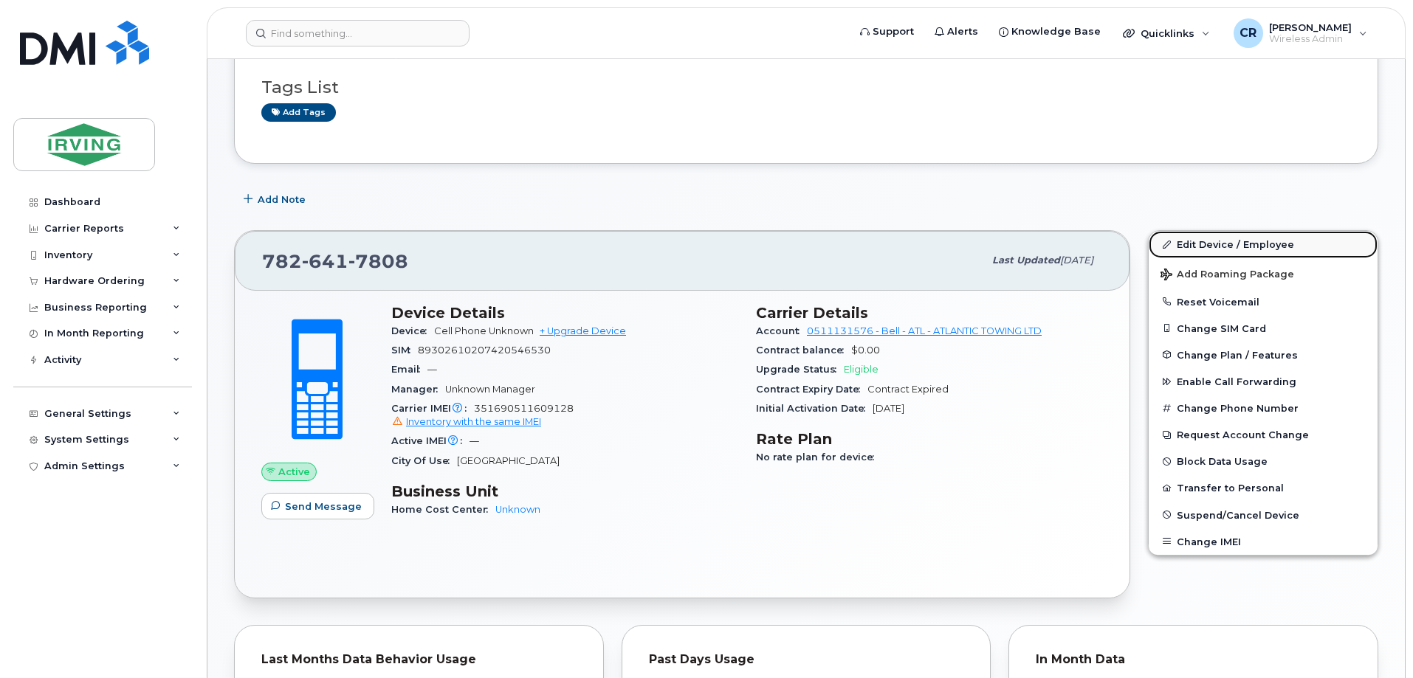
click at [1233, 245] on link "Edit Device / Employee" at bounding box center [1262, 244] width 229 height 27
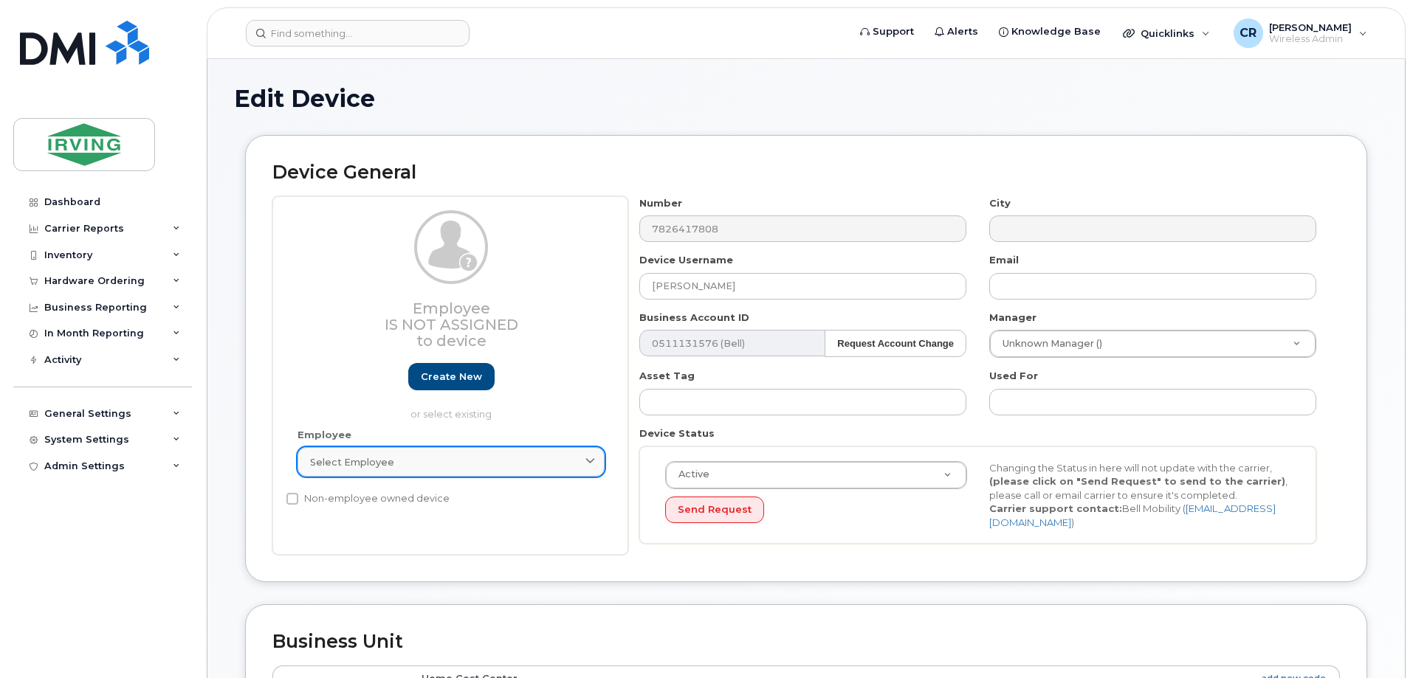
click at [358, 463] on span "Select employee" at bounding box center [352, 462] width 84 height 14
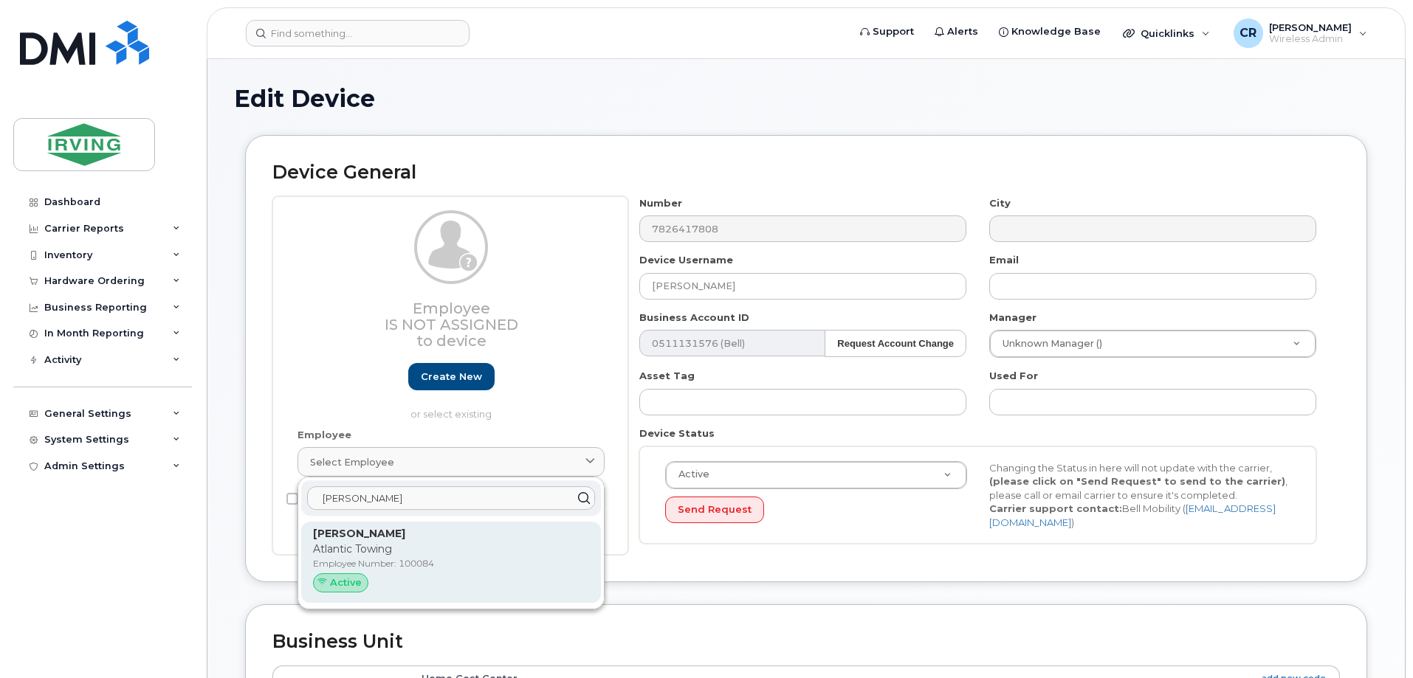
type input "craig comeau"
click at [364, 542] on div "Craig Comeau Atlantic Towing Employee Number: 100084 Active" at bounding box center [451, 562] width 276 height 72
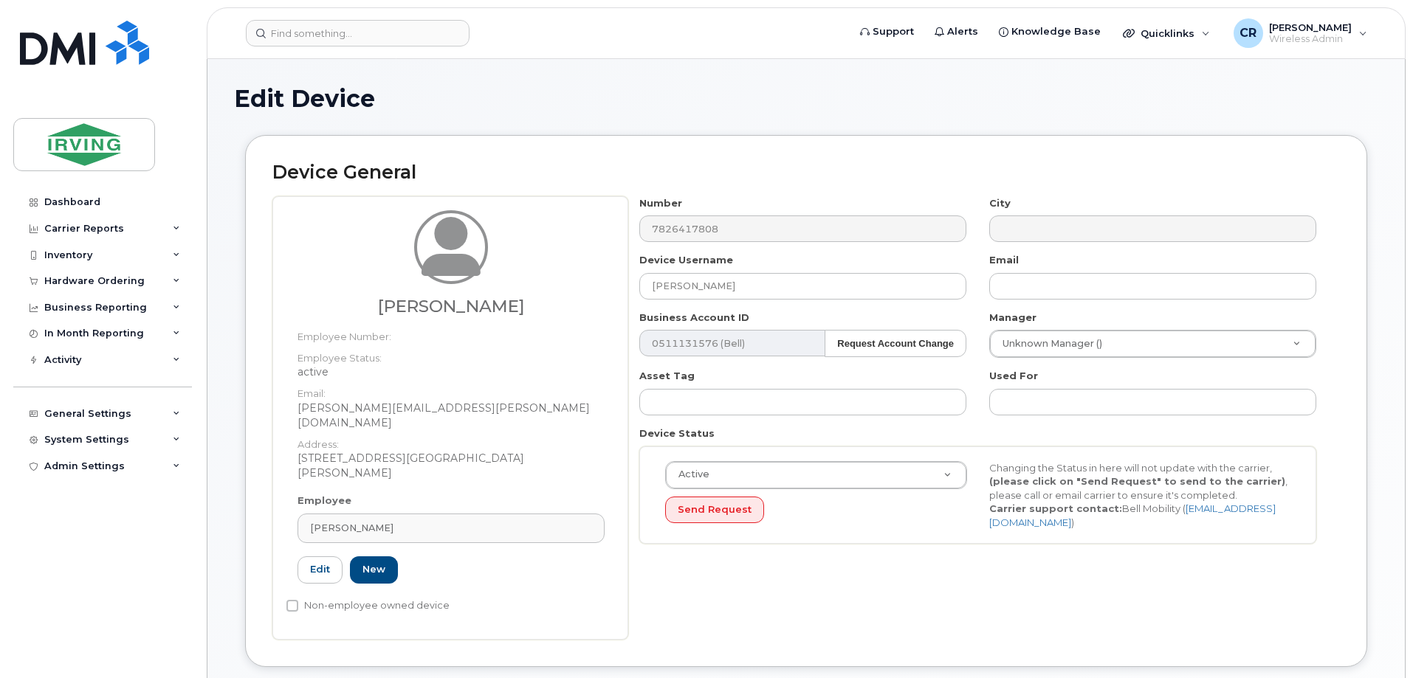
type input "100084"
type input "[PERSON_NAME][EMAIL_ADDRESS][PERSON_NAME][DOMAIN_NAME]"
type input "4312646"
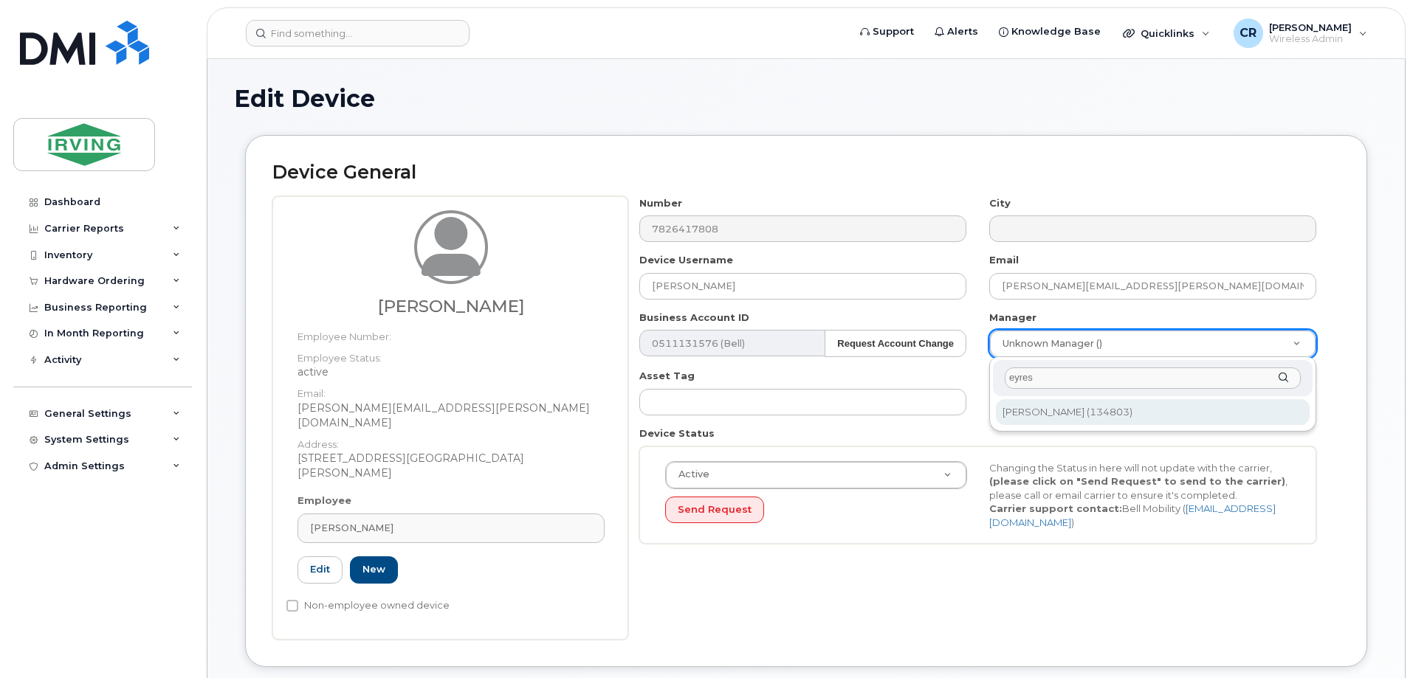
type input "eyres"
type input "1474893"
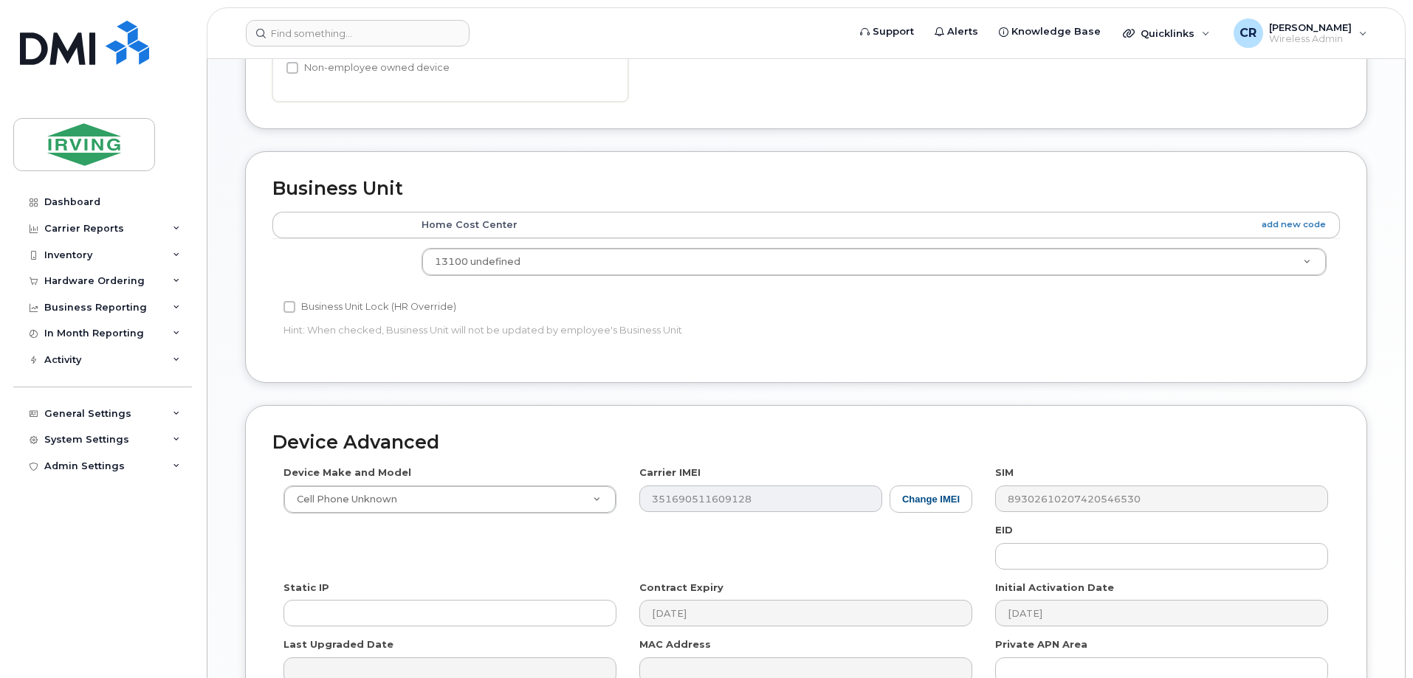
scroll to position [590, 0]
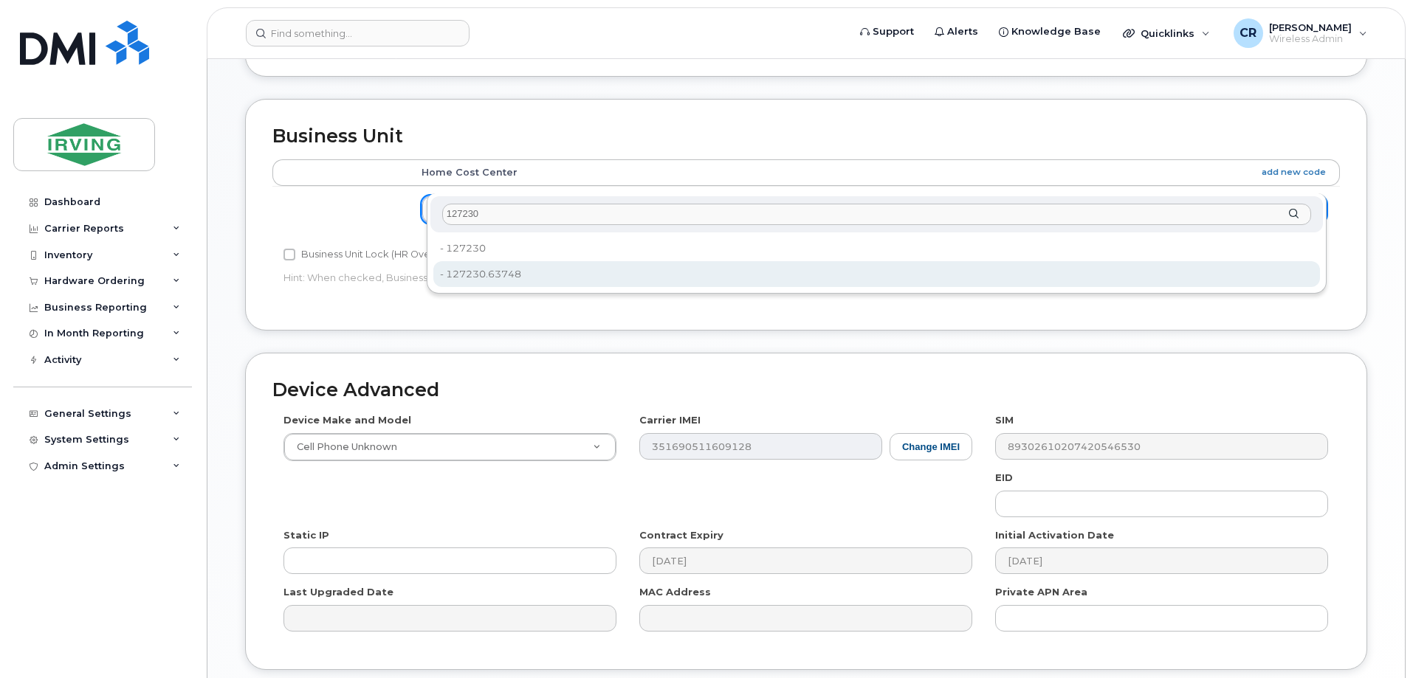
type input "127230"
type input "4316487"
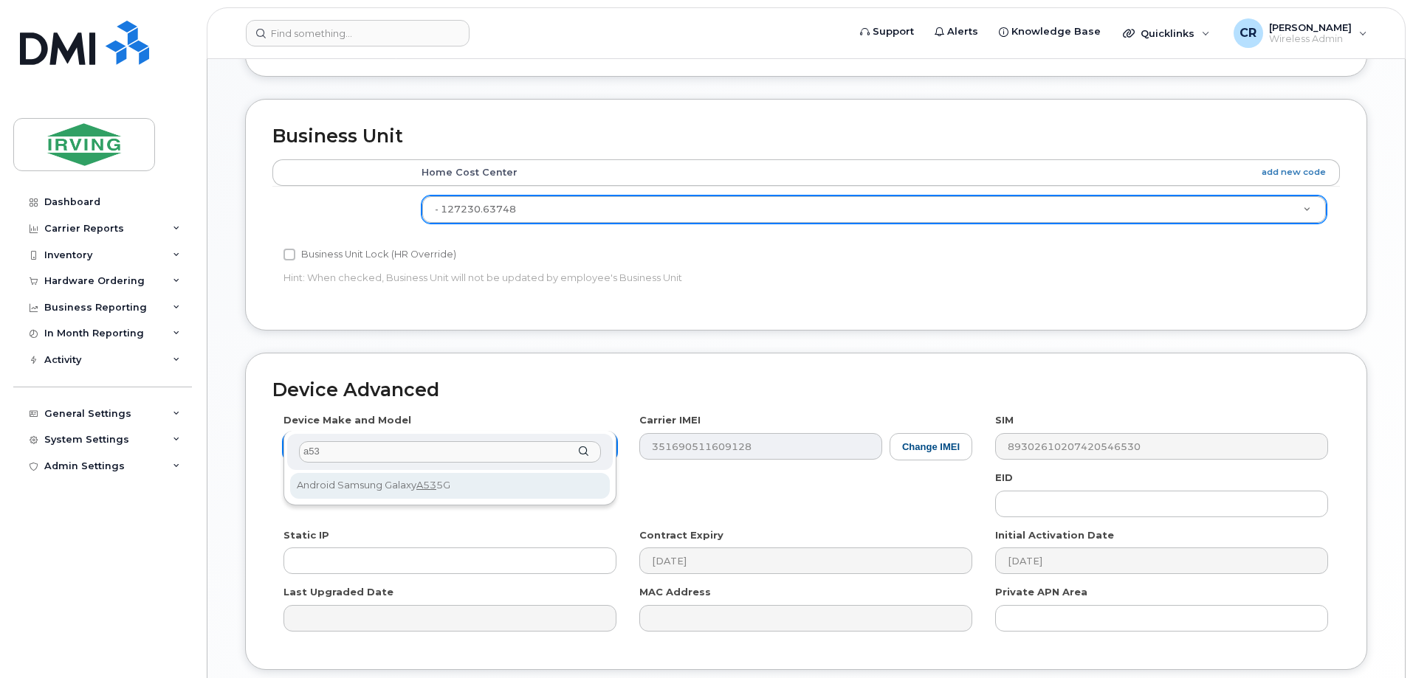
type input "a53"
select select "2712"
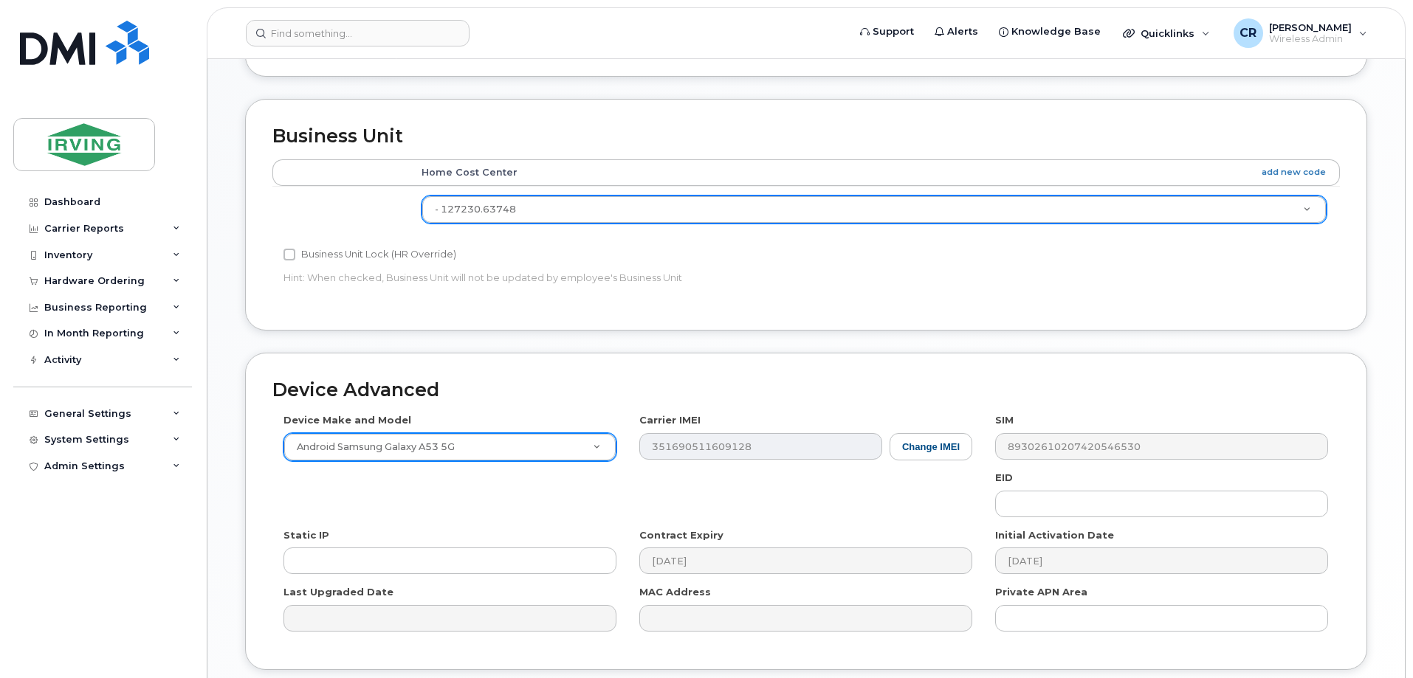
type input "Saving..."
